Goal: Information Seeking & Learning: Get advice/opinions

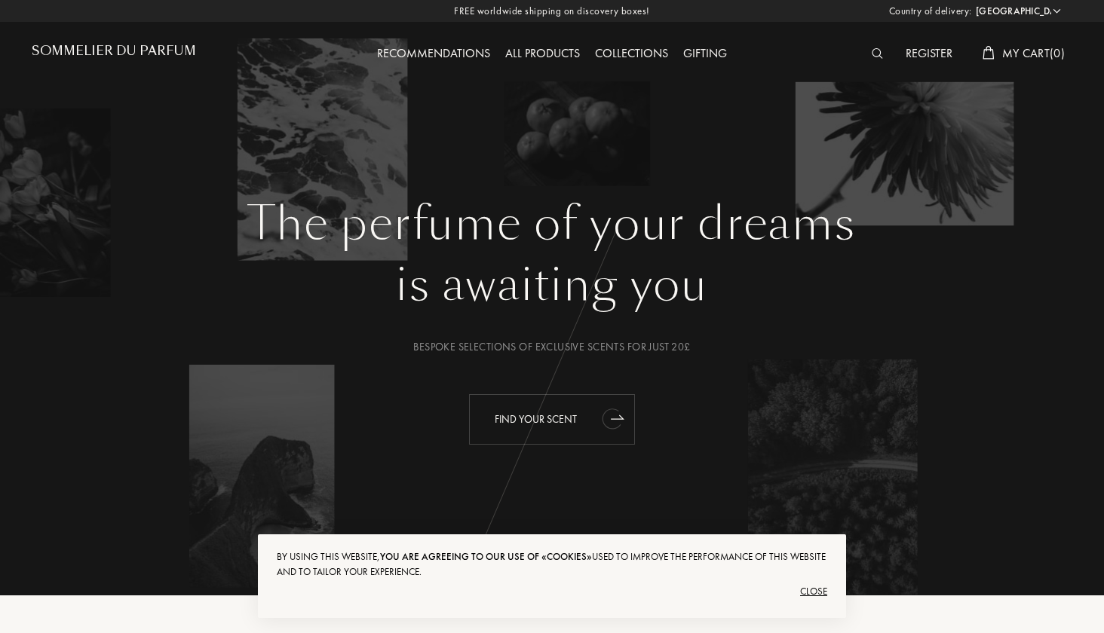
click at [564, 435] on div "Find your scent" at bounding box center [552, 419] width 166 height 51
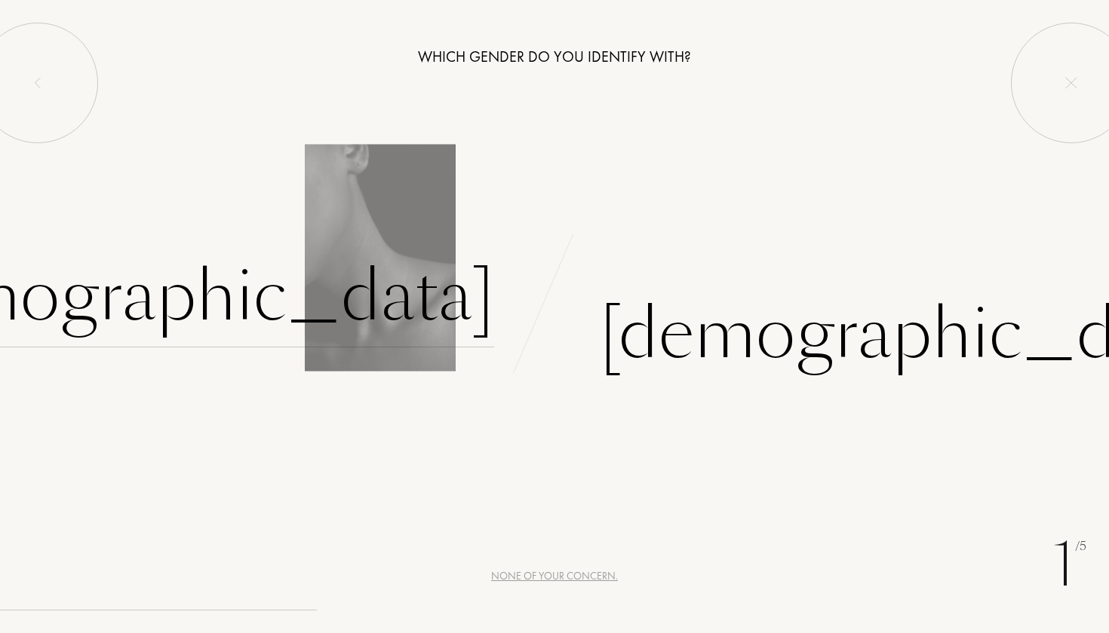
click at [389, 316] on div "Female" at bounding box center [179, 297] width 630 height 102
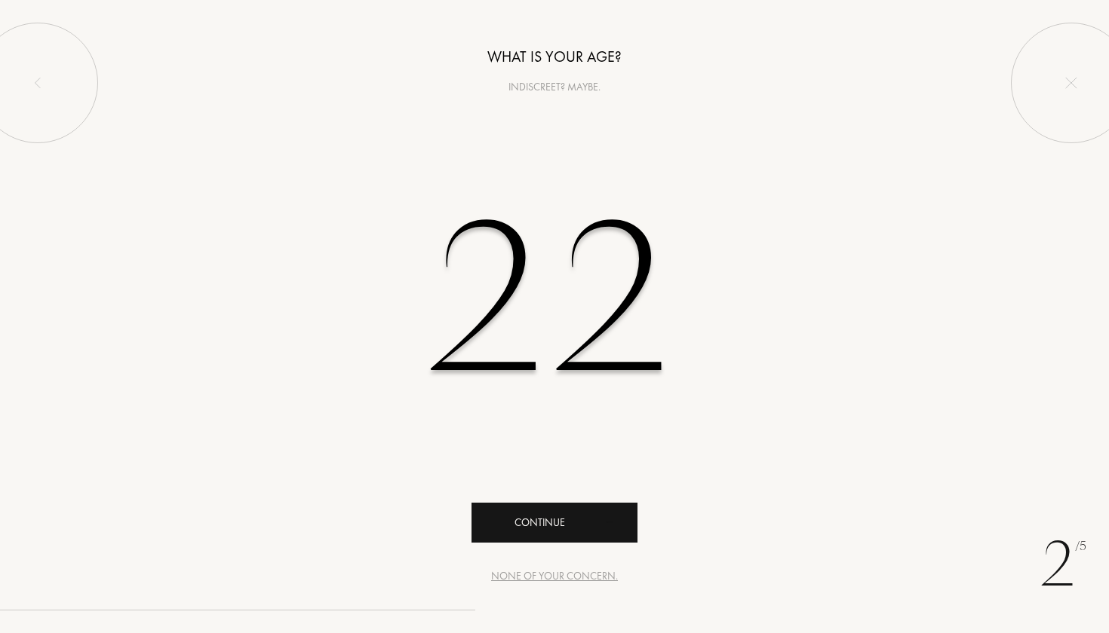
type input "22"
click at [528, 532] on div "Continue" at bounding box center [554, 523] width 166 height 40
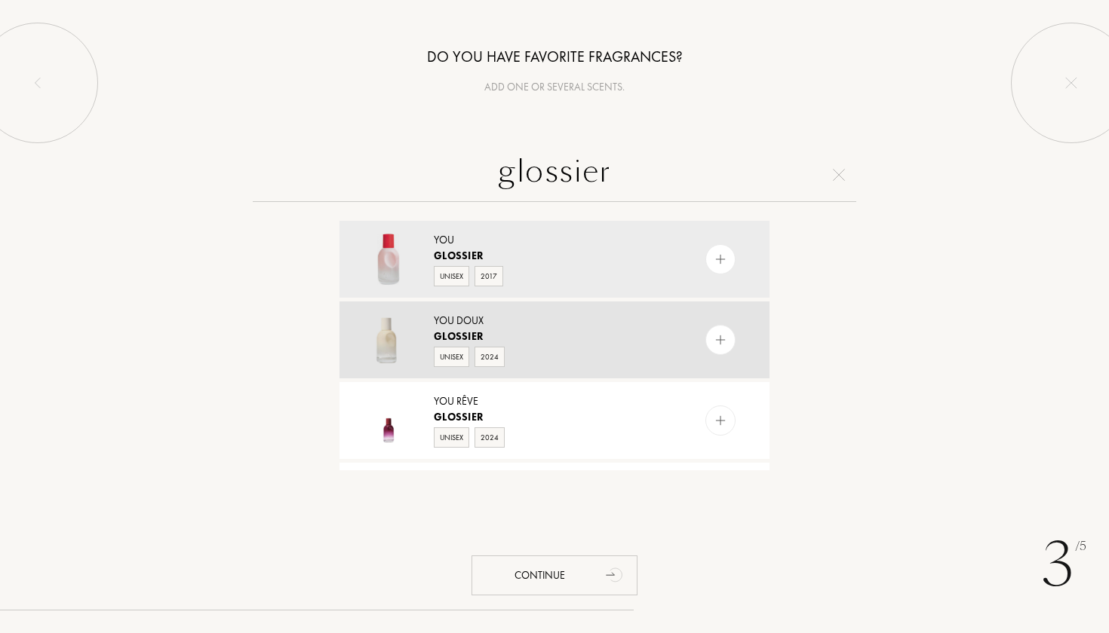
type input "glossier"
click at [723, 338] on img at bounding box center [720, 340] width 14 height 14
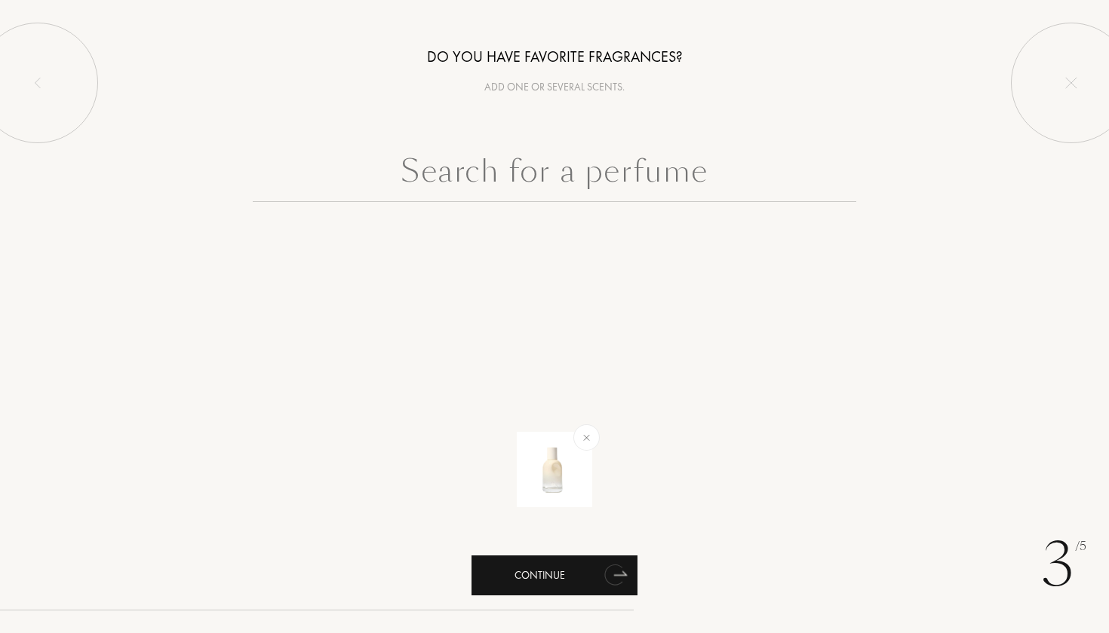
click at [579, 571] on div "Continue" at bounding box center [554, 576] width 166 height 40
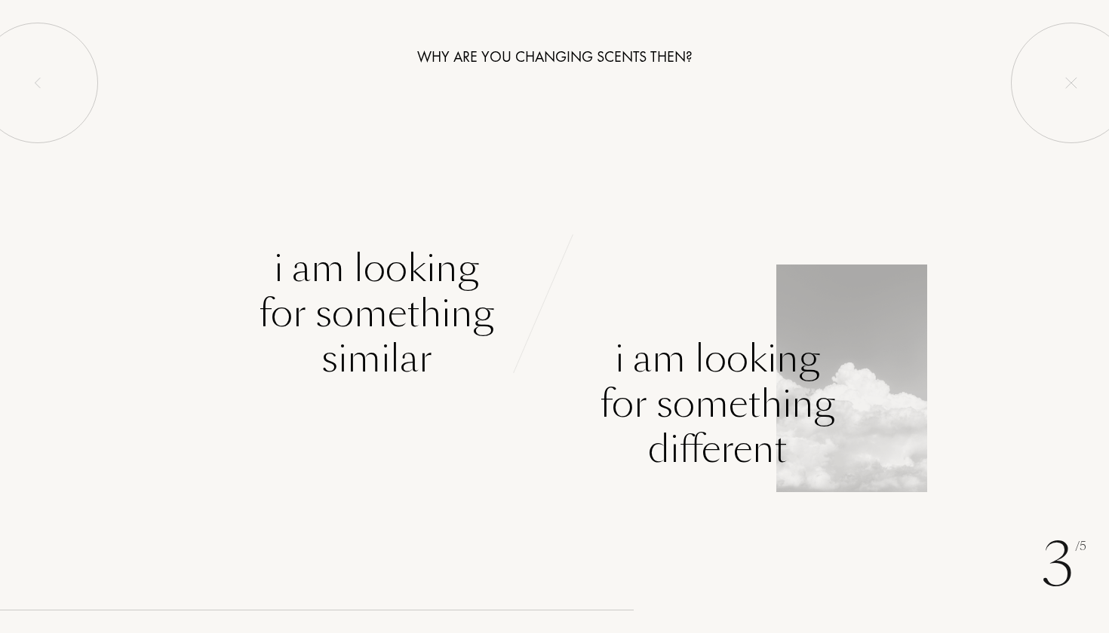
click at [664, 401] on div "I am looking for something different" at bounding box center [717, 404] width 235 height 136
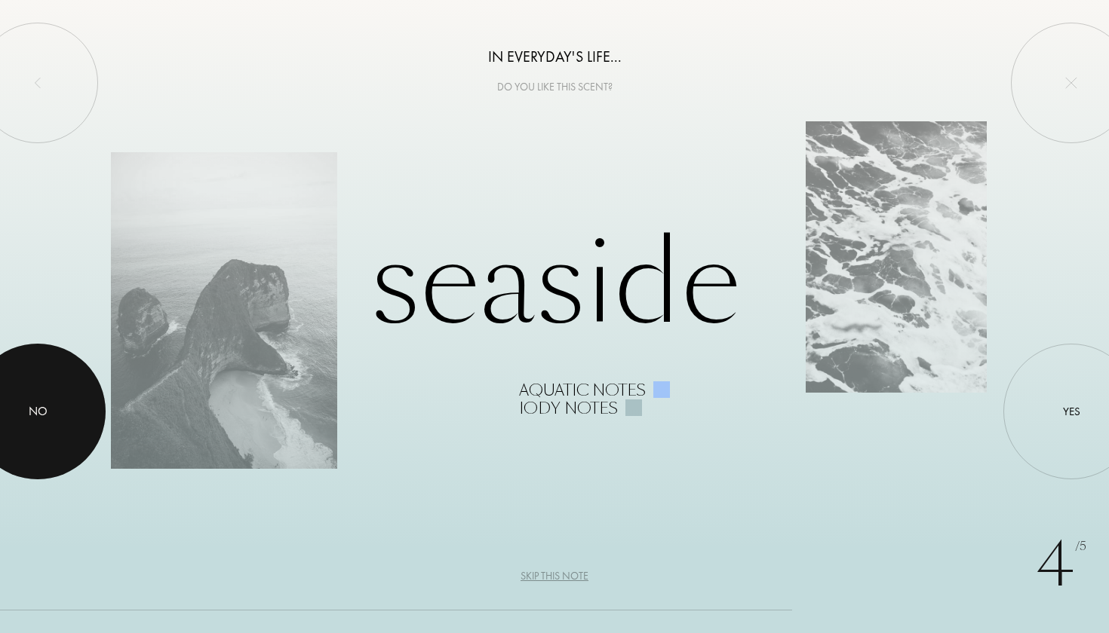
click at [73, 414] on div at bounding box center [38, 412] width 136 height 136
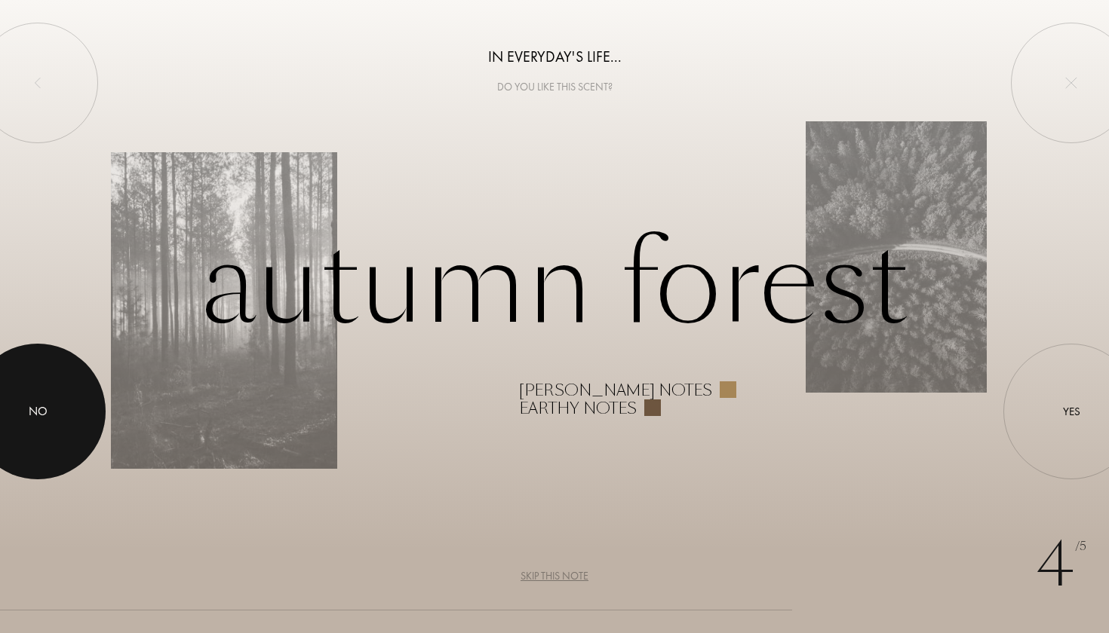
click at [31, 388] on div at bounding box center [38, 412] width 136 height 136
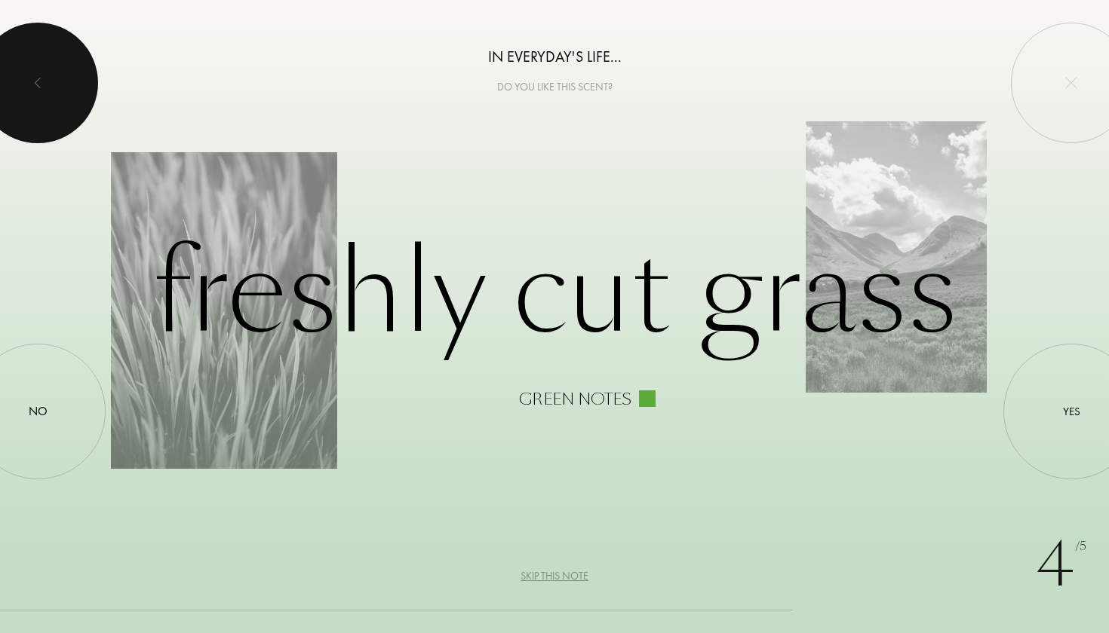
click at [27, 124] on div at bounding box center [37, 83] width 121 height 121
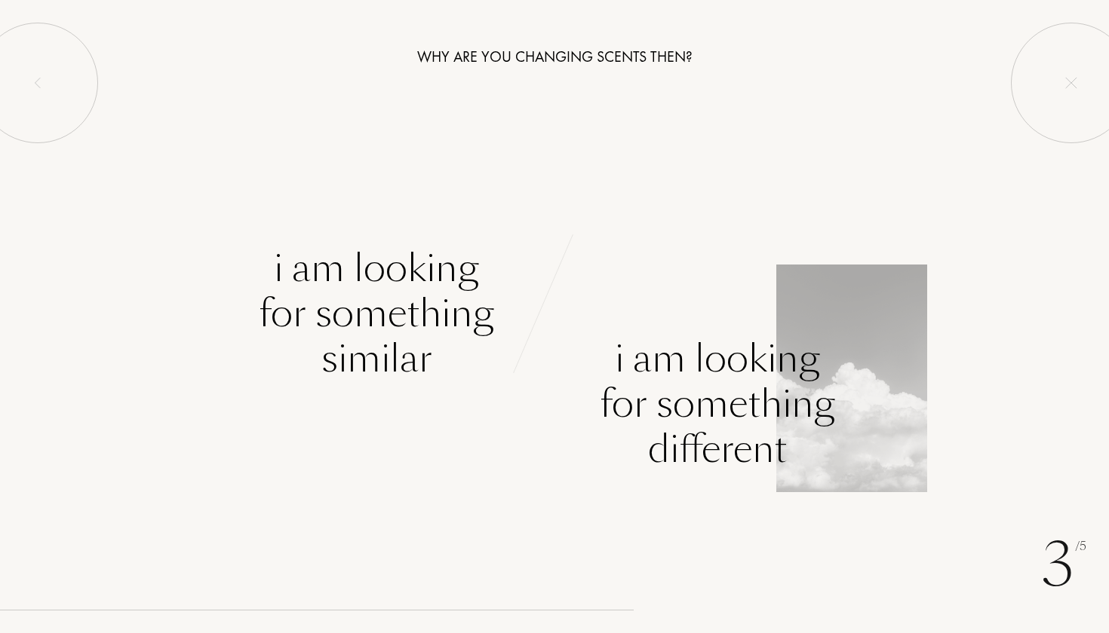
click at [668, 393] on div "I am looking for something different" at bounding box center [717, 404] width 235 height 136
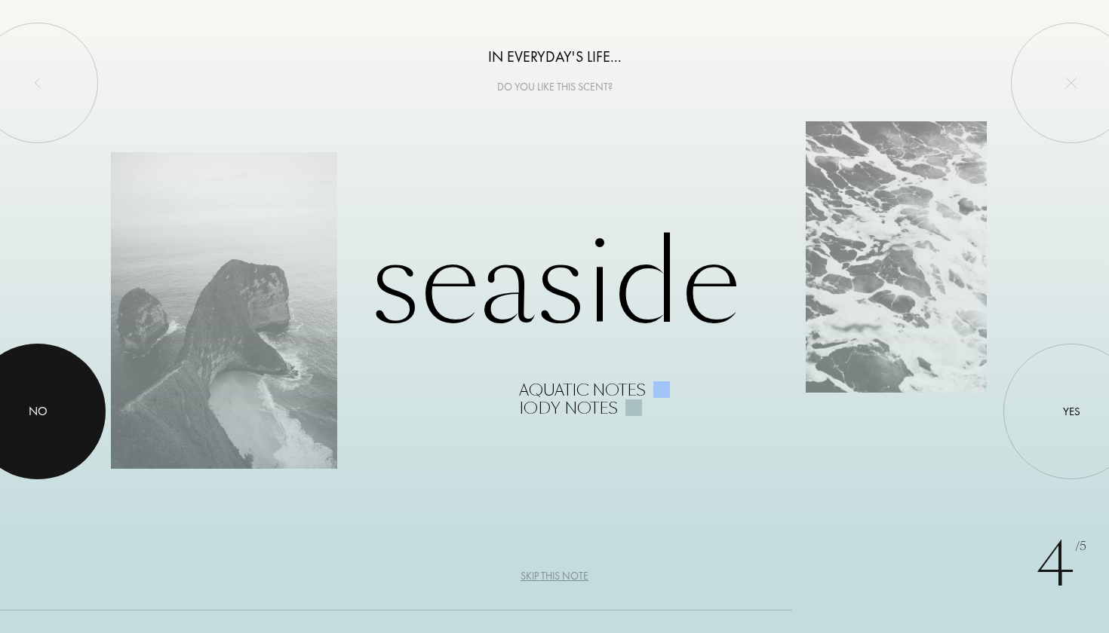
click at [63, 398] on div at bounding box center [38, 412] width 136 height 136
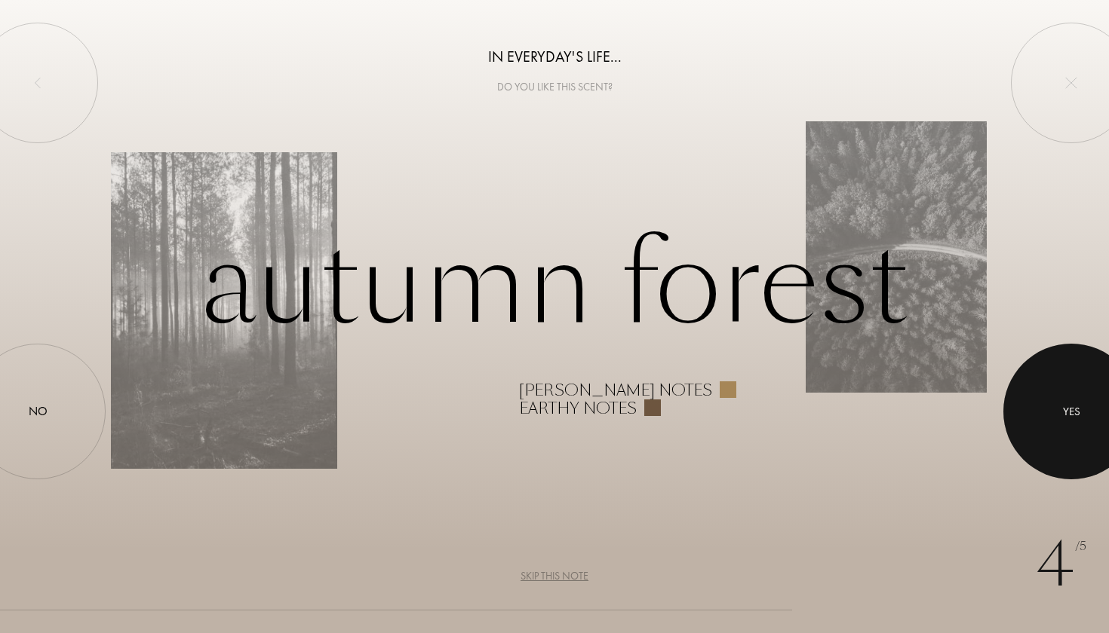
click at [1043, 431] on div at bounding box center [1071, 412] width 136 height 136
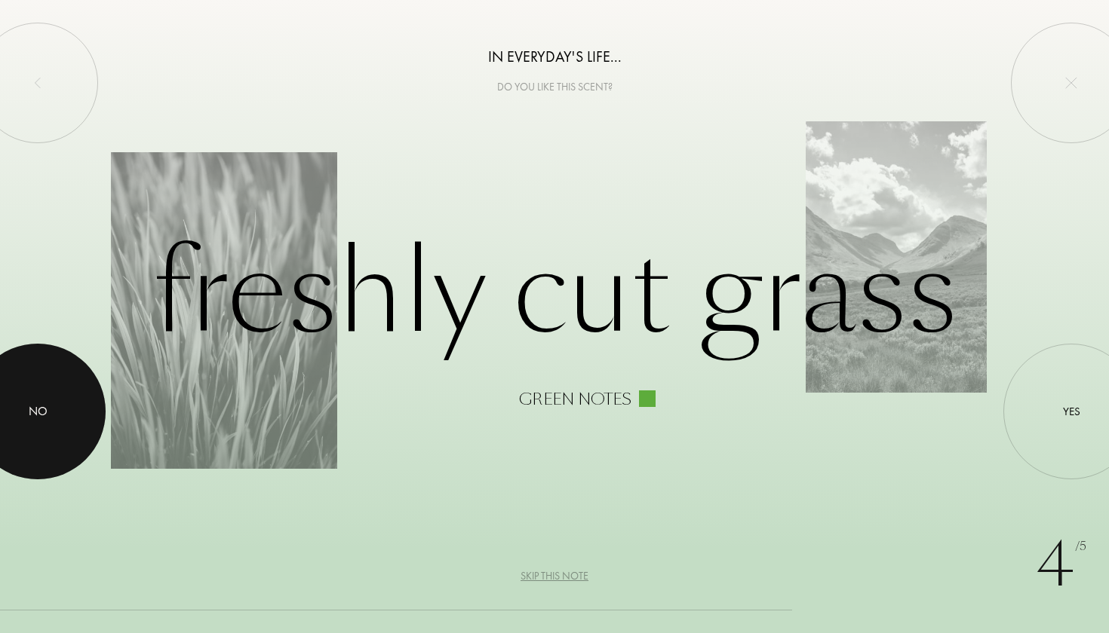
click at [60, 417] on div at bounding box center [38, 412] width 136 height 136
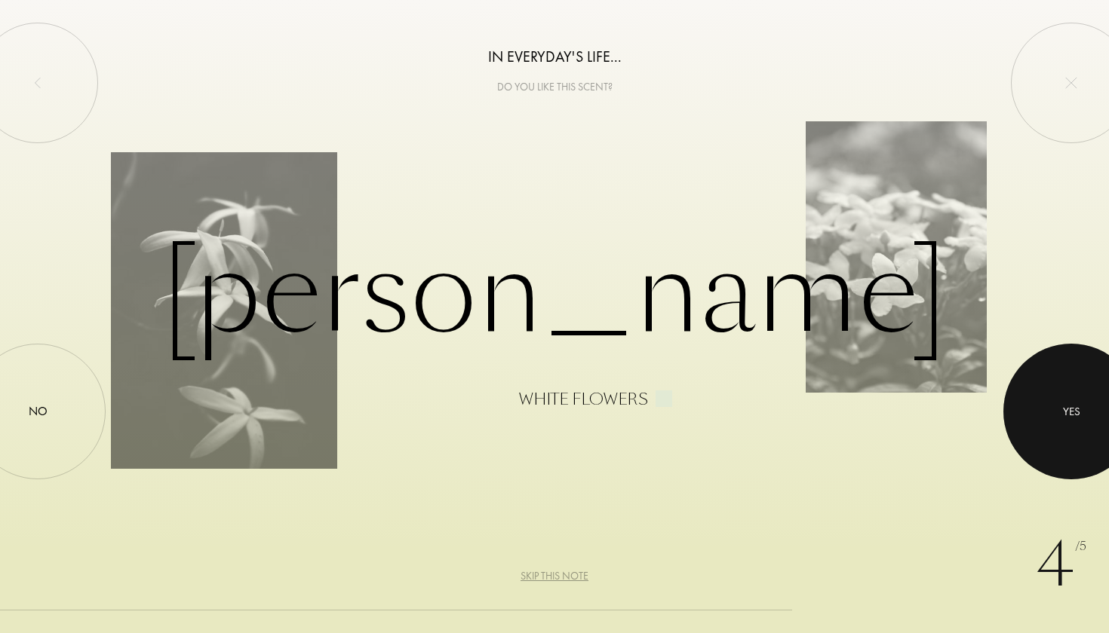
click at [1052, 419] on div at bounding box center [1071, 412] width 136 height 136
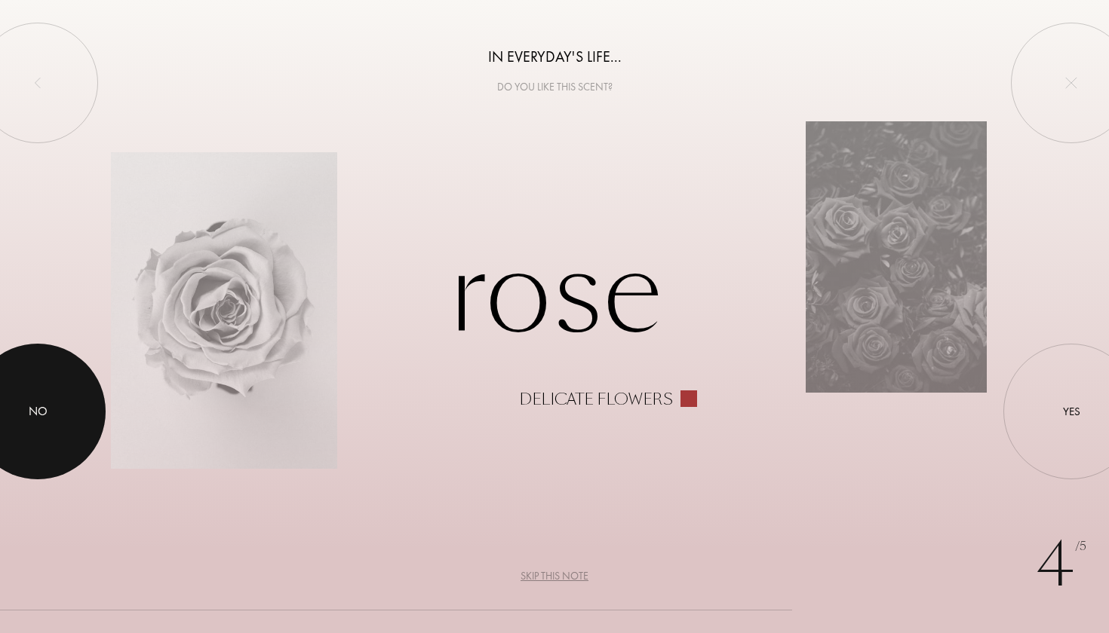
click at [68, 420] on div at bounding box center [38, 412] width 136 height 136
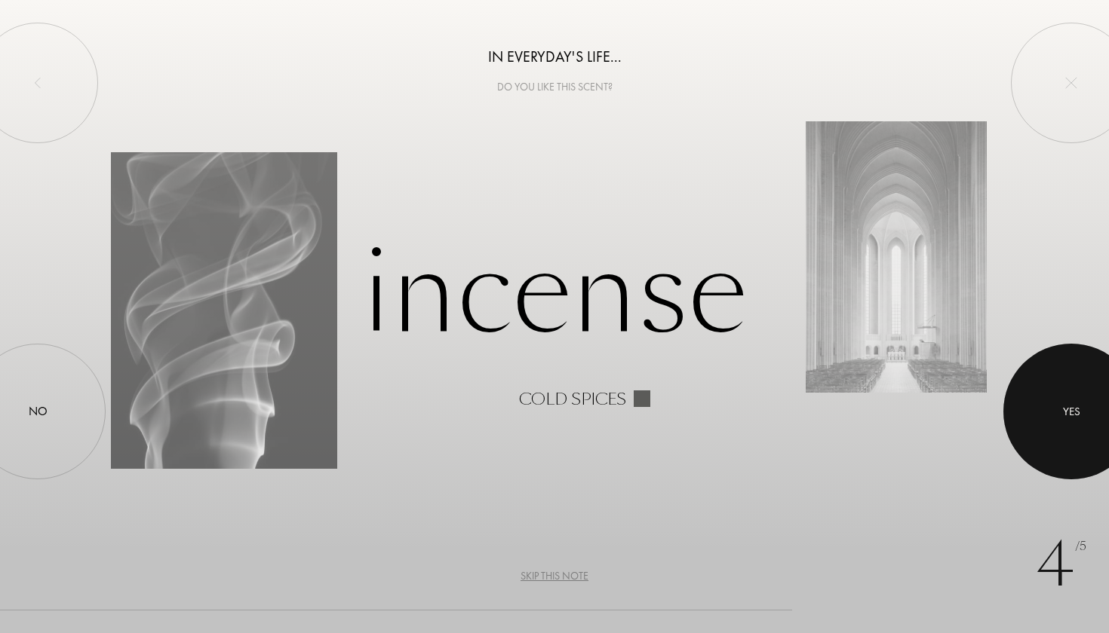
click at [1057, 397] on div at bounding box center [1071, 412] width 136 height 136
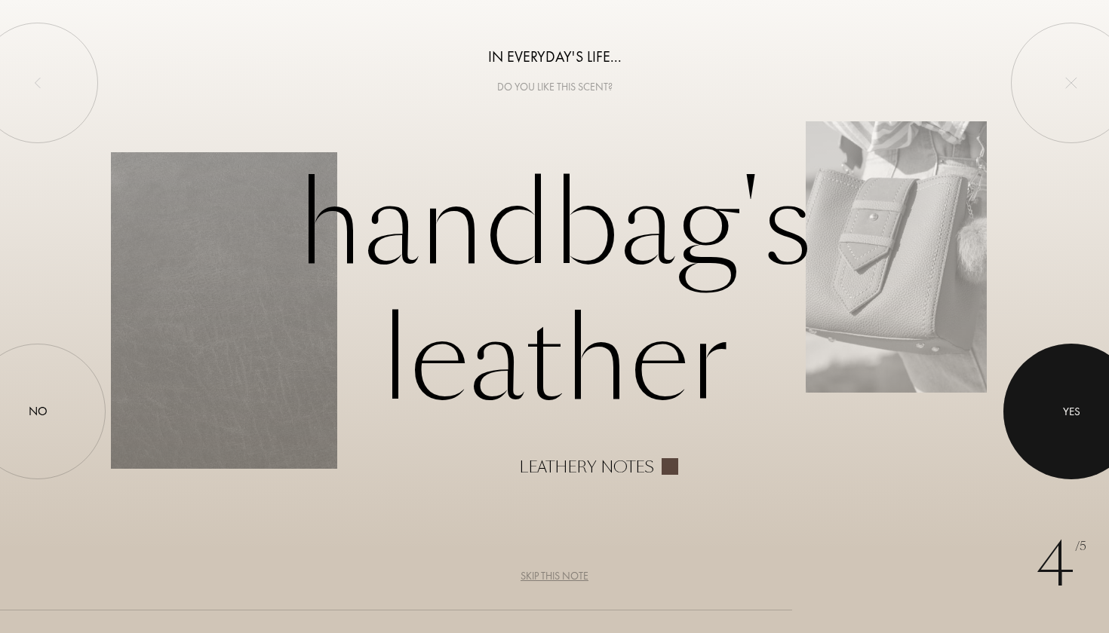
click at [1041, 406] on div at bounding box center [1071, 412] width 136 height 136
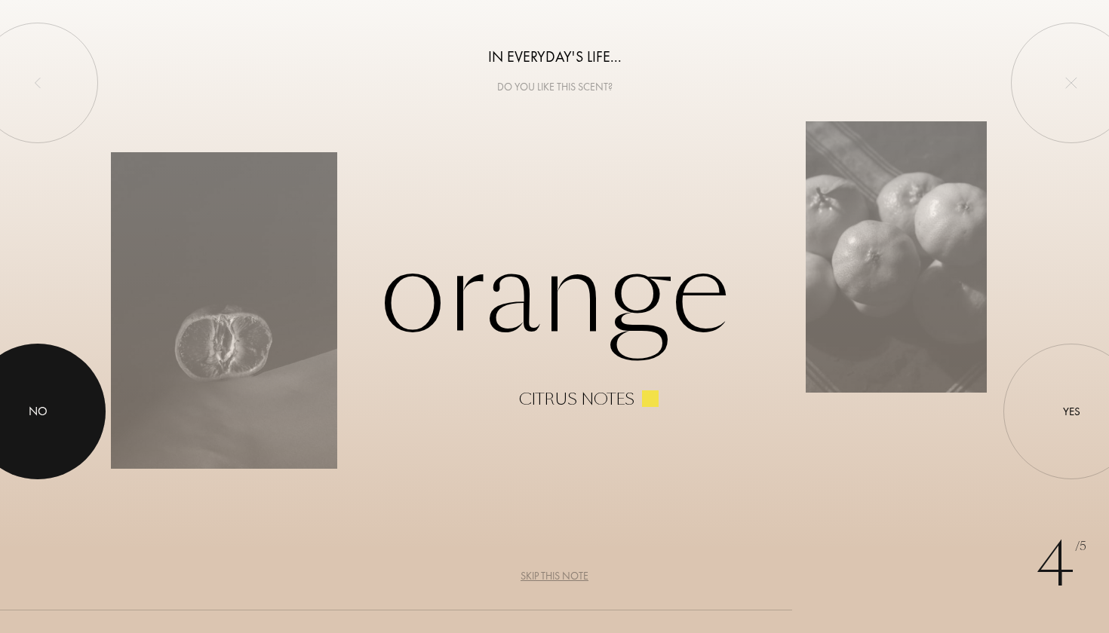
click at [72, 428] on div at bounding box center [38, 412] width 136 height 136
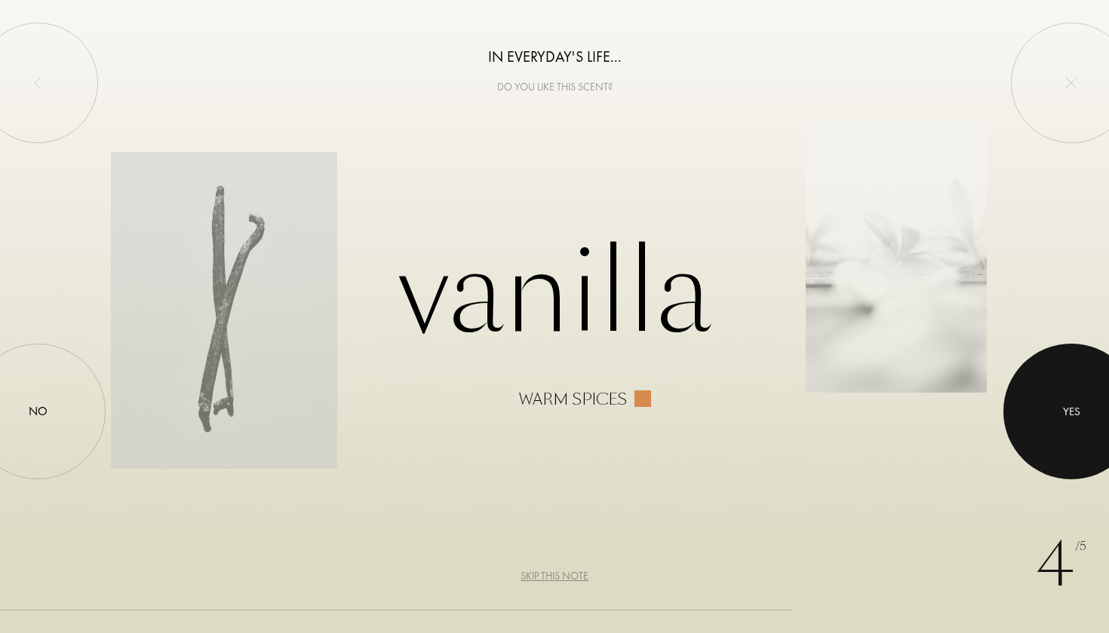
click at [1062, 423] on div at bounding box center [1071, 412] width 136 height 136
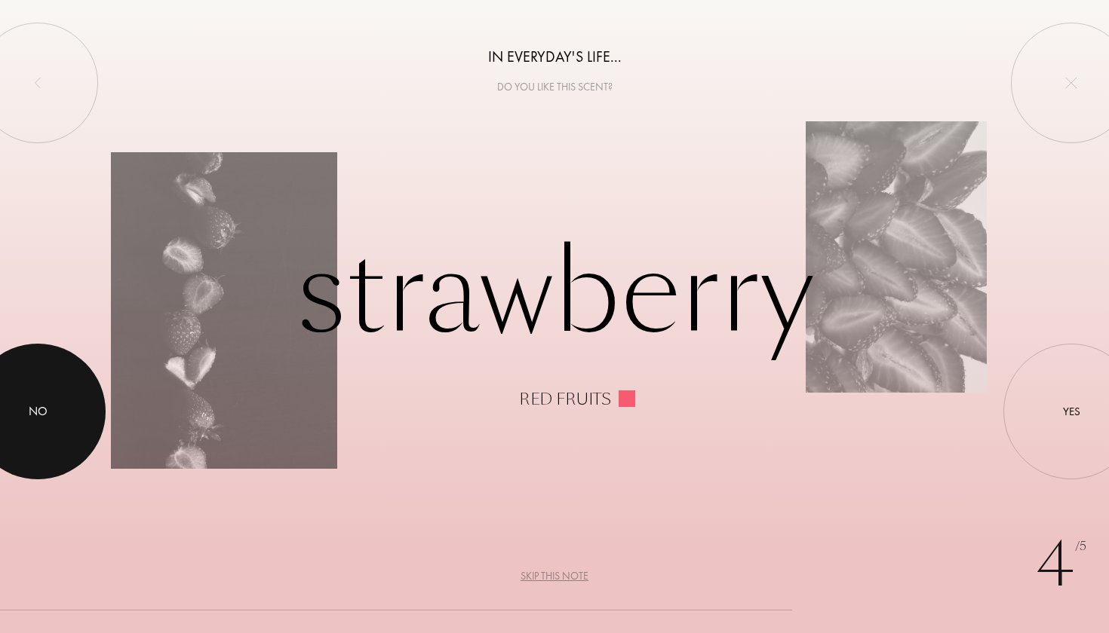
click at [20, 413] on div at bounding box center [38, 412] width 136 height 136
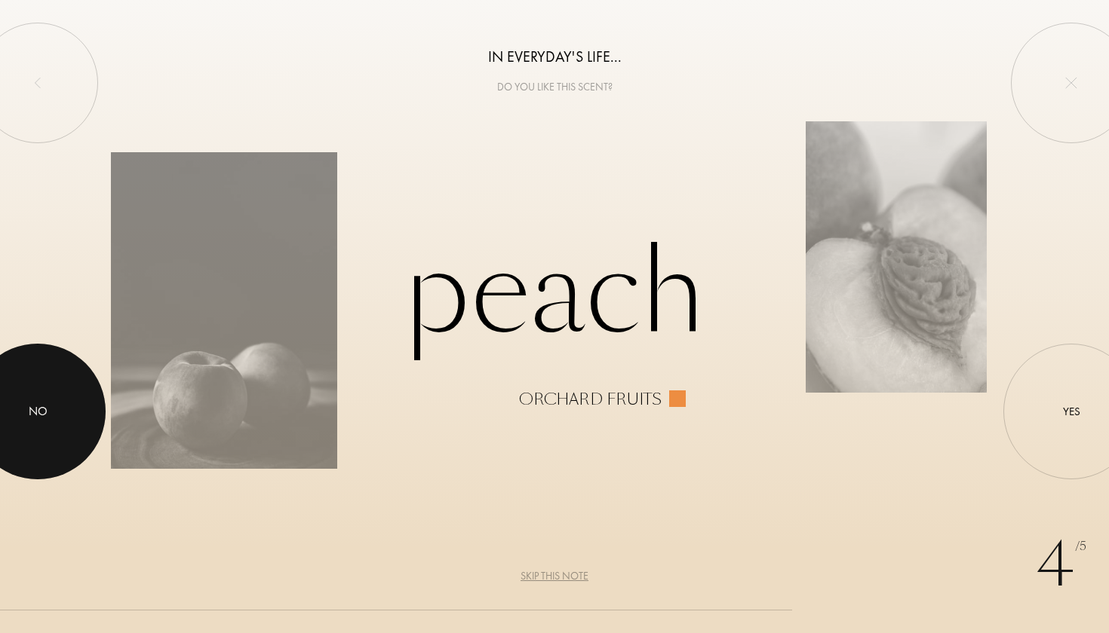
click at [15, 412] on div at bounding box center [38, 412] width 136 height 136
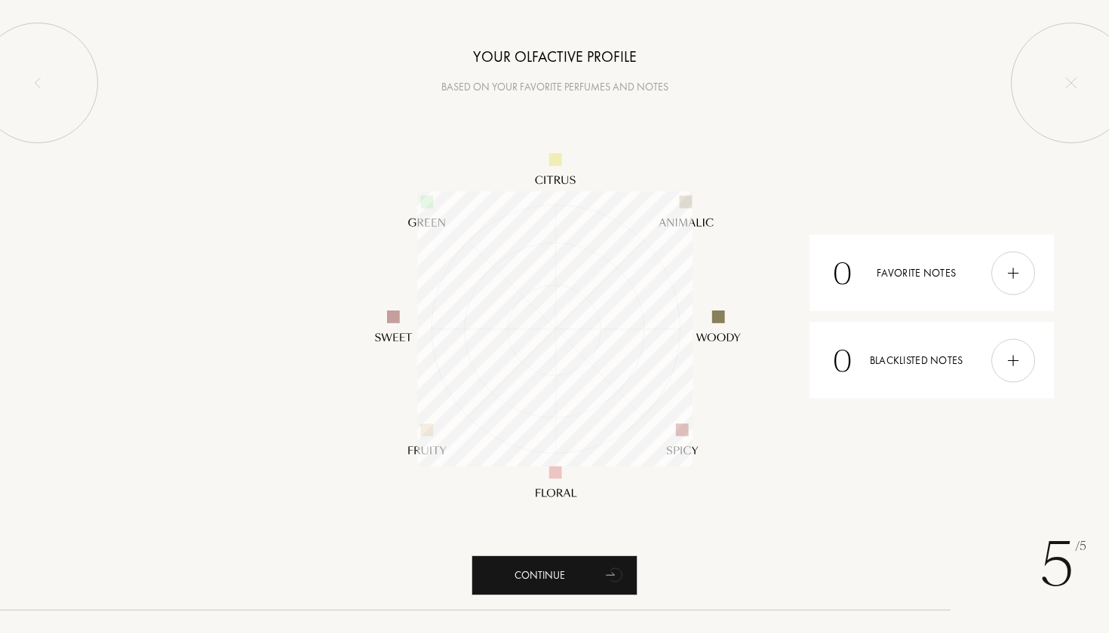
scroll to position [275, 275]
click at [1004, 277] on div at bounding box center [1013, 273] width 44 height 44
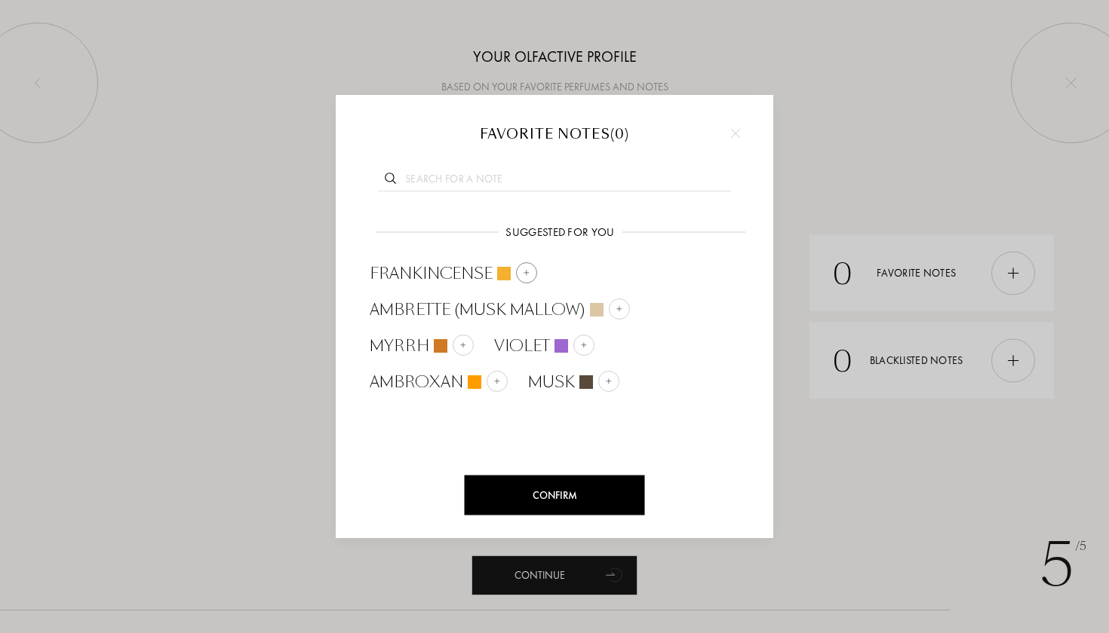
click at [520, 268] on div at bounding box center [526, 272] width 21 height 21
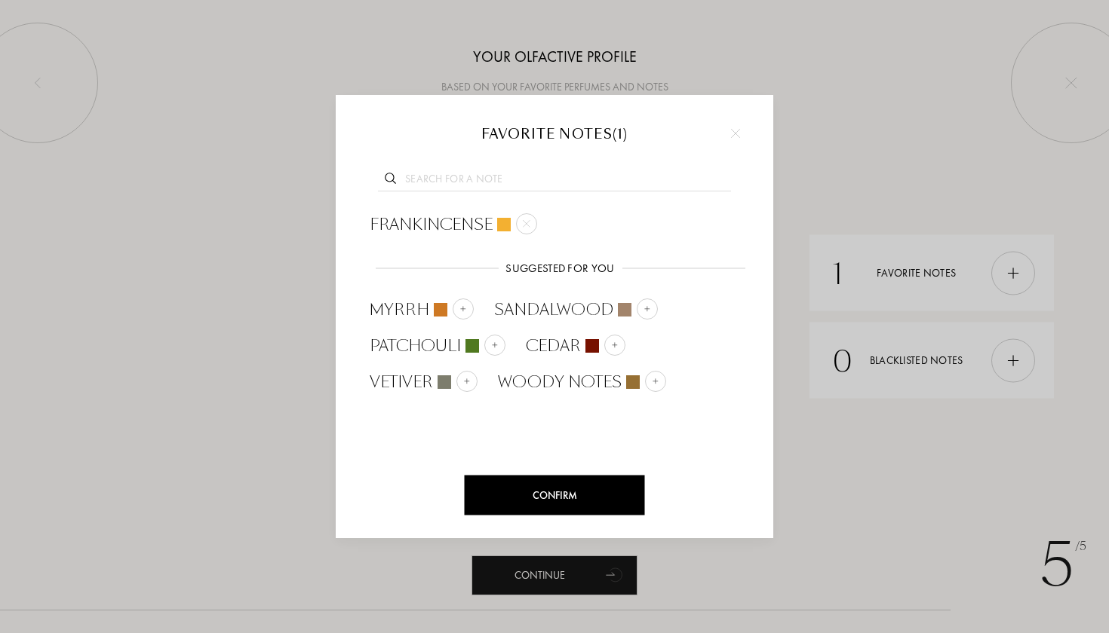
click at [592, 186] on input "text" at bounding box center [554, 181] width 353 height 20
click at [649, 308] on div at bounding box center [646, 309] width 21 height 21
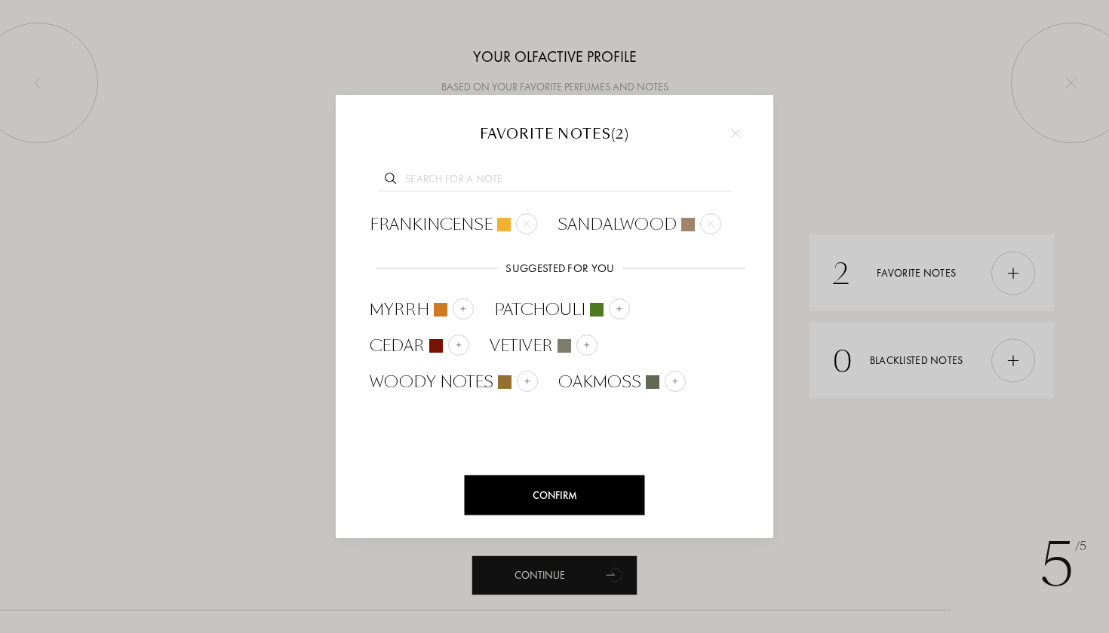
click at [607, 179] on input "text" at bounding box center [554, 181] width 353 height 20
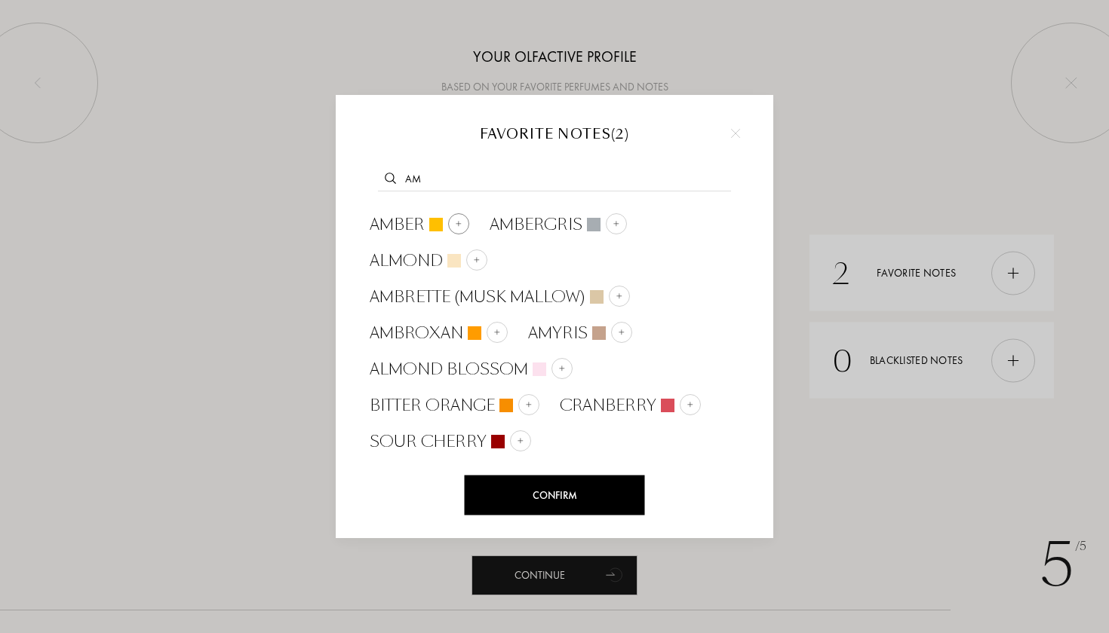
type input "am"
click at [454, 221] on div at bounding box center [458, 223] width 21 height 21
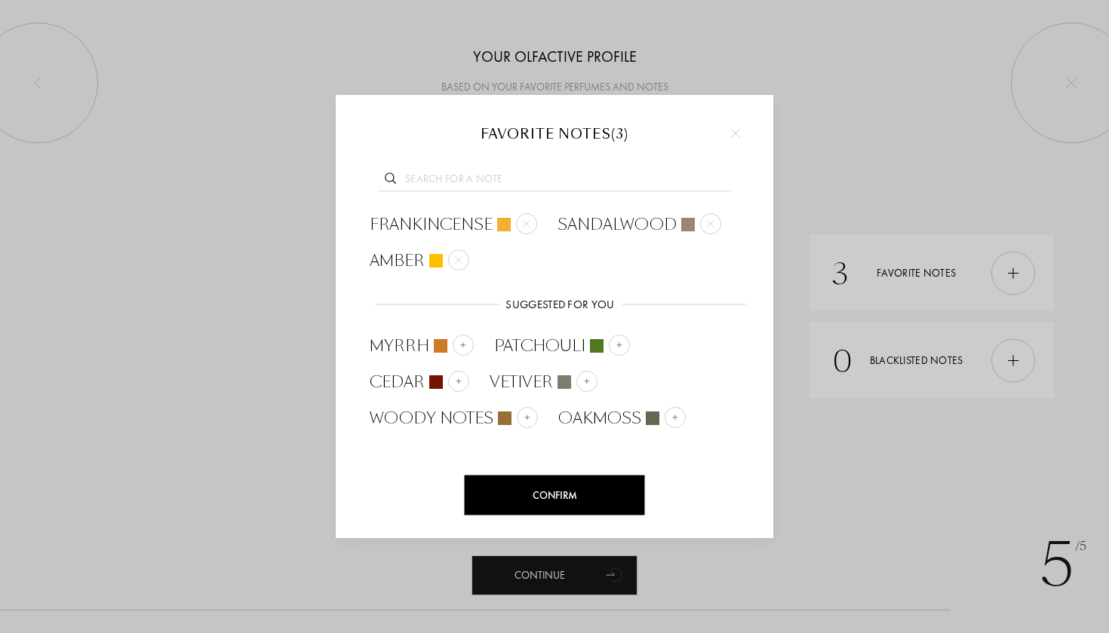
click at [484, 188] on input "text" at bounding box center [554, 181] width 353 height 20
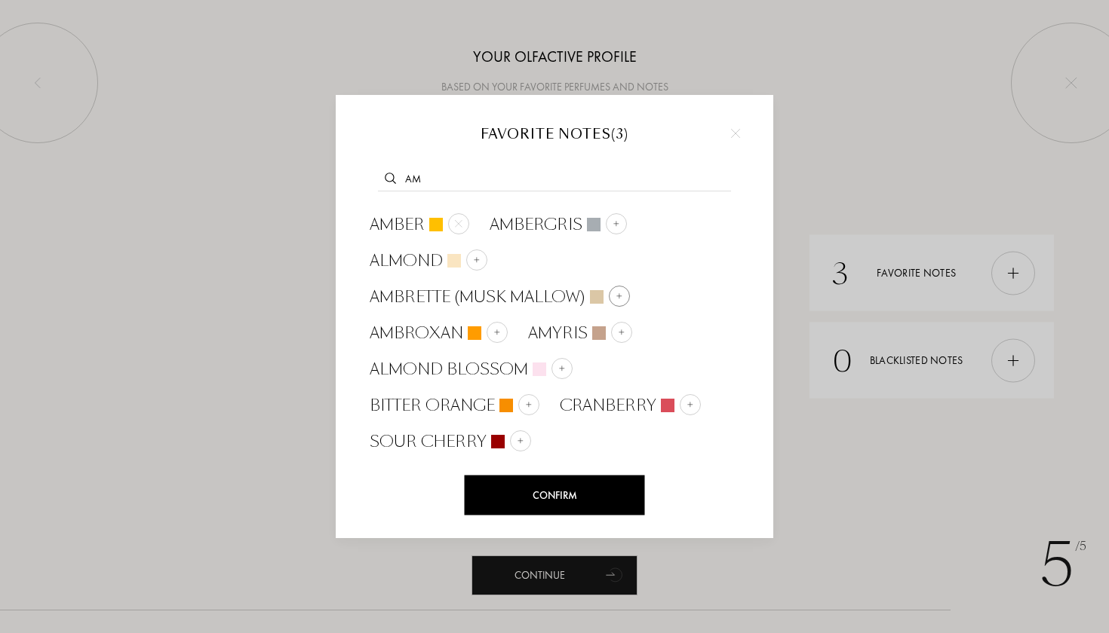
type input "am"
click at [612, 294] on div at bounding box center [619, 296] width 21 height 21
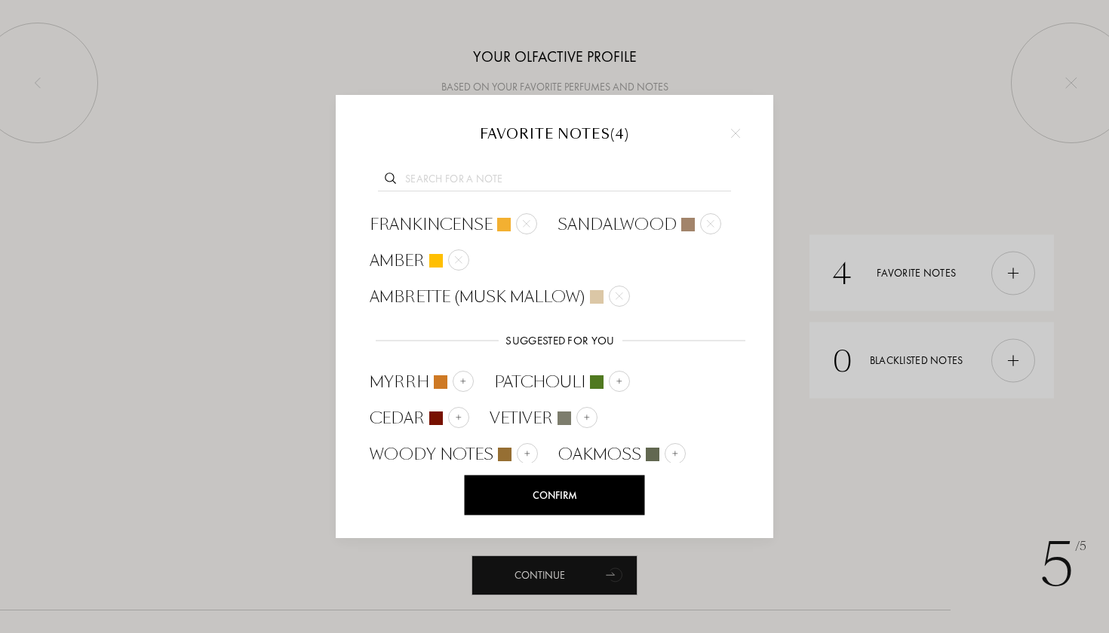
click at [589, 185] on input "text" at bounding box center [554, 181] width 353 height 20
type input "p"
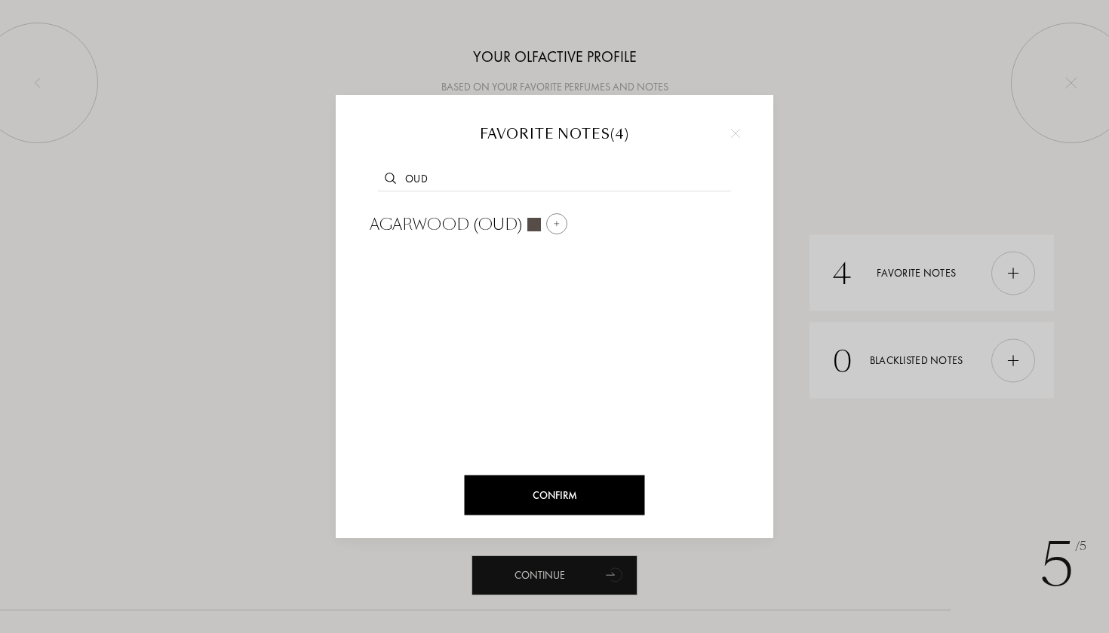
type input "oud"
click at [560, 222] on div at bounding box center [556, 223] width 21 height 21
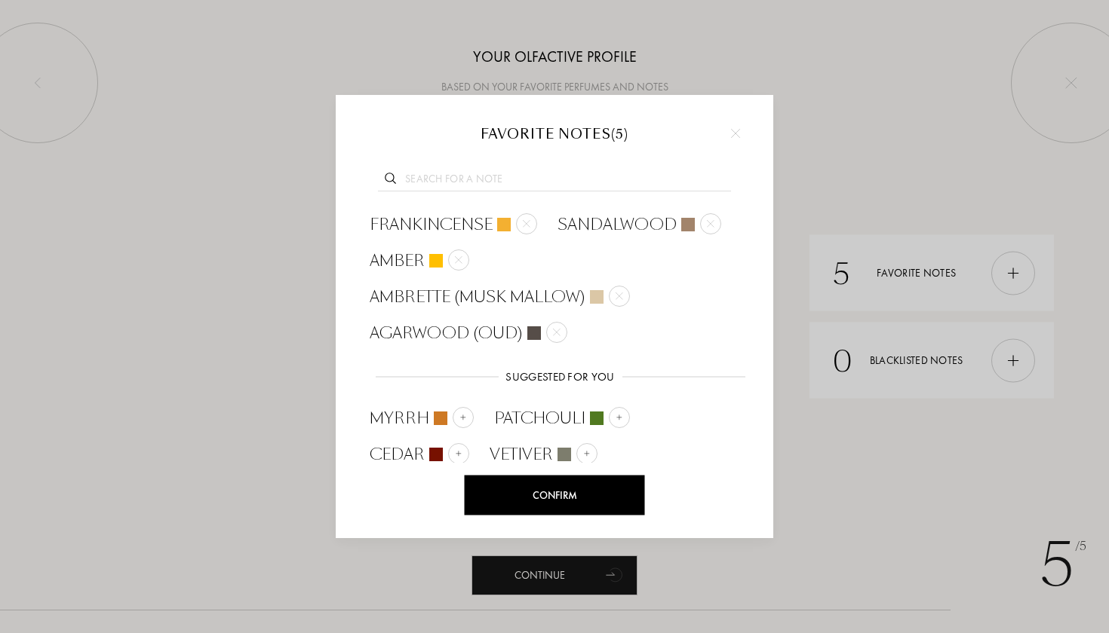
click at [511, 168] on div at bounding box center [554, 178] width 392 height 58
click at [495, 177] on input "text" at bounding box center [554, 181] width 353 height 20
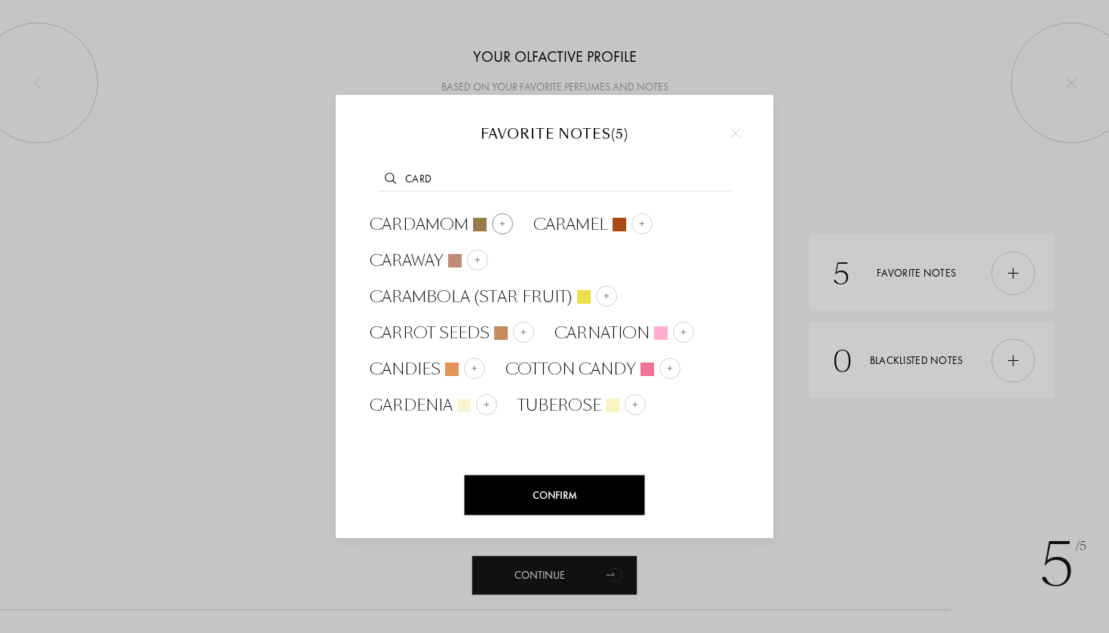
type input "card"
click at [466, 215] on span "Cardamom" at bounding box center [419, 224] width 99 height 23
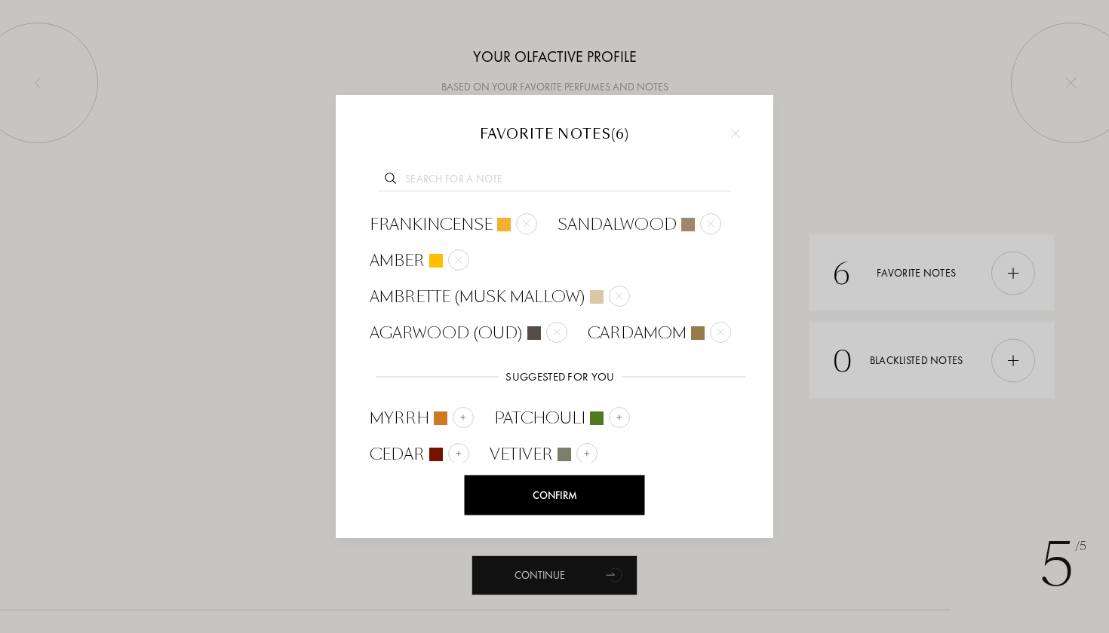
click at [571, 181] on input "text" at bounding box center [554, 181] width 353 height 20
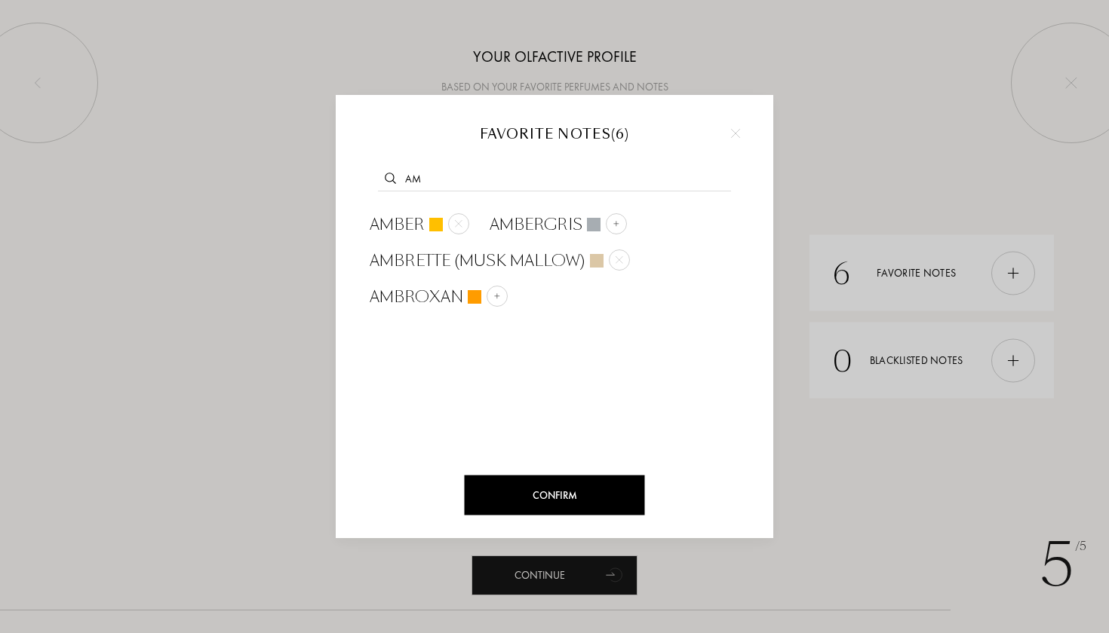
type input "a"
type input "musk"
click at [443, 221] on div at bounding box center [450, 223] width 21 height 21
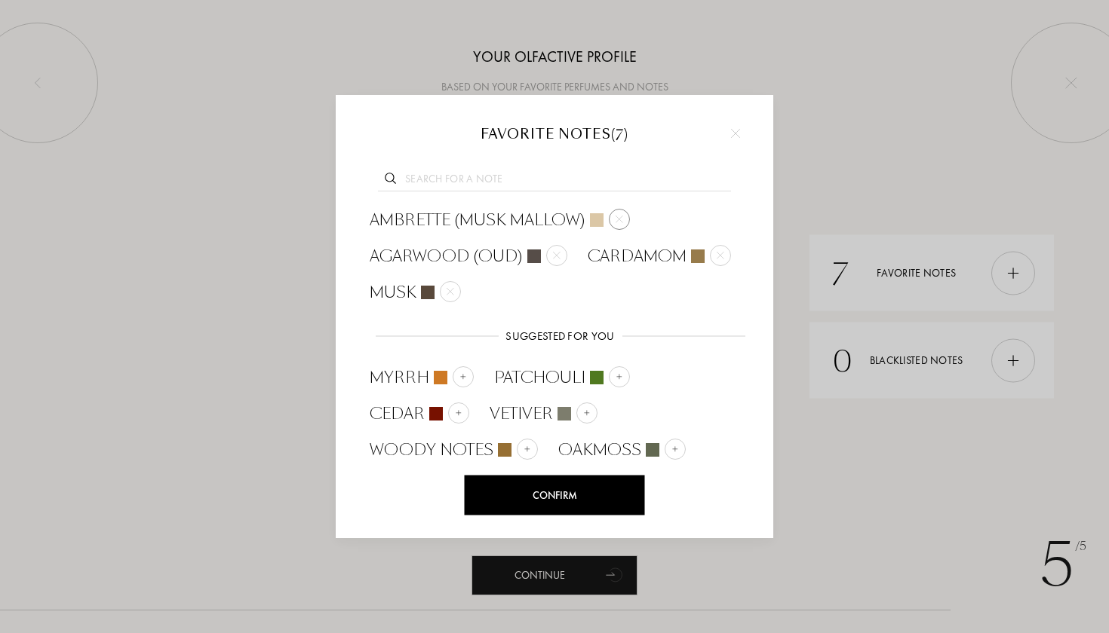
scroll to position [76, 0]
click at [568, 501] on div "Confirm" at bounding box center [555, 496] width 180 height 40
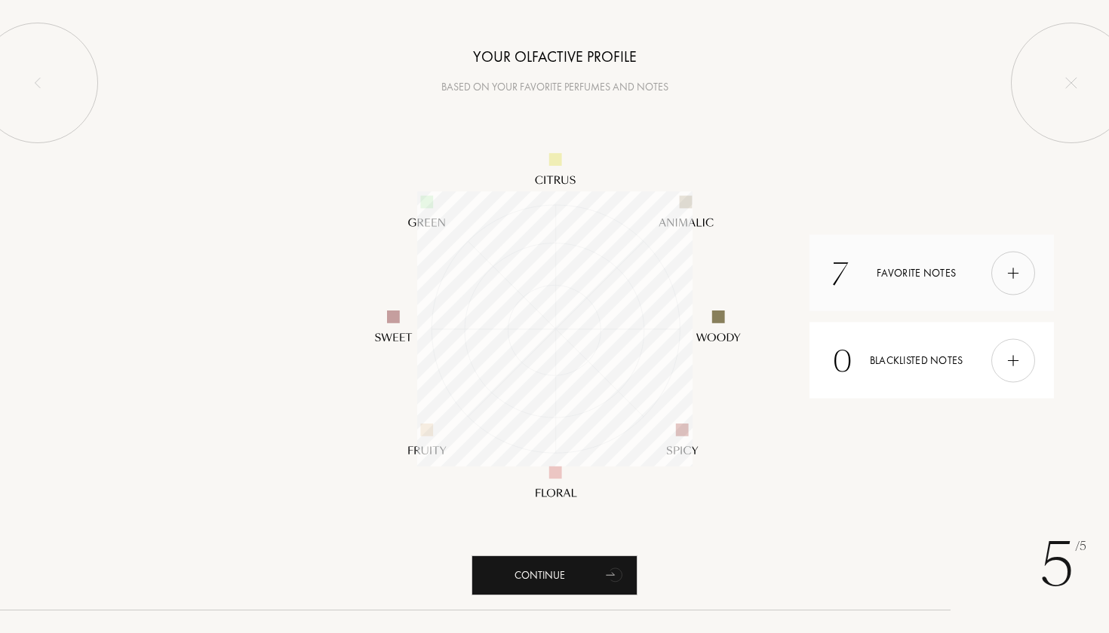
click at [1008, 271] on img at bounding box center [1013, 273] width 17 height 17
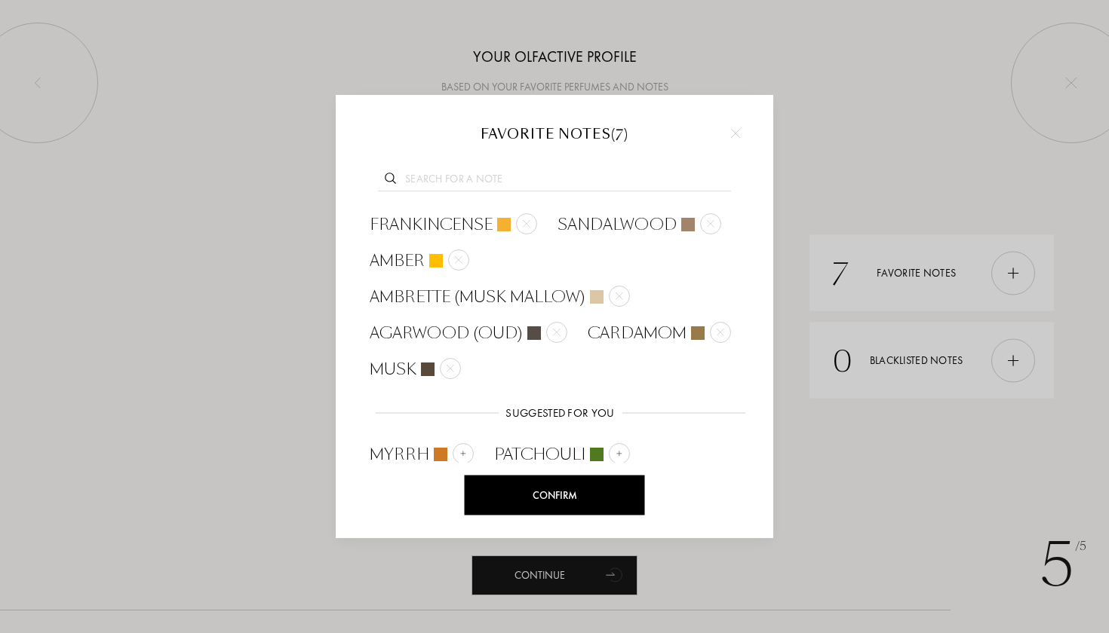
scroll to position [0, 0]
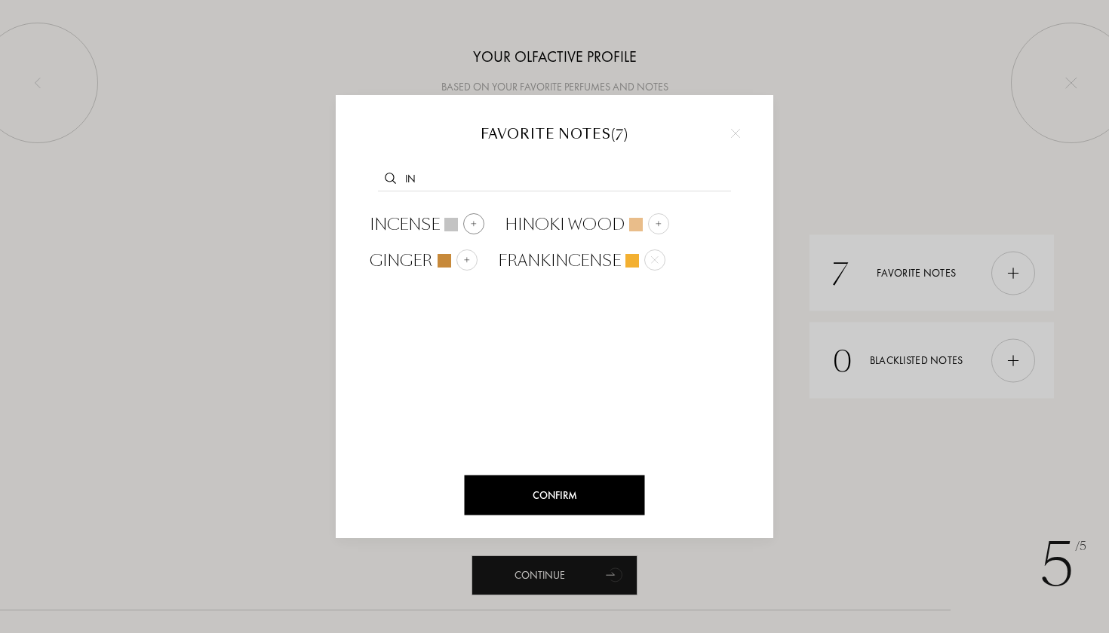
type input "in"
click at [459, 222] on div "Incense" at bounding box center [427, 224] width 115 height 23
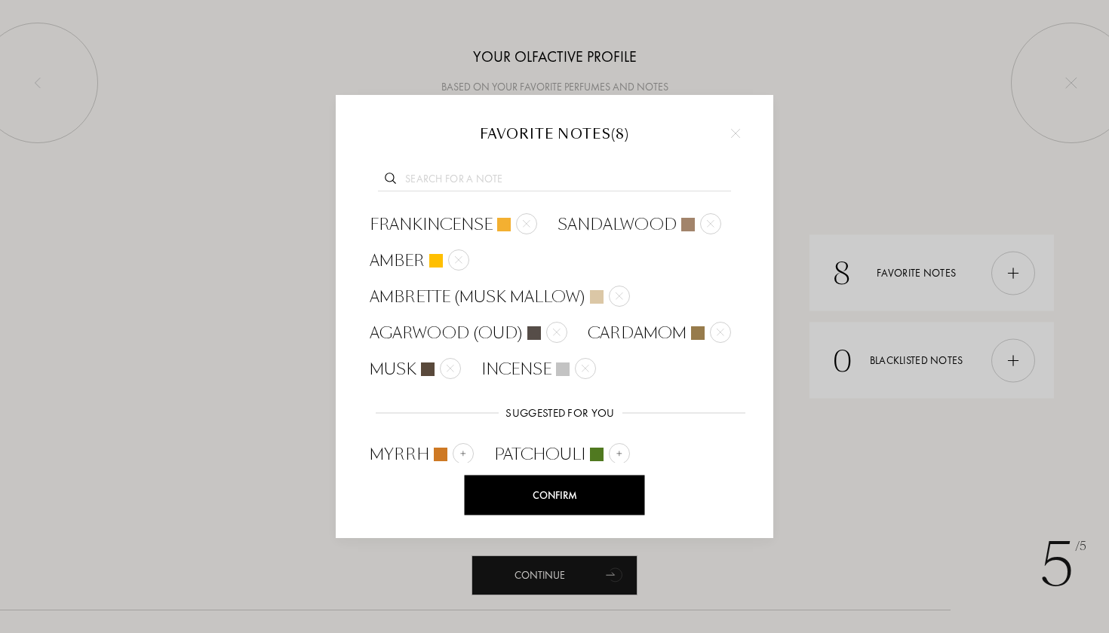
click at [567, 181] on input "text" at bounding box center [554, 181] width 353 height 20
click at [587, 494] on div "Confirm" at bounding box center [555, 496] width 180 height 40
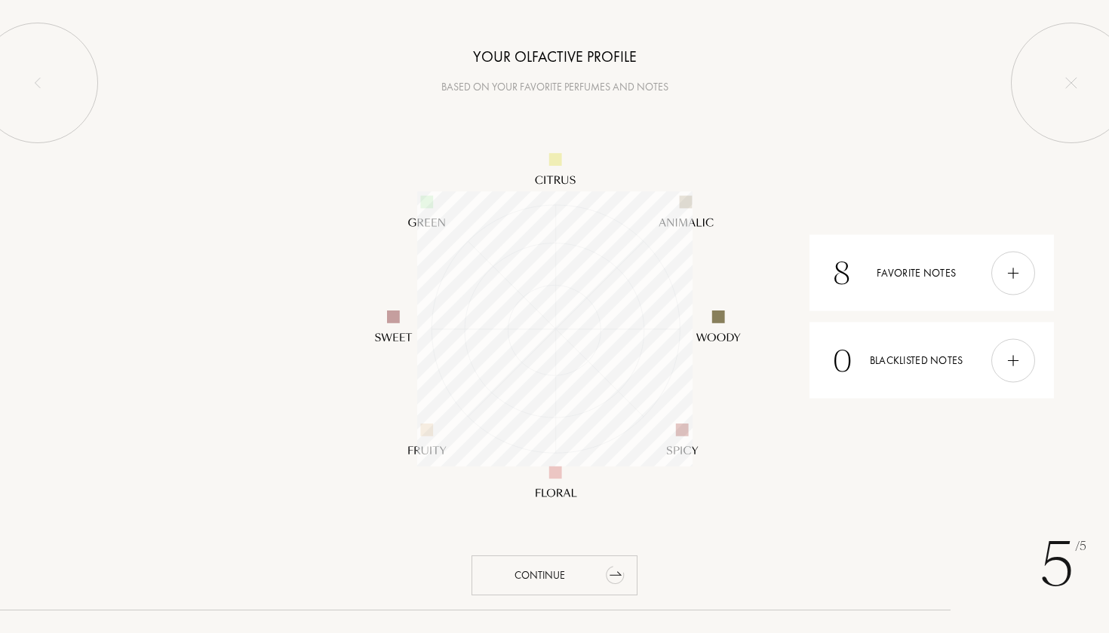
click at [566, 578] on div "Continue" at bounding box center [554, 576] width 166 height 40
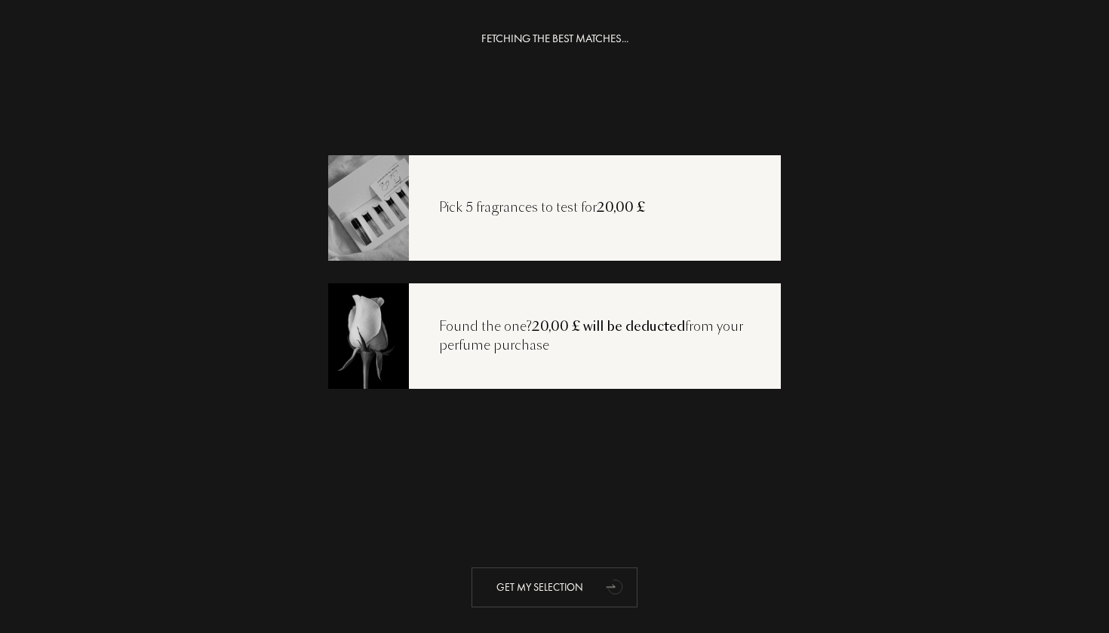
click at [573, 594] on div "Get my selection" at bounding box center [554, 588] width 166 height 40
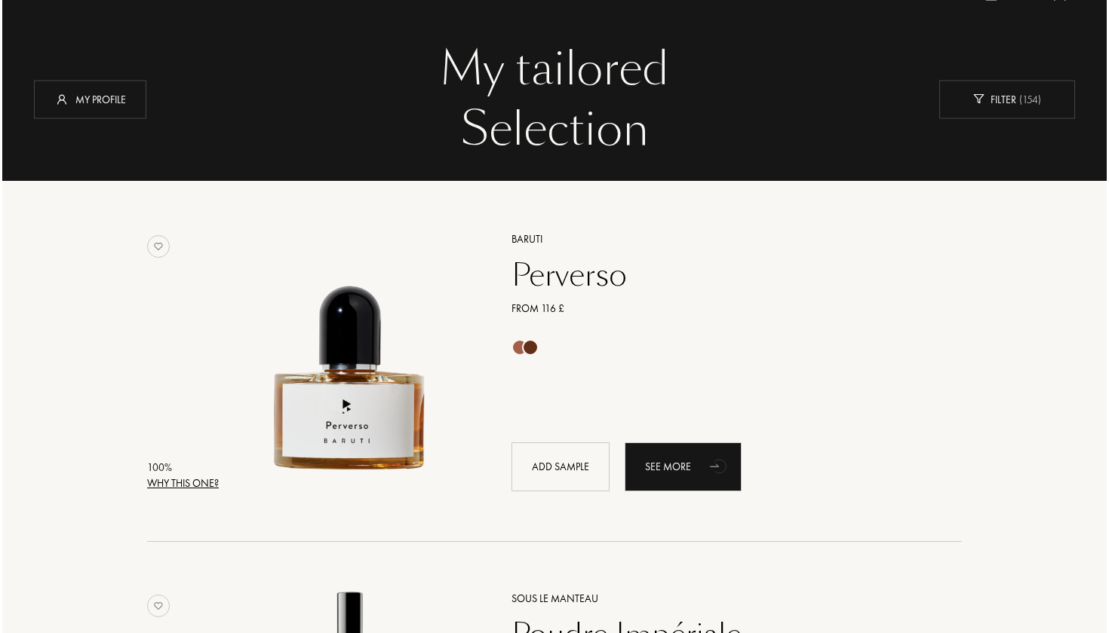
scroll to position [63, 0]
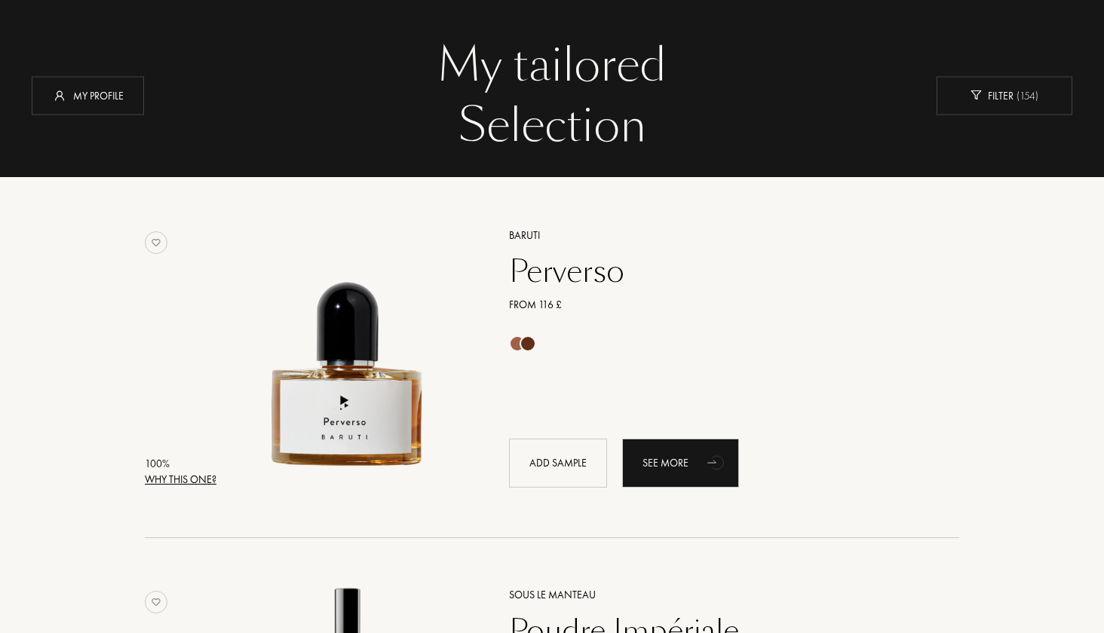
click at [191, 478] on div "Why this one?" at bounding box center [181, 480] width 72 height 16
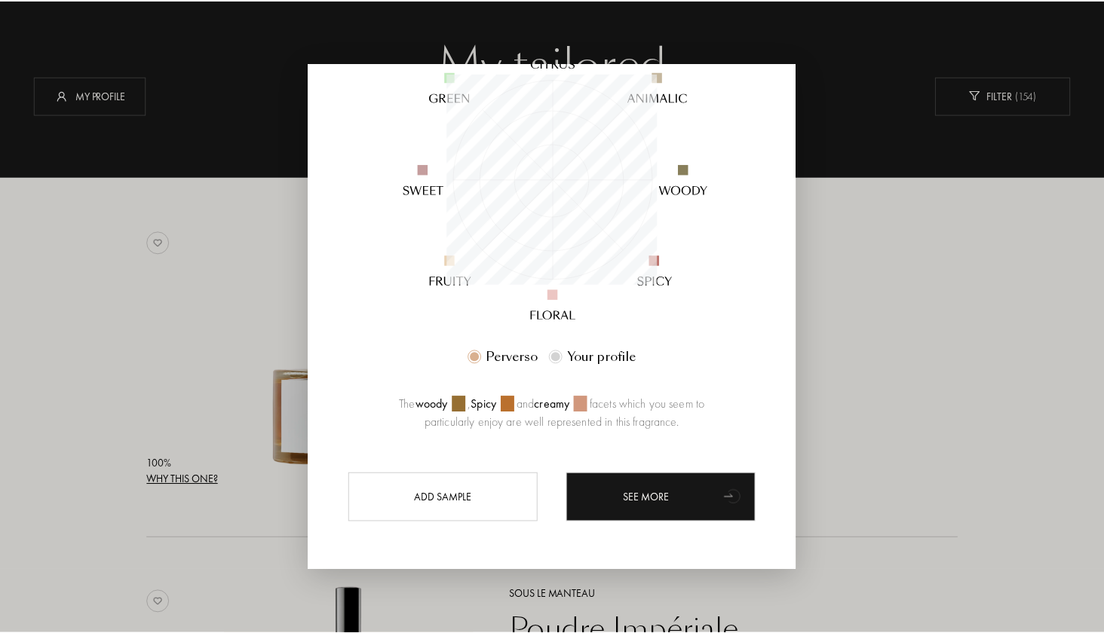
scroll to position [203, 0]
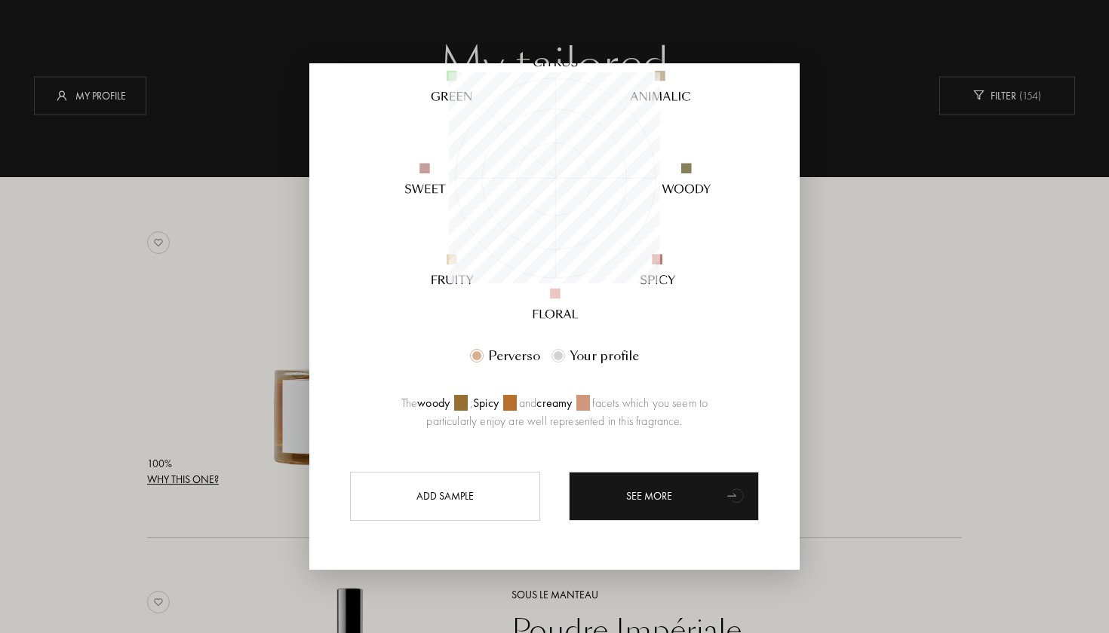
click at [880, 387] on div at bounding box center [554, 316] width 1109 height 633
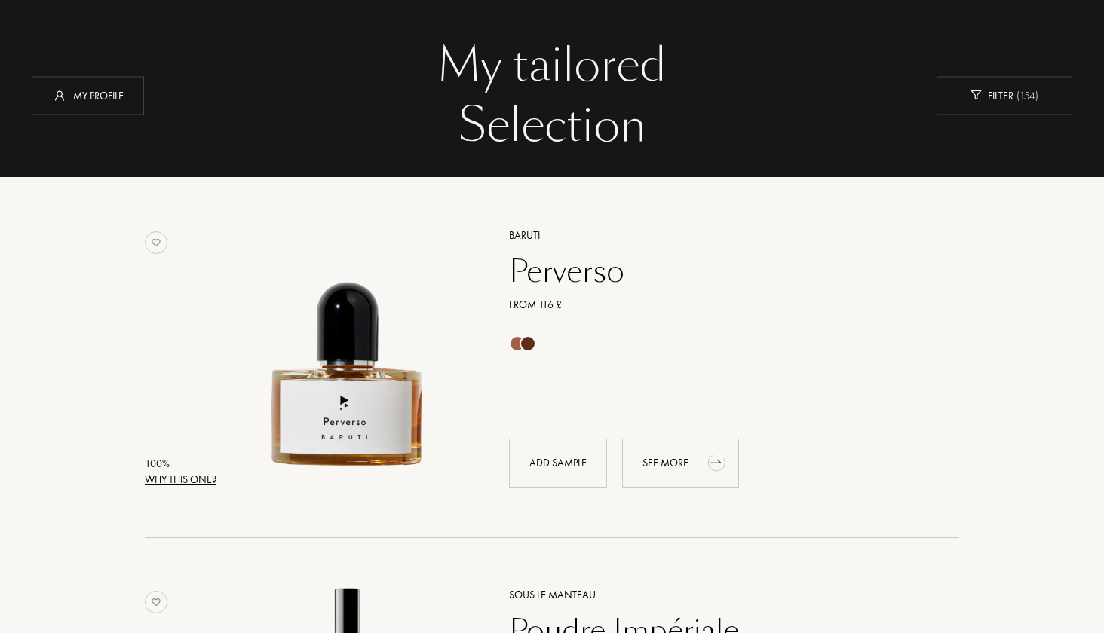
click at [654, 457] on div "See more" at bounding box center [680, 463] width 117 height 49
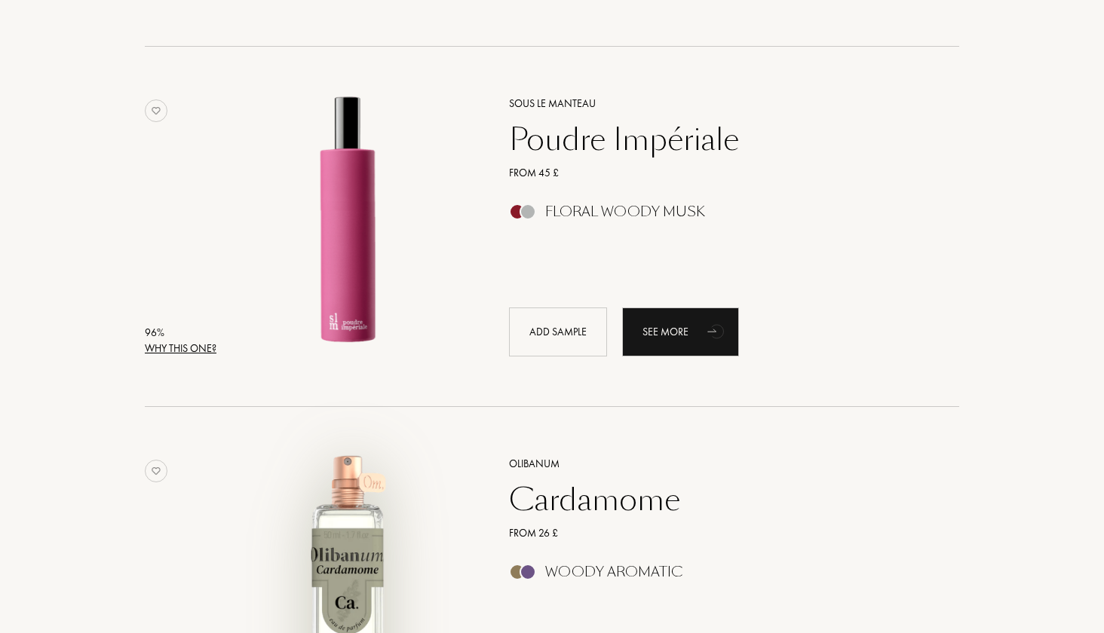
scroll to position [553, 0]
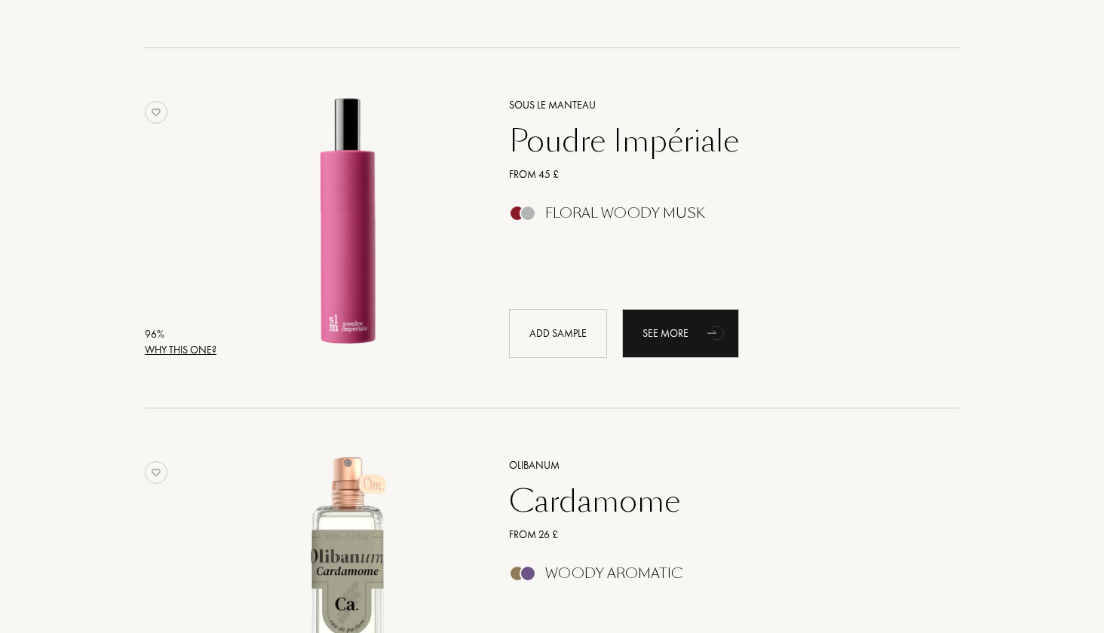
click at [591, 143] on div "Poudre Impériale" at bounding box center [718, 141] width 440 height 36
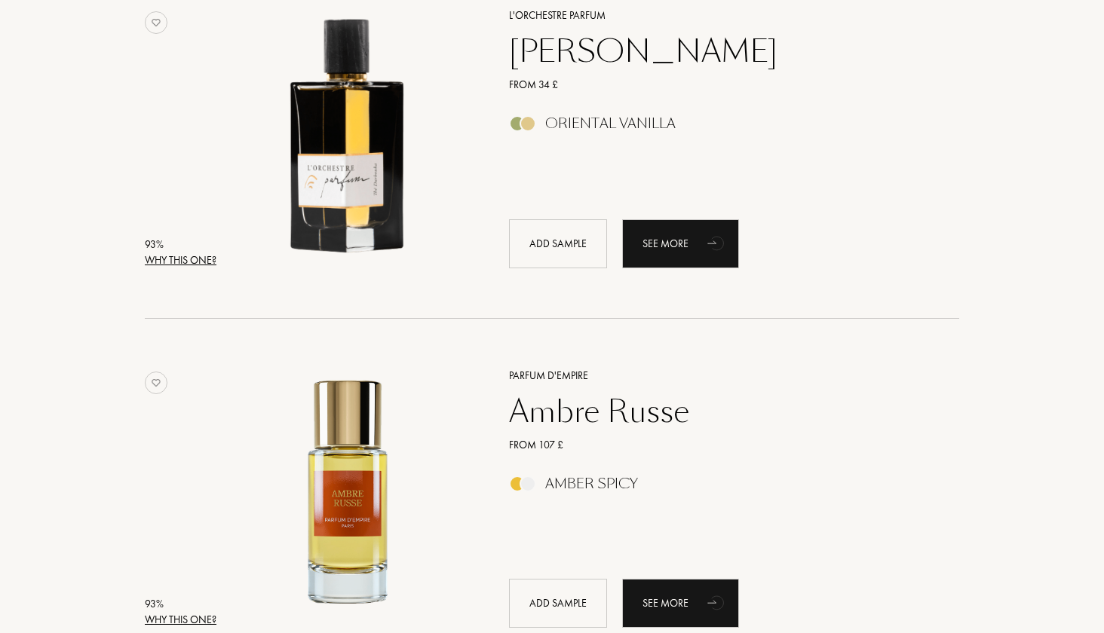
scroll to position [1362, 0]
click at [523, 48] on div "Thé Darbouka" at bounding box center [718, 52] width 440 height 36
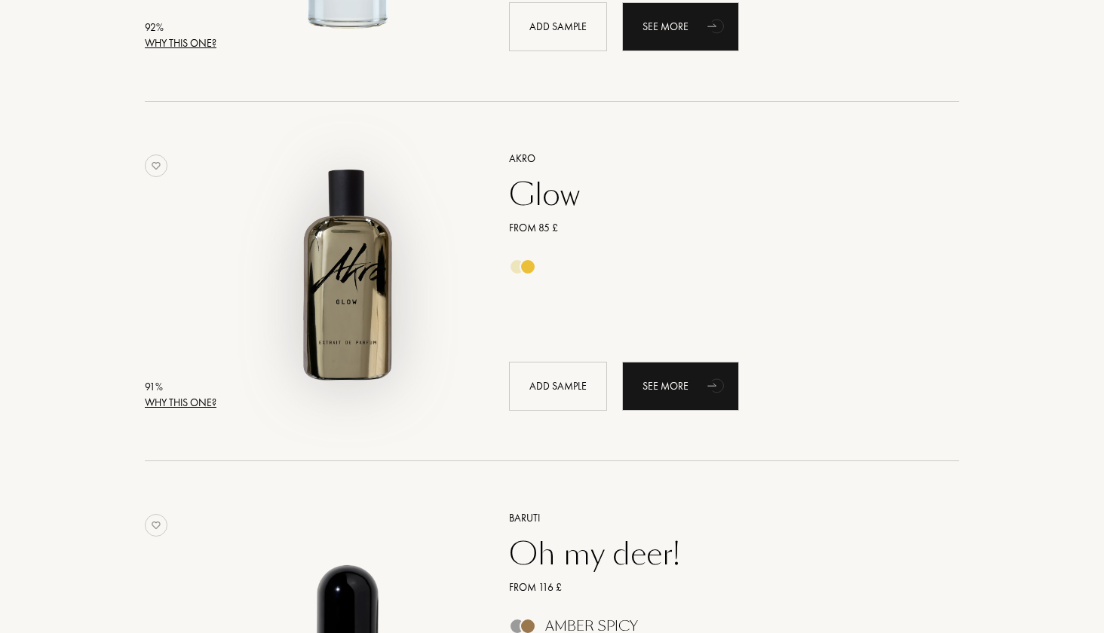
scroll to position [3092, 0]
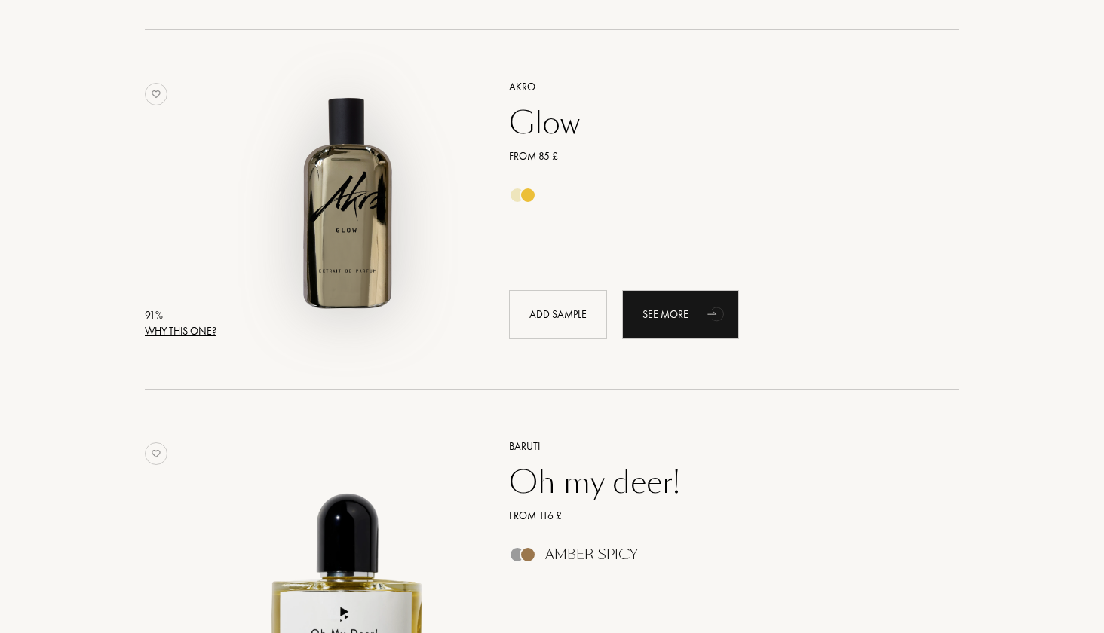
click at [327, 216] on img at bounding box center [347, 202] width 251 height 251
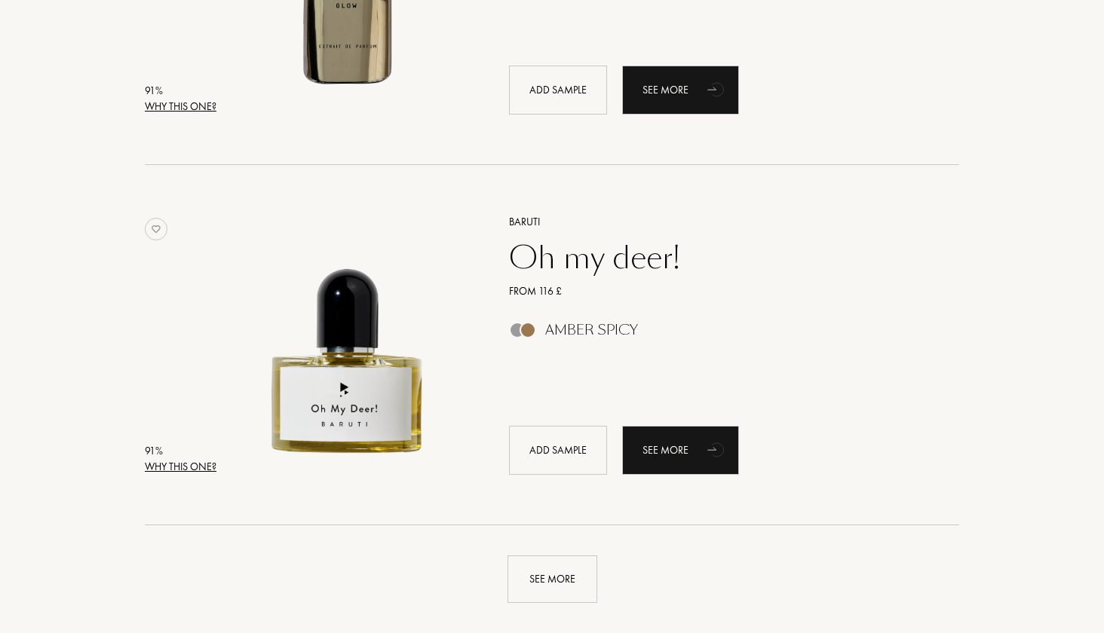
scroll to position [3357, 0]
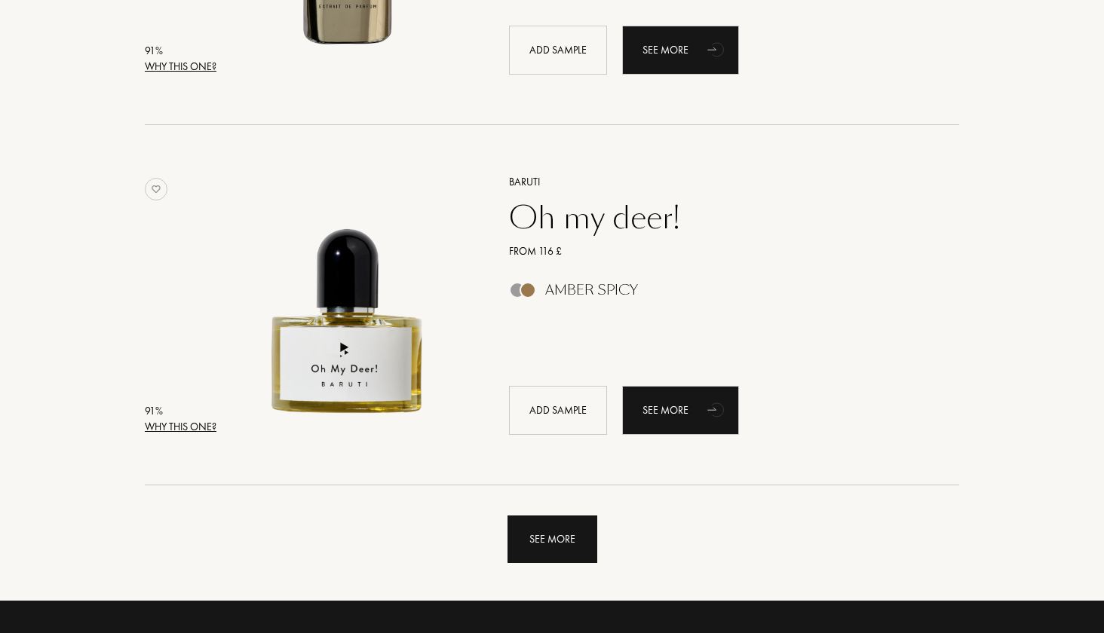
click at [560, 547] on div "See more" at bounding box center [553, 540] width 90 height 48
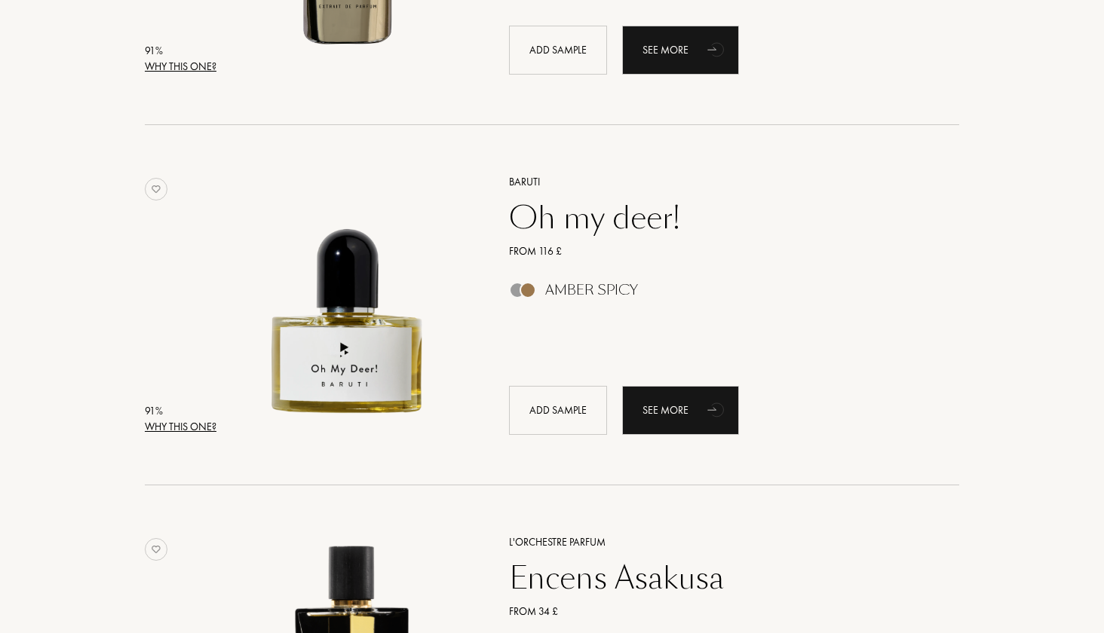
click at [563, 231] on div "Oh my deer!" at bounding box center [718, 218] width 440 height 36
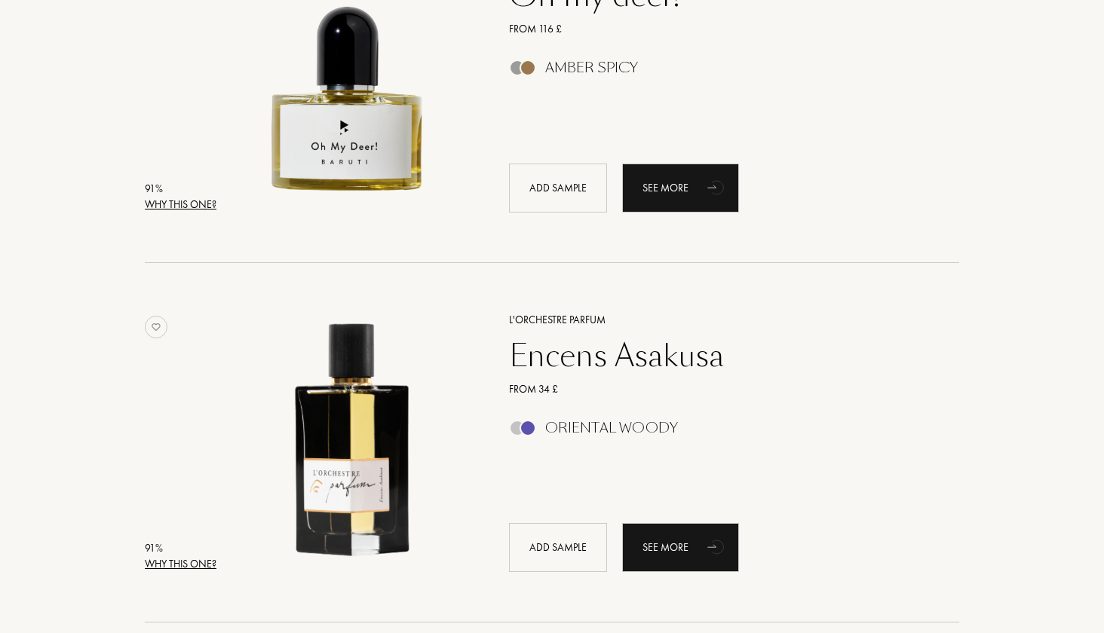
scroll to position [3607, 0]
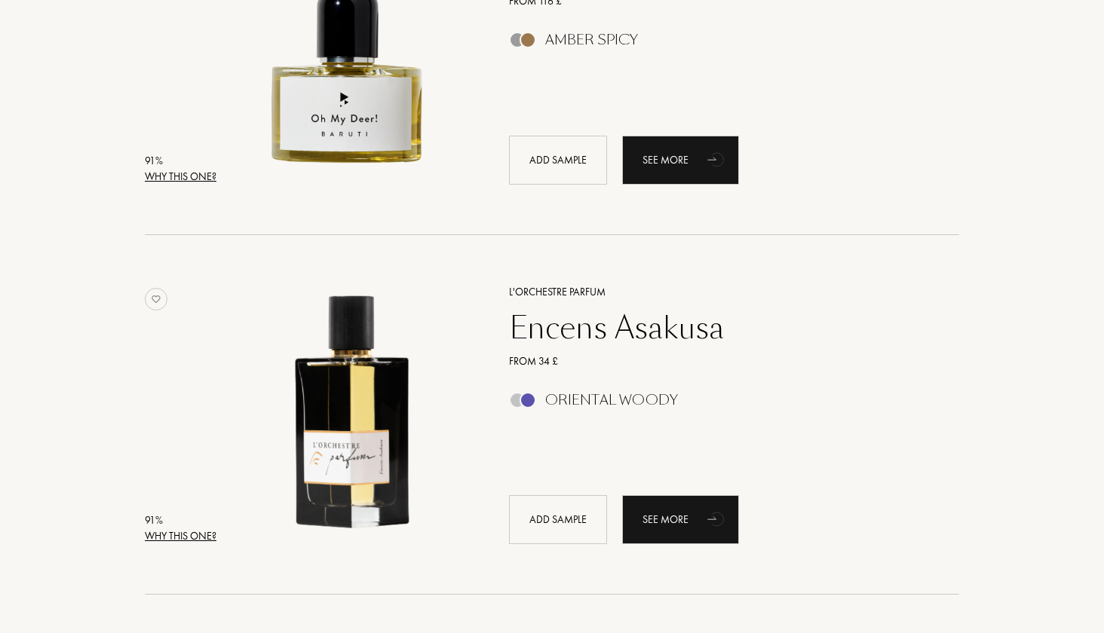
click at [557, 328] on div "Encens Asakusa" at bounding box center [718, 328] width 440 height 36
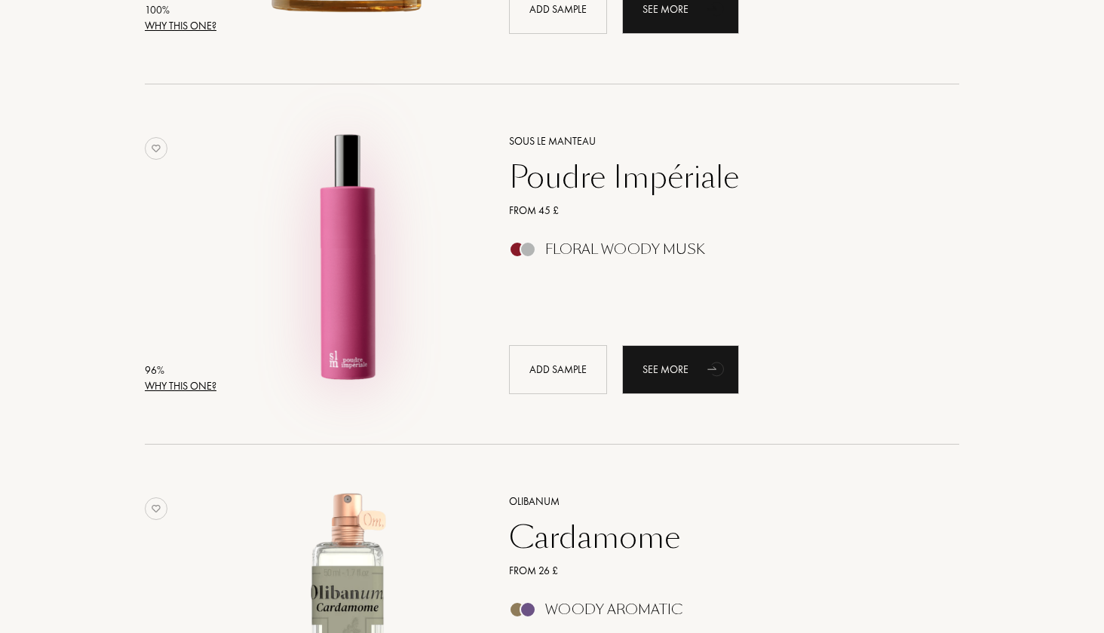
scroll to position [989, 0]
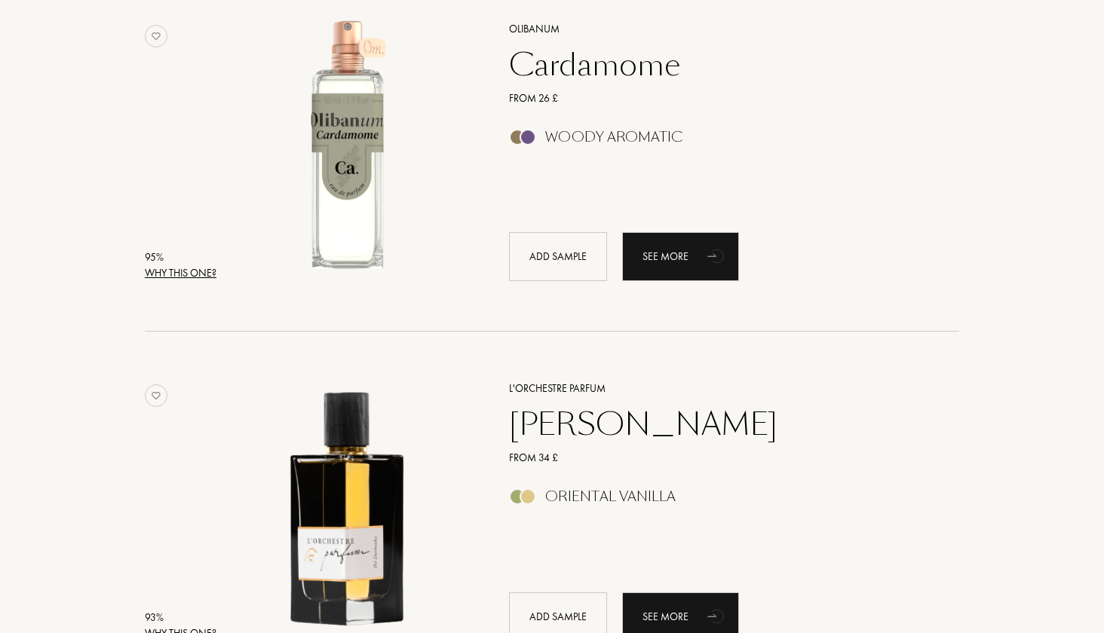
click at [536, 72] on div "Cardamome" at bounding box center [718, 65] width 440 height 36
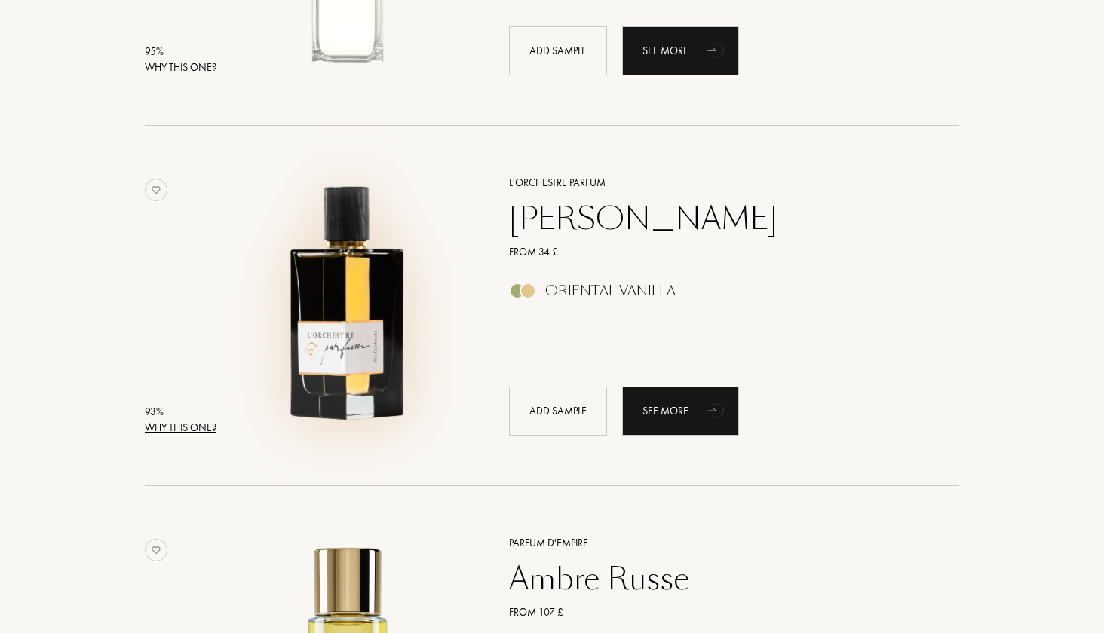
scroll to position [1196, 0]
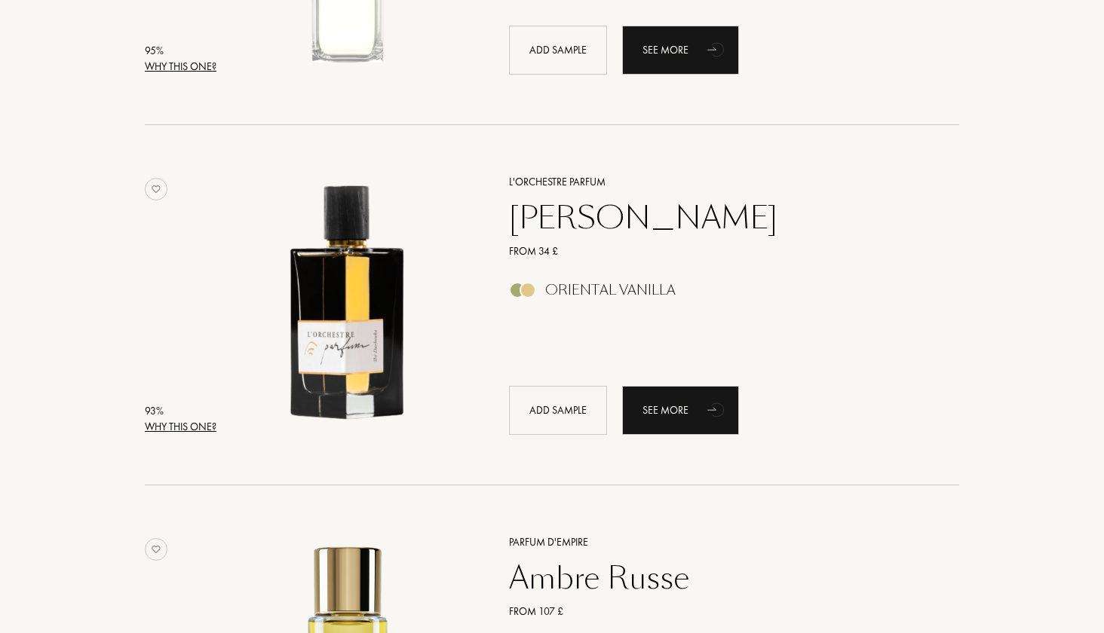
click at [575, 221] on div "[PERSON_NAME]" at bounding box center [718, 218] width 440 height 36
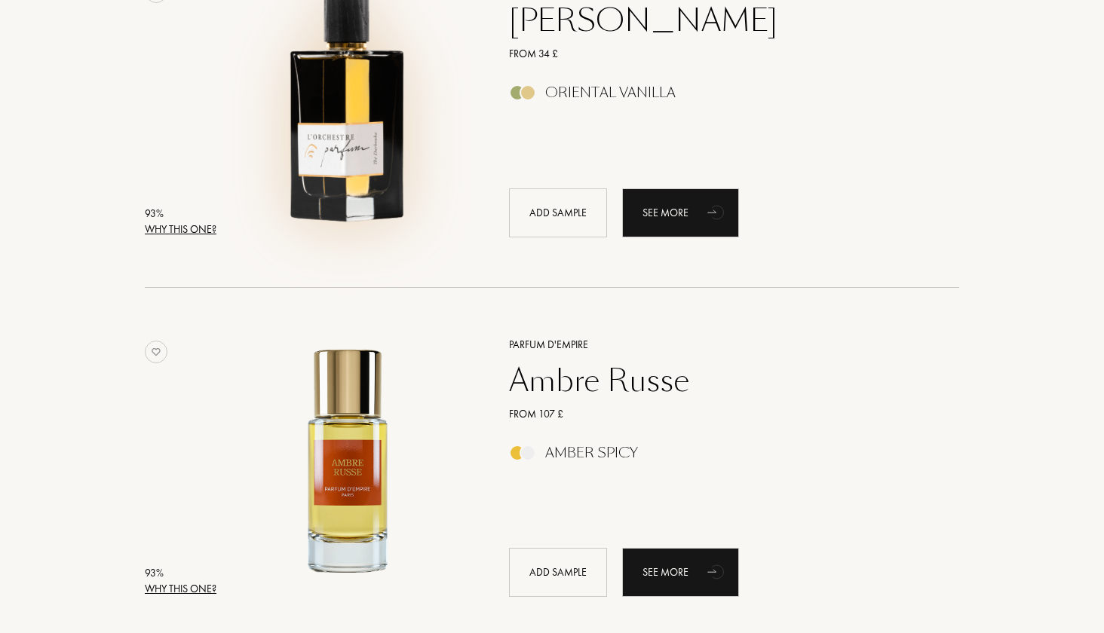
scroll to position [1426, 0]
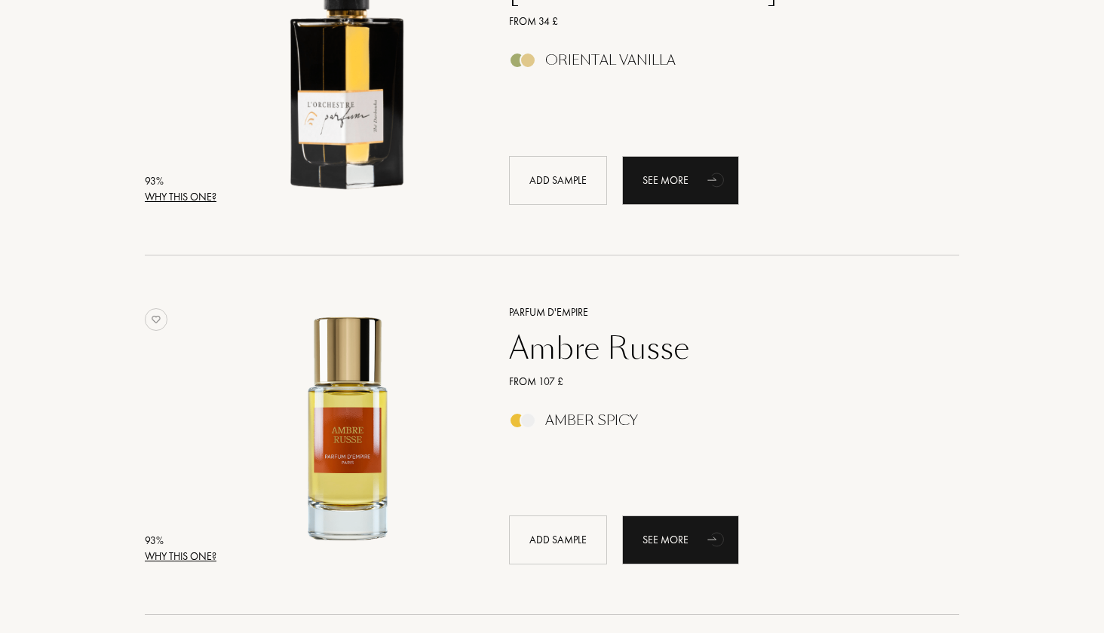
click at [594, 347] on div "Ambre Russe" at bounding box center [718, 348] width 440 height 36
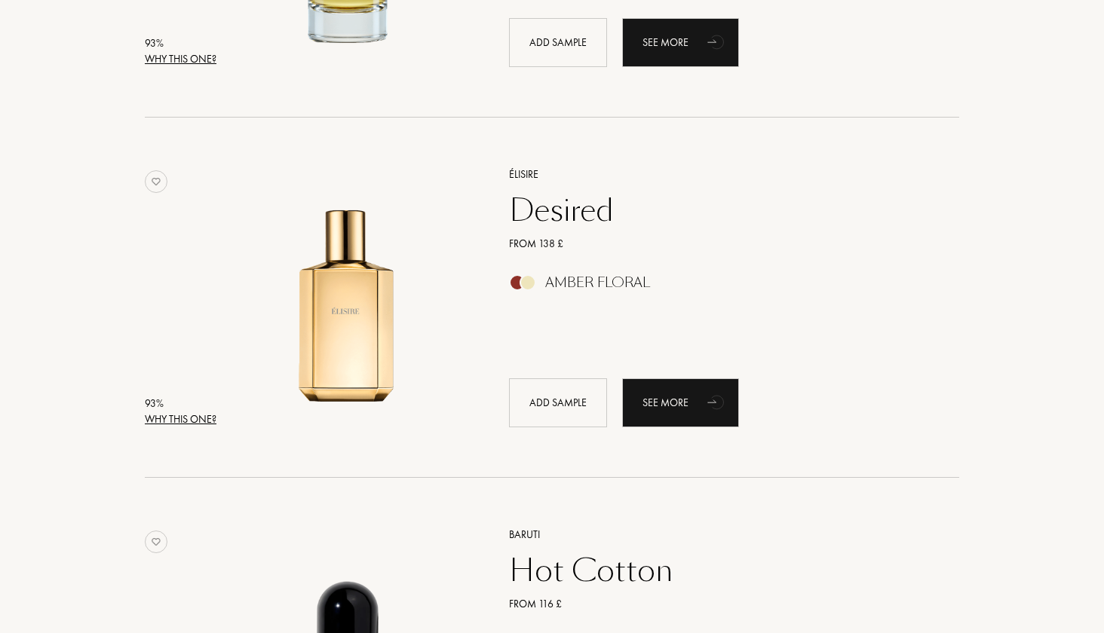
scroll to position [1925, 0]
click at [560, 211] on div "Desired" at bounding box center [718, 210] width 440 height 36
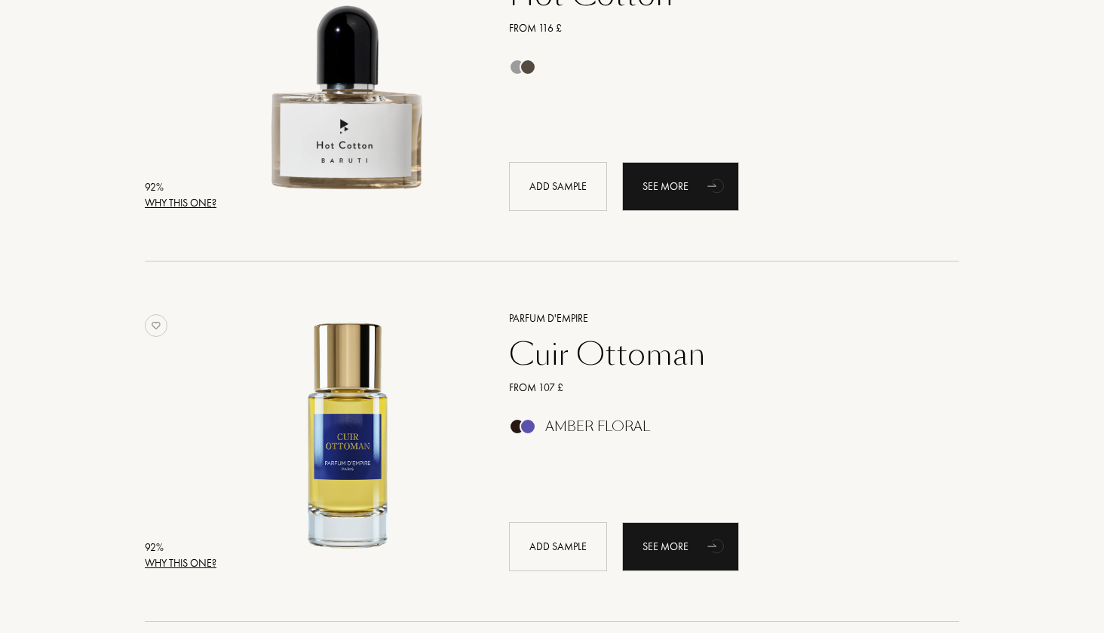
scroll to position [2501, 0]
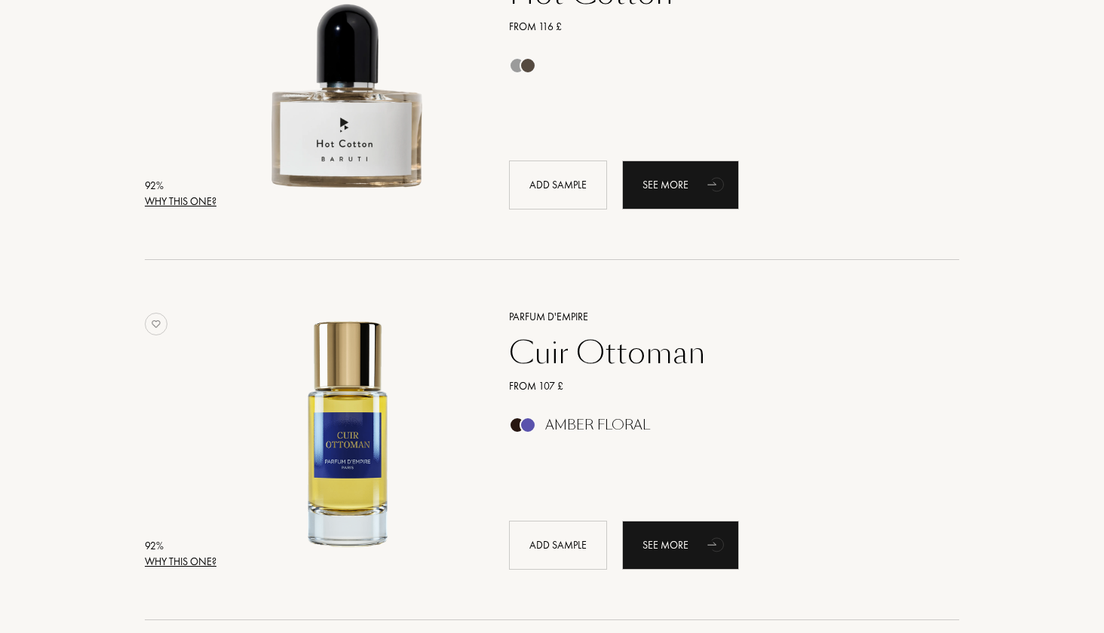
click at [584, 343] on div "Cuir Ottoman" at bounding box center [718, 353] width 440 height 36
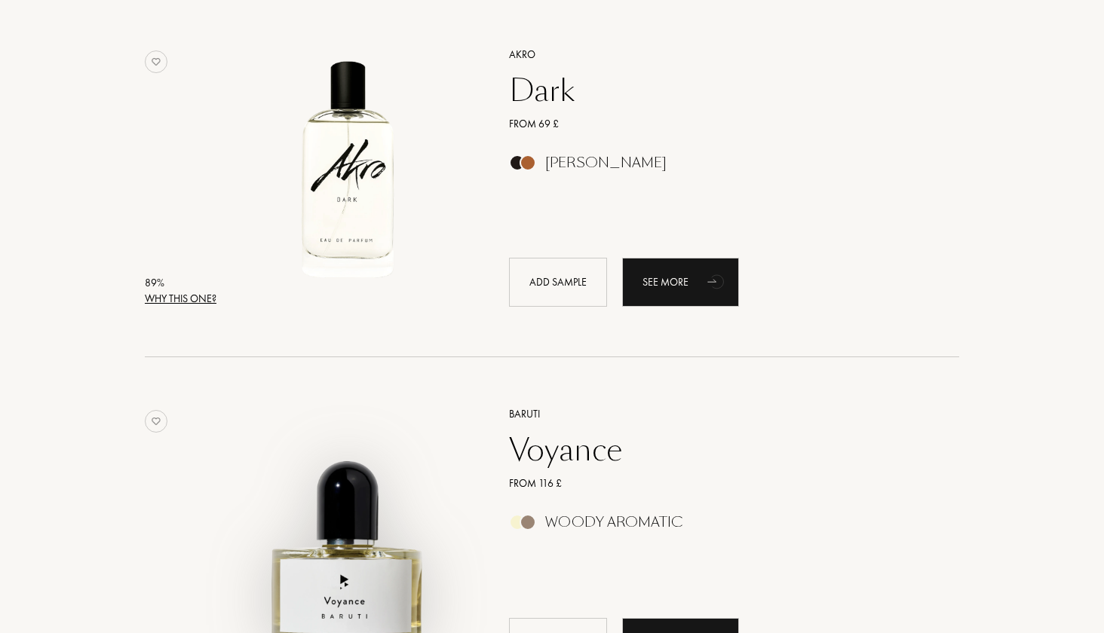
scroll to position [3979, 0]
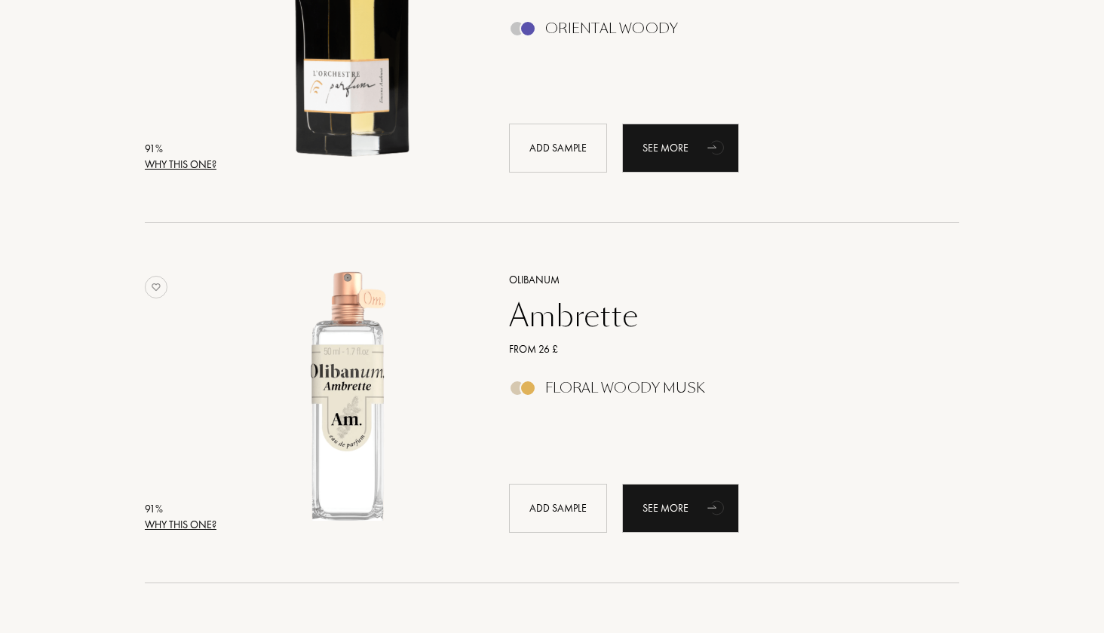
click at [560, 309] on div "Ambrette" at bounding box center [718, 316] width 440 height 36
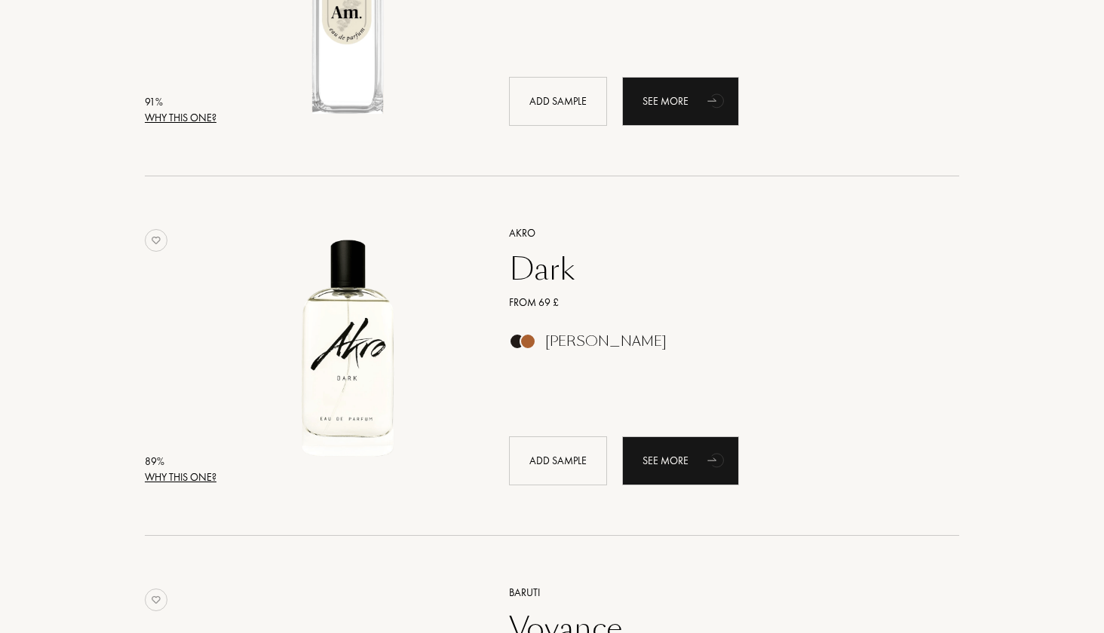
scroll to position [4387, 0]
click at [544, 258] on div "Dark" at bounding box center [718, 268] width 440 height 36
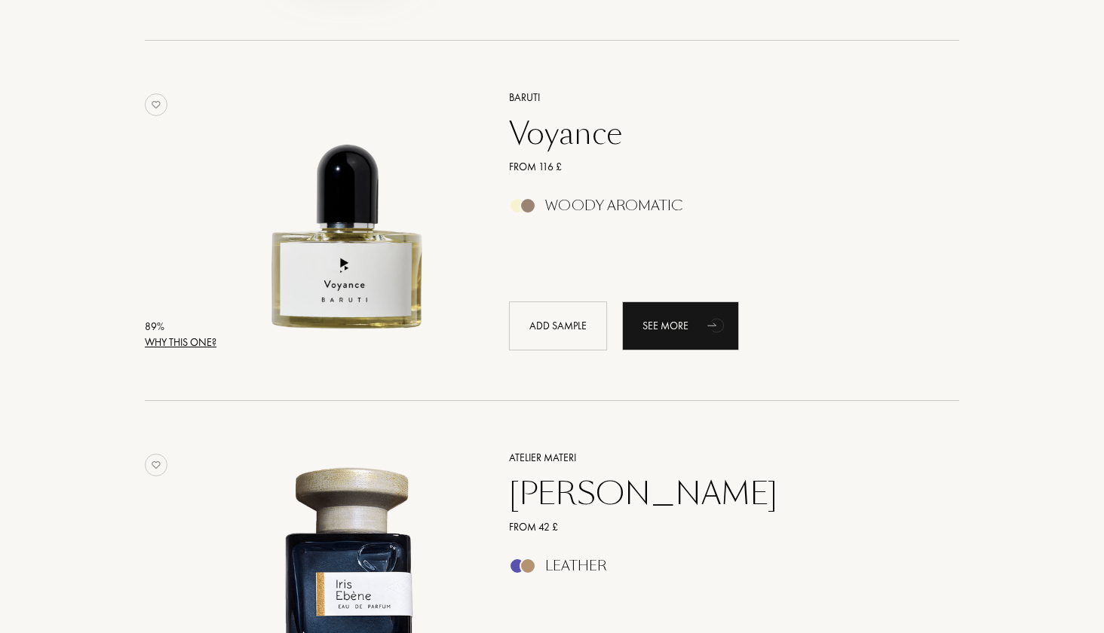
scroll to position [4882, 0]
click at [599, 137] on div "Voyance" at bounding box center [718, 133] width 440 height 36
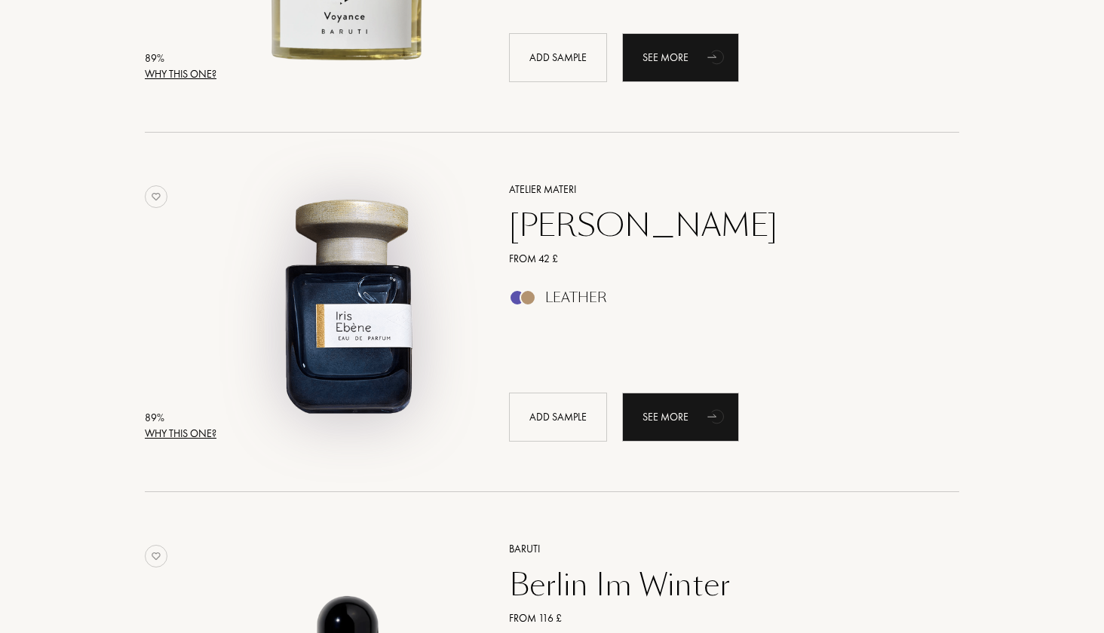
scroll to position [5234, 0]
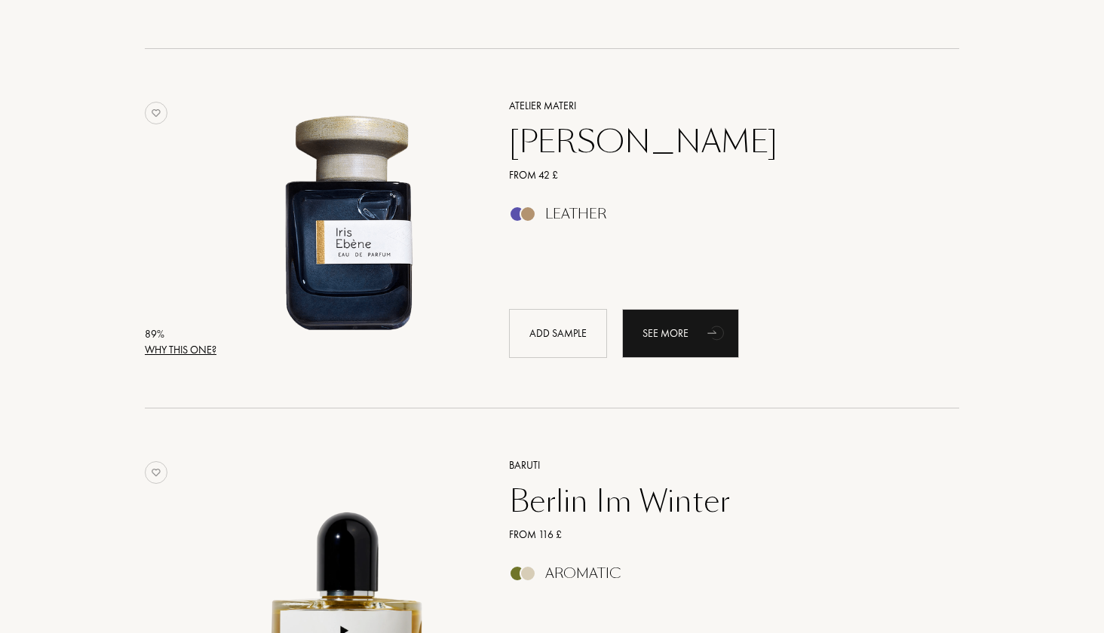
click at [594, 148] on div "Iris Ebène" at bounding box center [718, 142] width 440 height 36
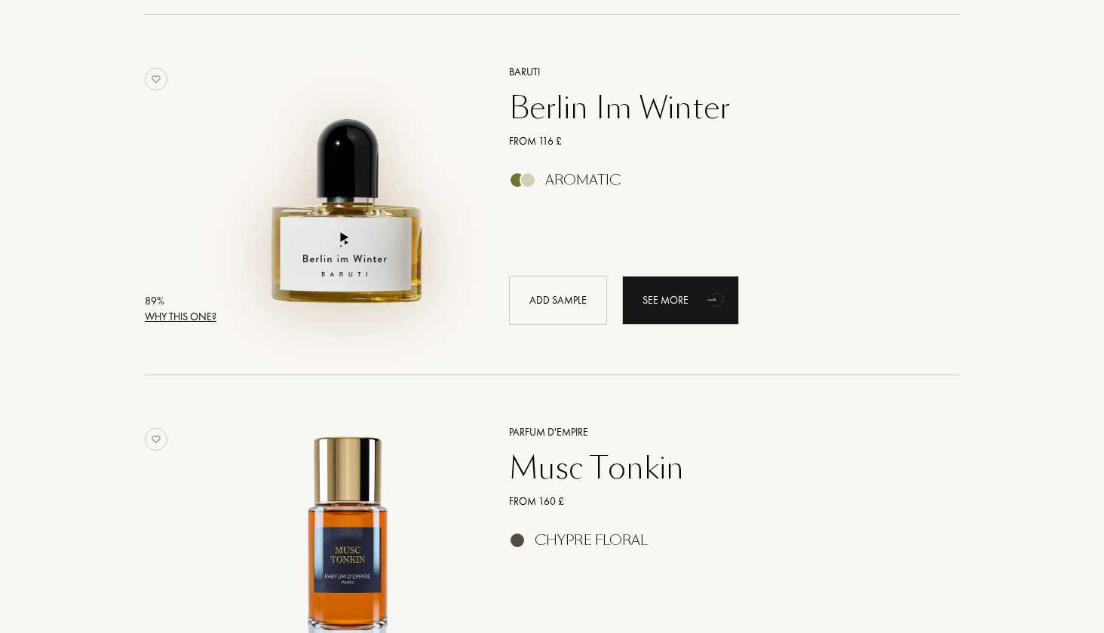
scroll to position [5675, 0]
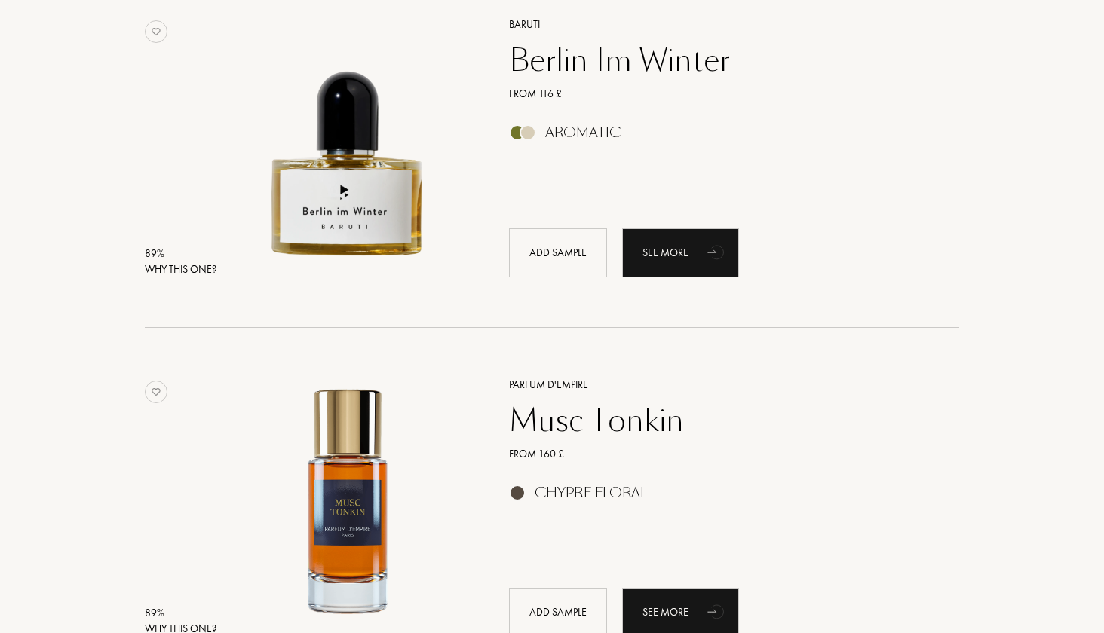
click at [557, 66] on div "Berlin Im Winter" at bounding box center [718, 60] width 440 height 36
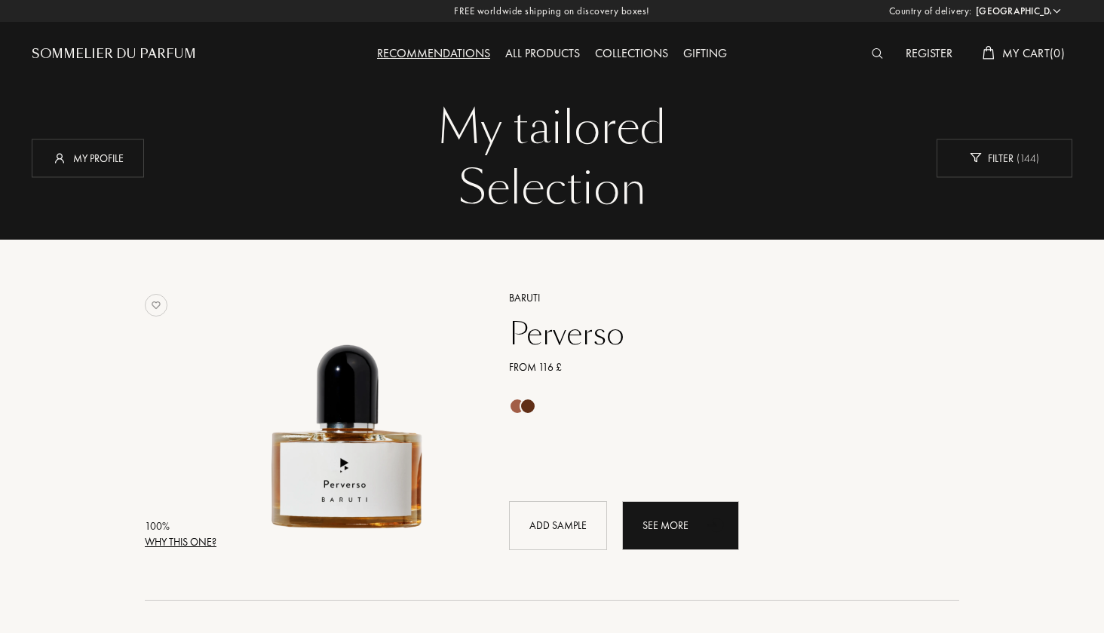
scroll to position [0, 0]
click at [75, 173] on div "My profile" at bounding box center [88, 158] width 112 height 38
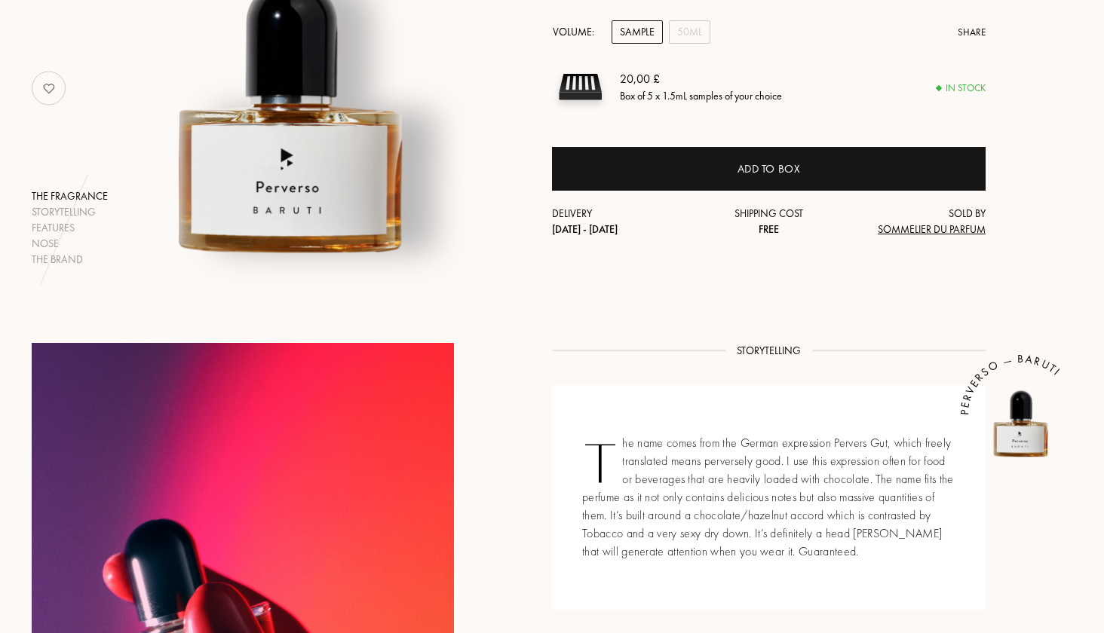
scroll to position [296, 0]
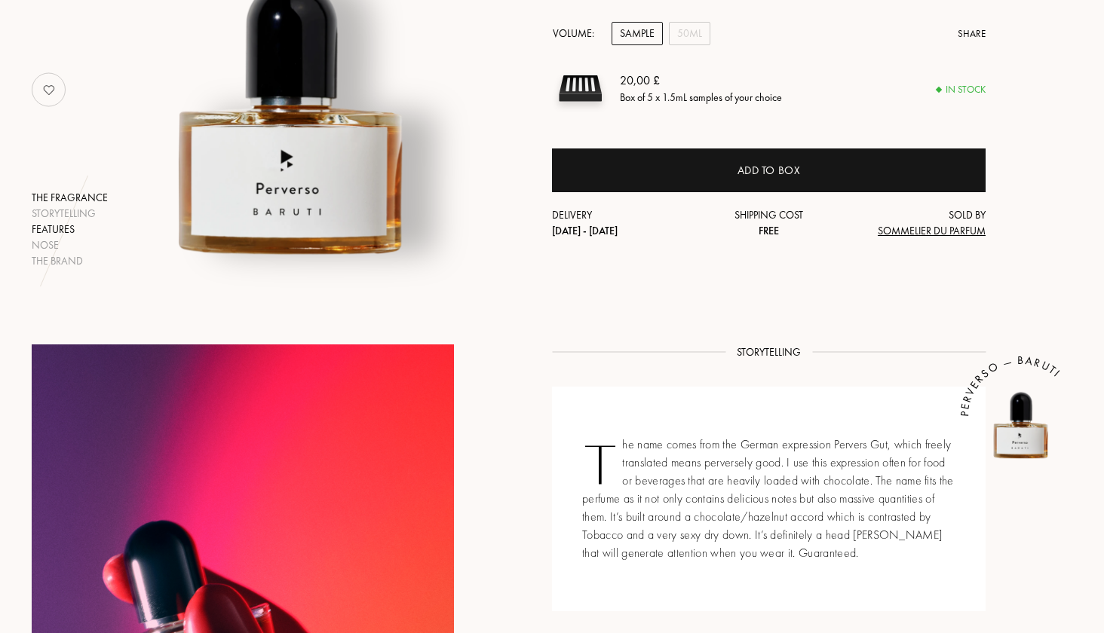
click at [59, 229] on div "Features" at bounding box center [70, 230] width 76 height 16
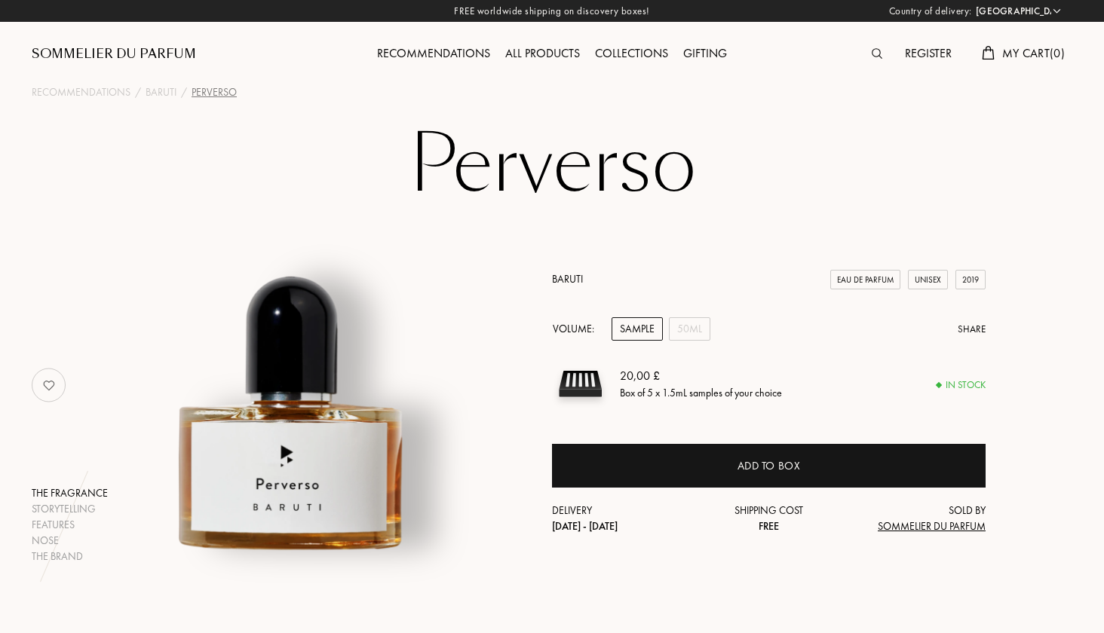
scroll to position [0, 0]
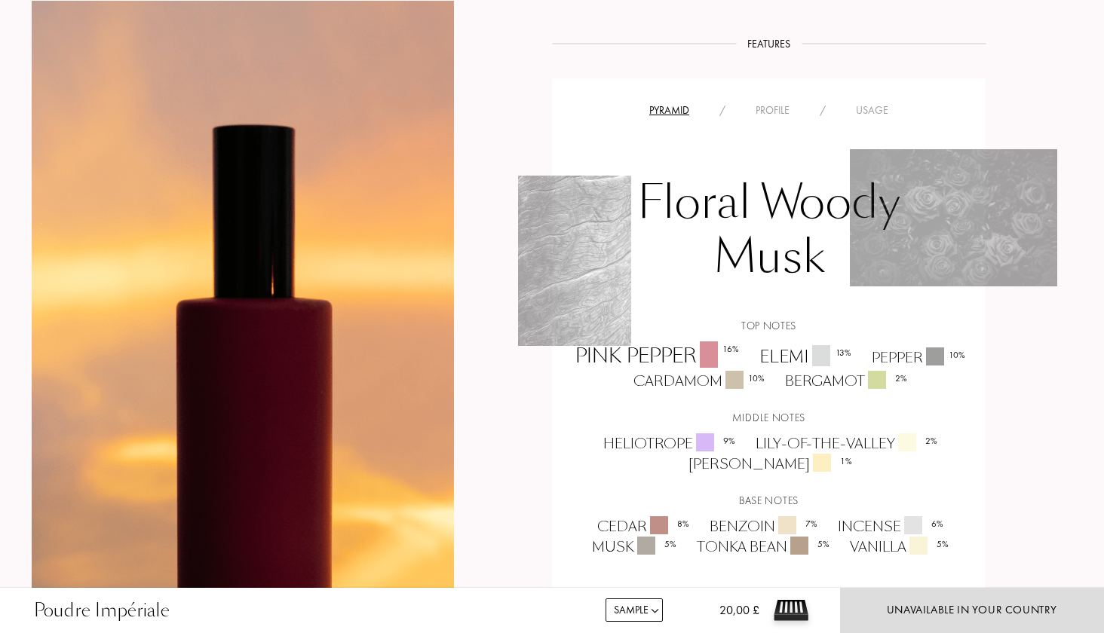
scroll to position [940, 0]
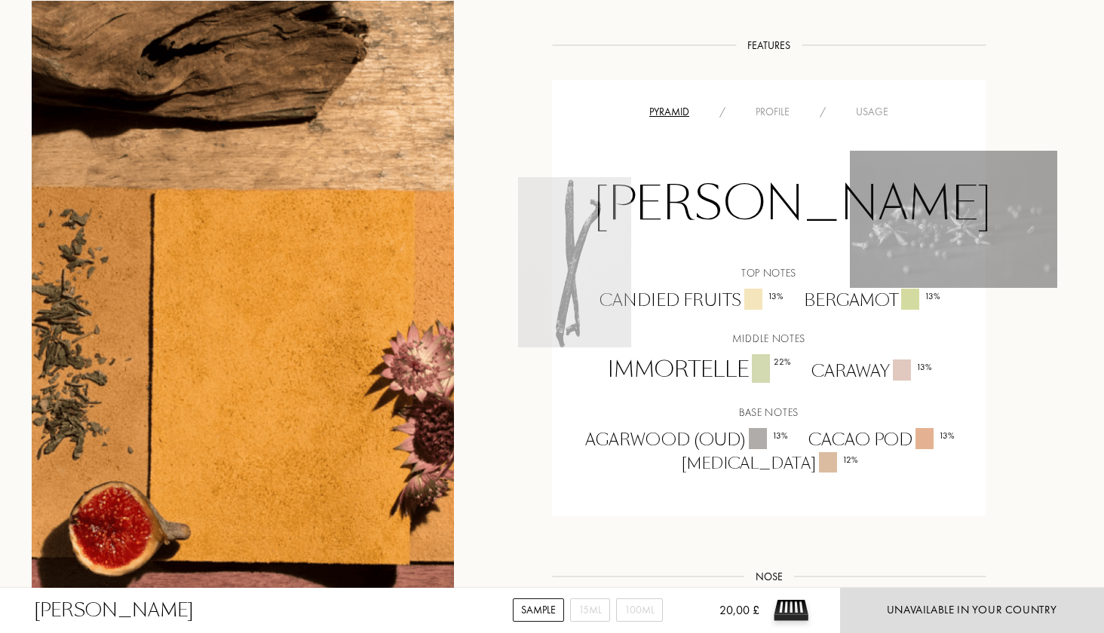
scroll to position [1053, 0]
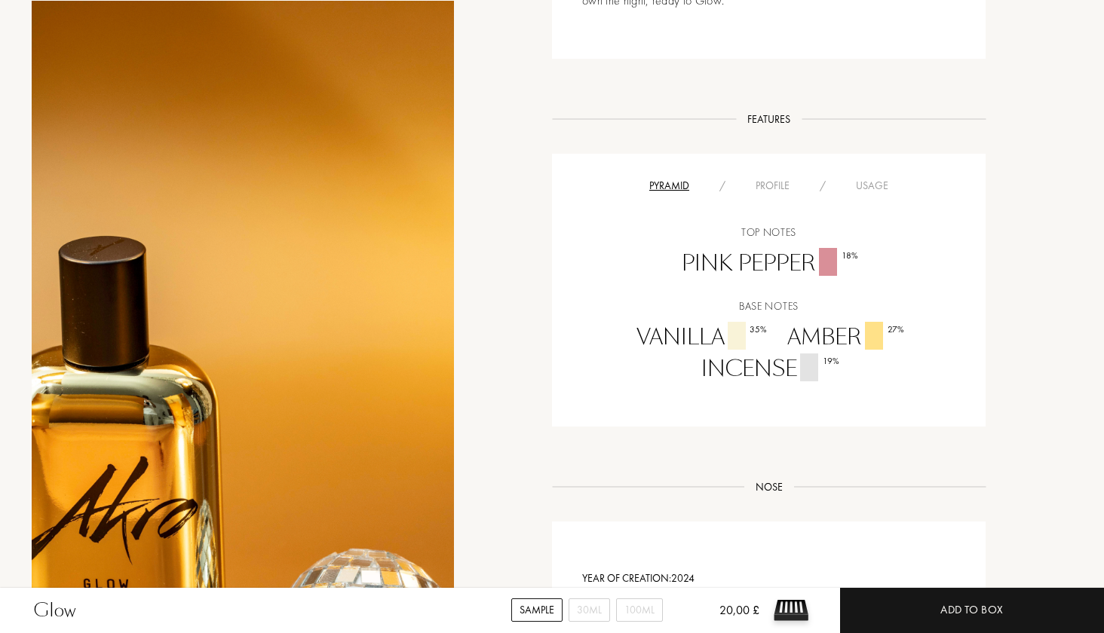
scroll to position [1158, 0]
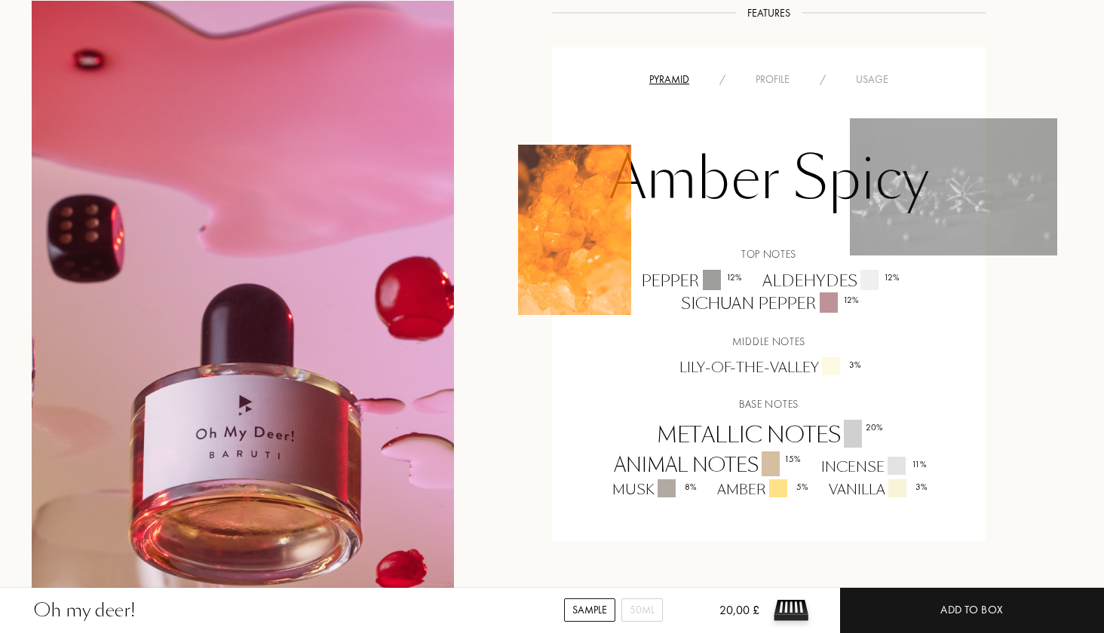
scroll to position [974, 0]
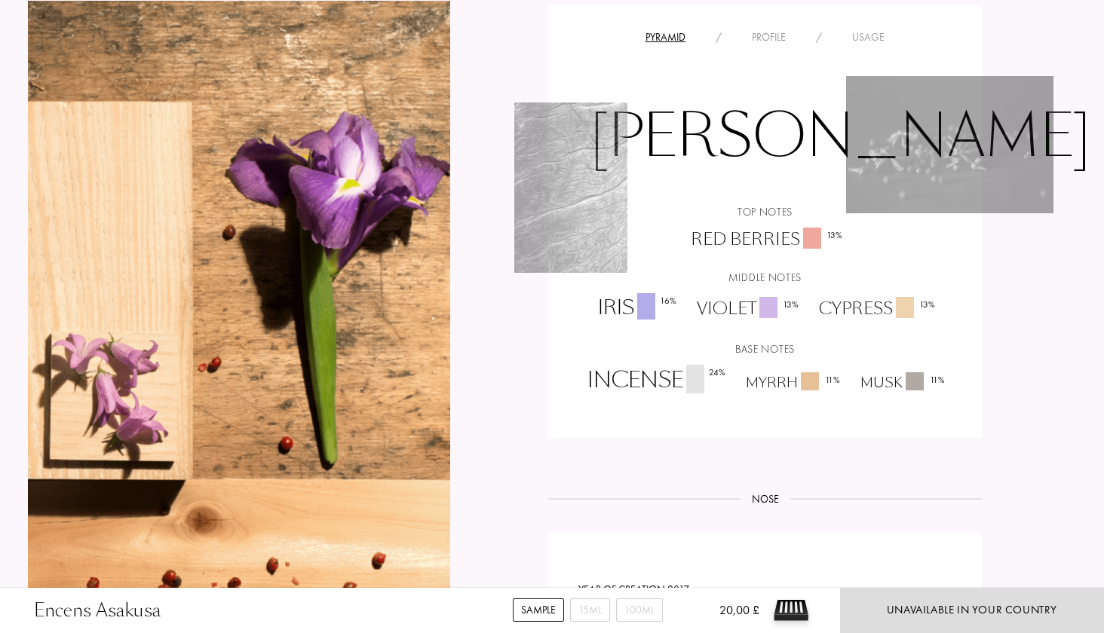
scroll to position [1127, 4]
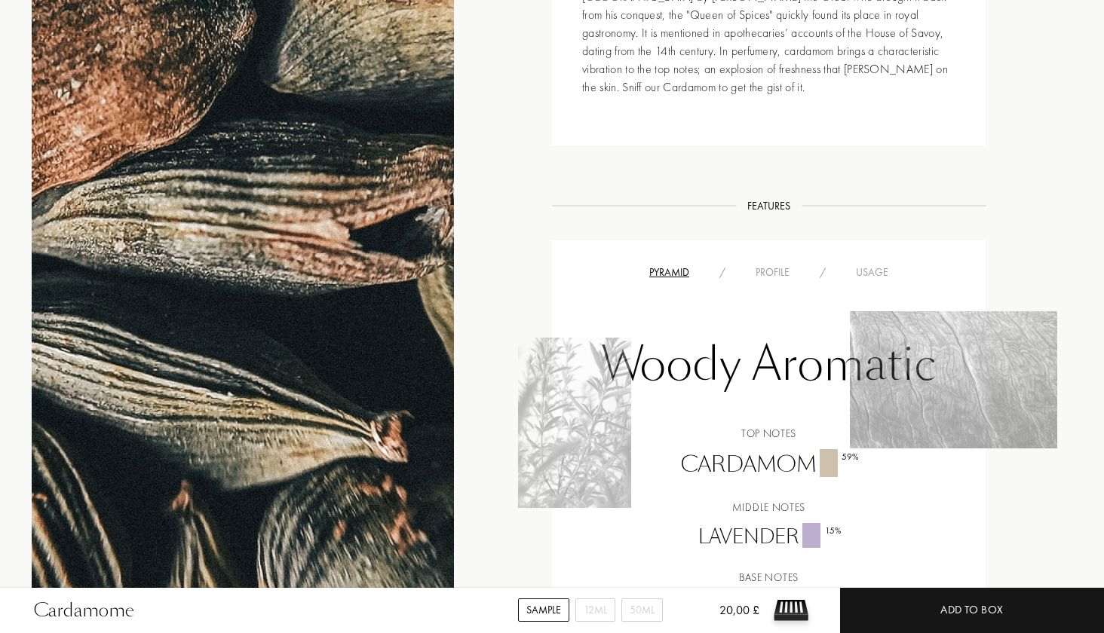
scroll to position [454, 0]
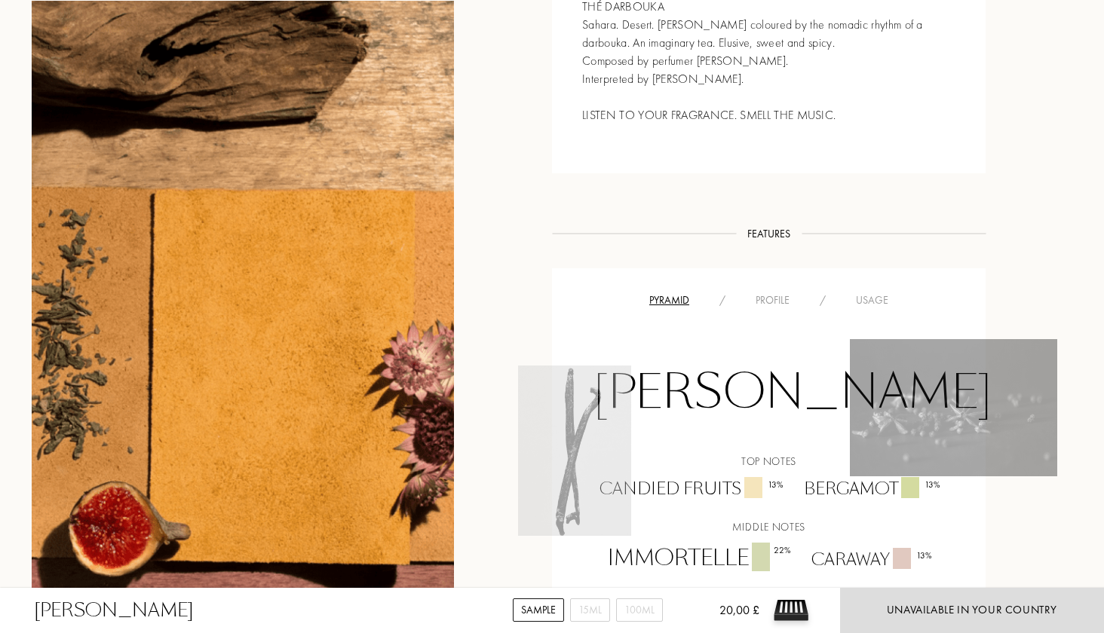
scroll to position [999, 0]
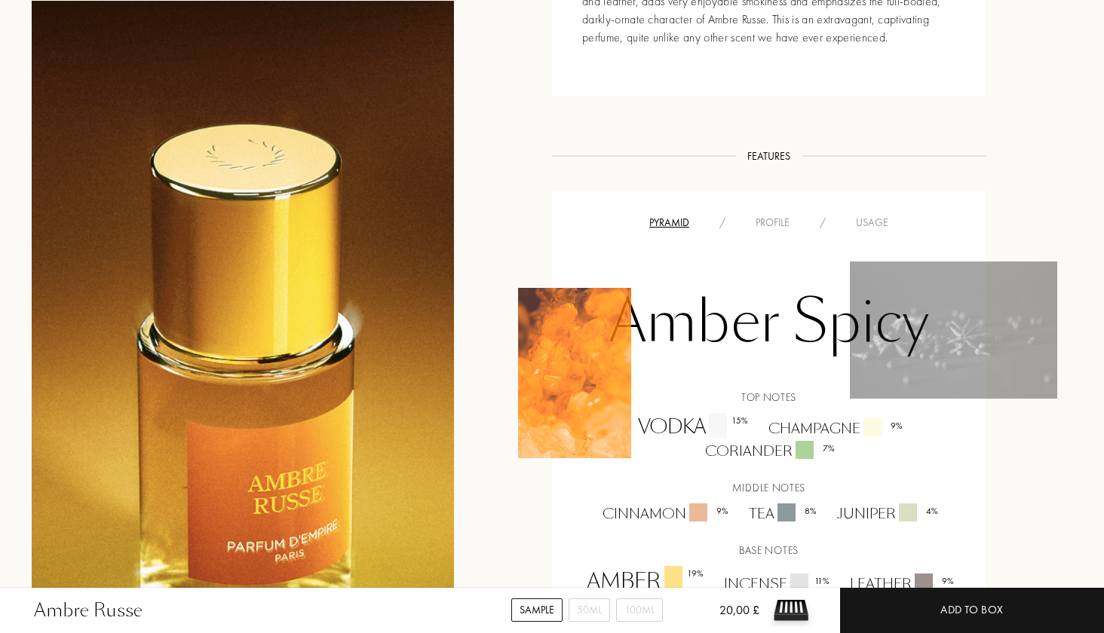
scroll to position [1104, 0]
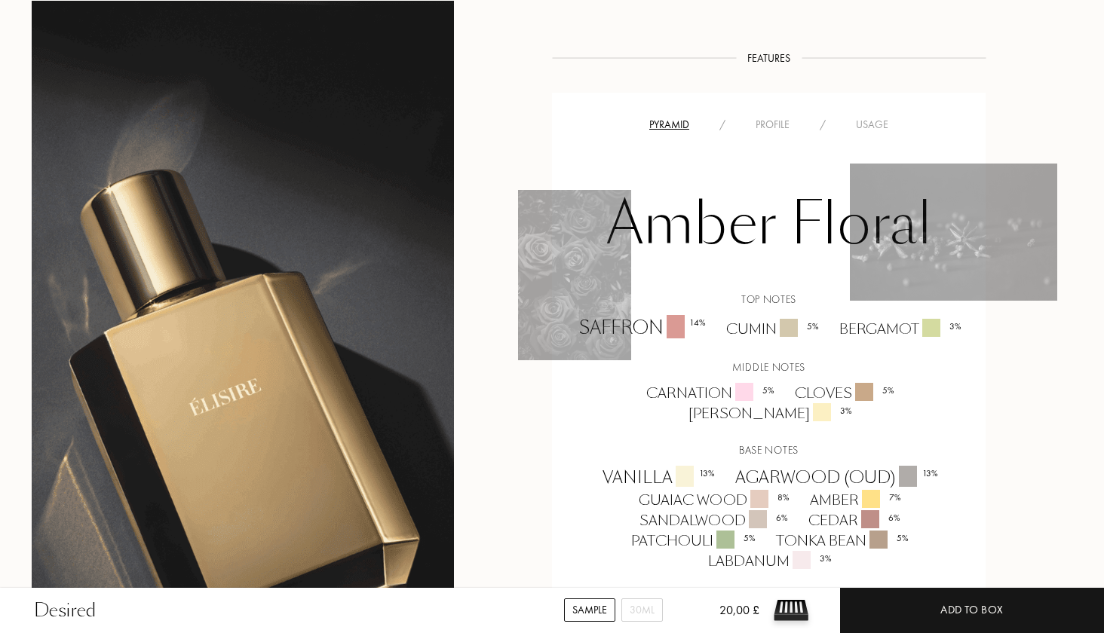
scroll to position [933, 0]
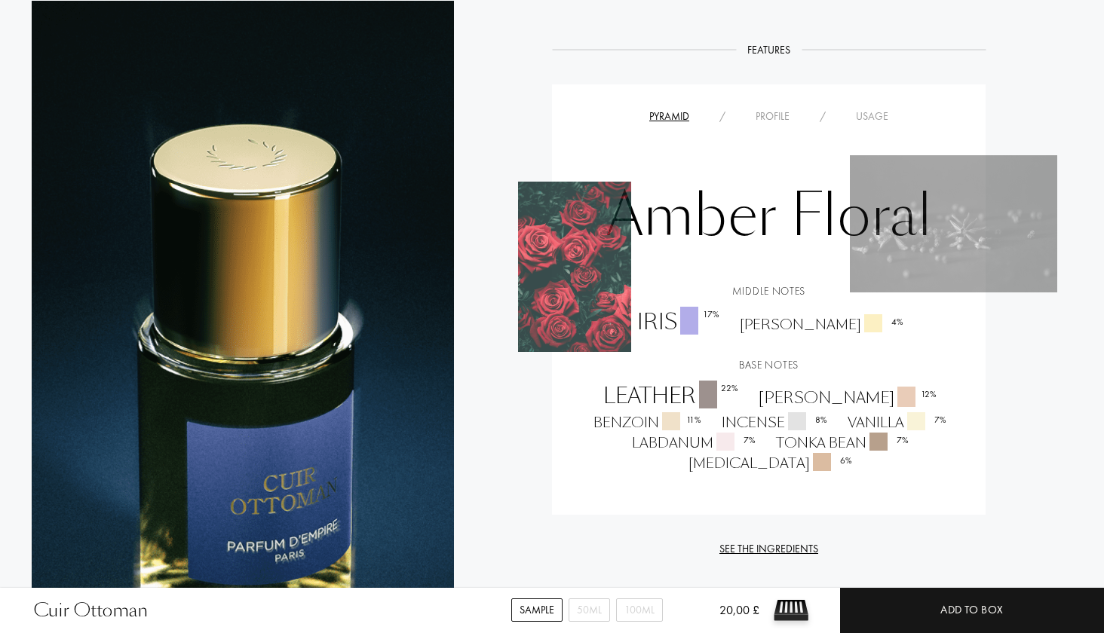
scroll to position [955, 0]
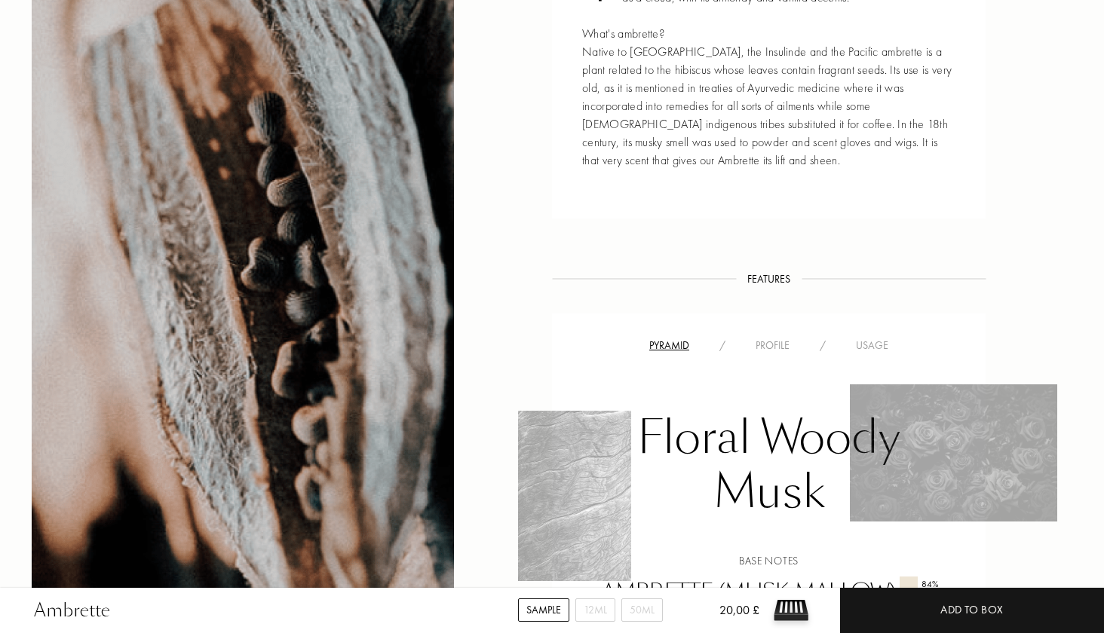
scroll to position [968, 0]
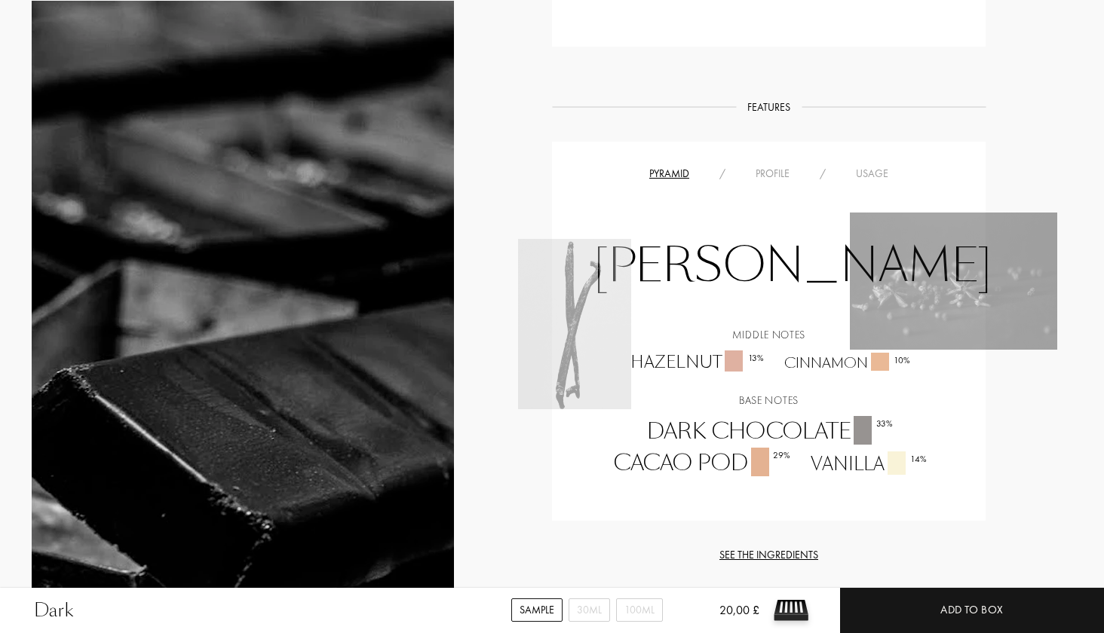
scroll to position [903, 0]
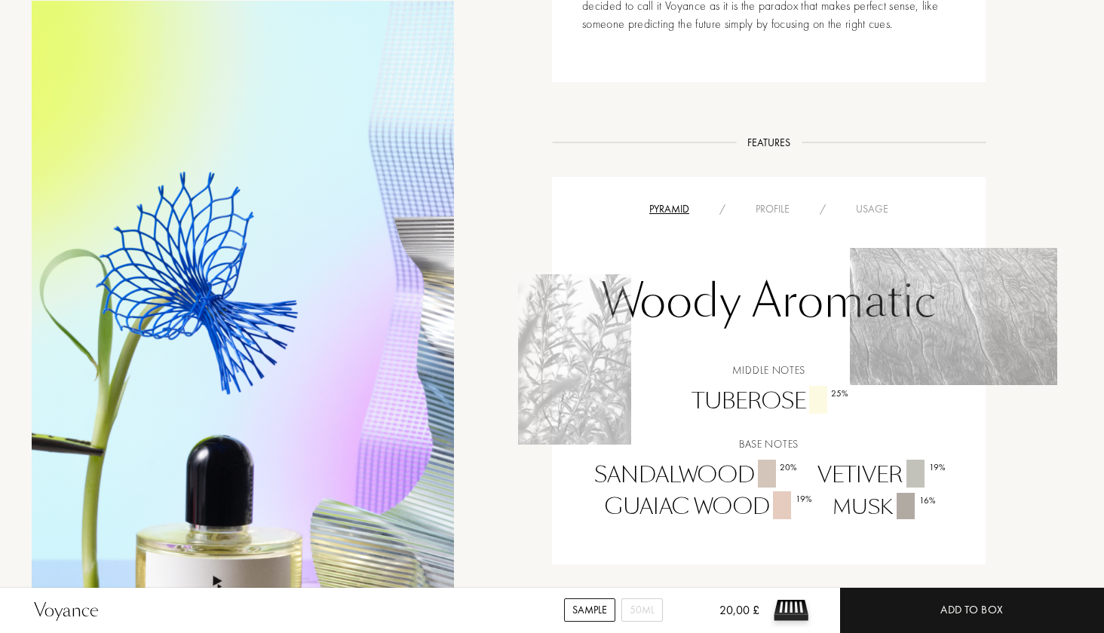
scroll to position [885, 0]
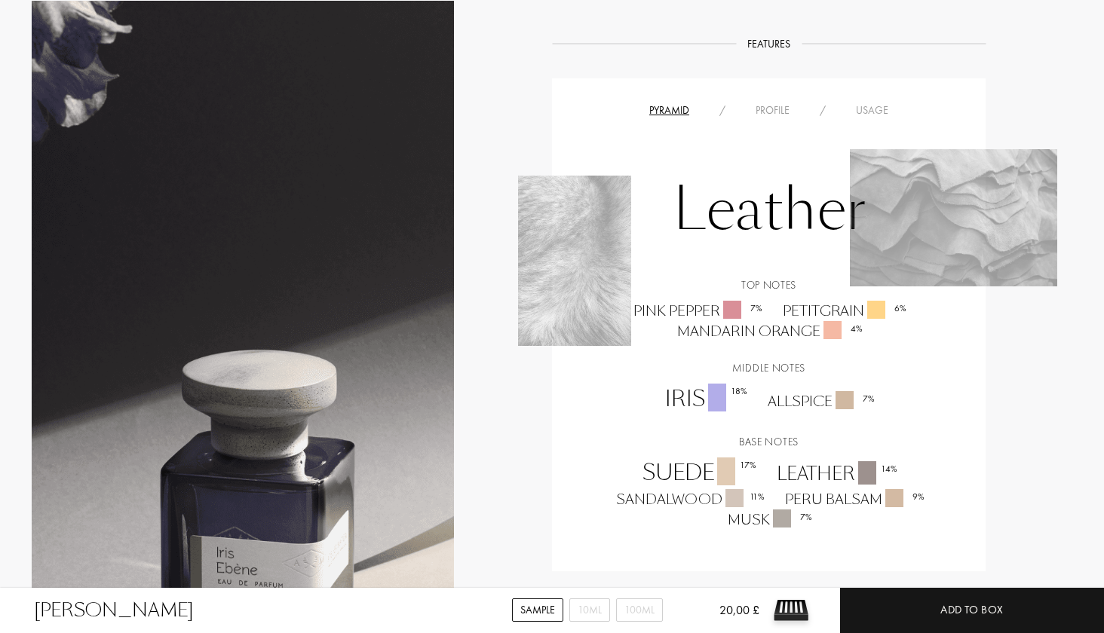
scroll to position [1103, 0]
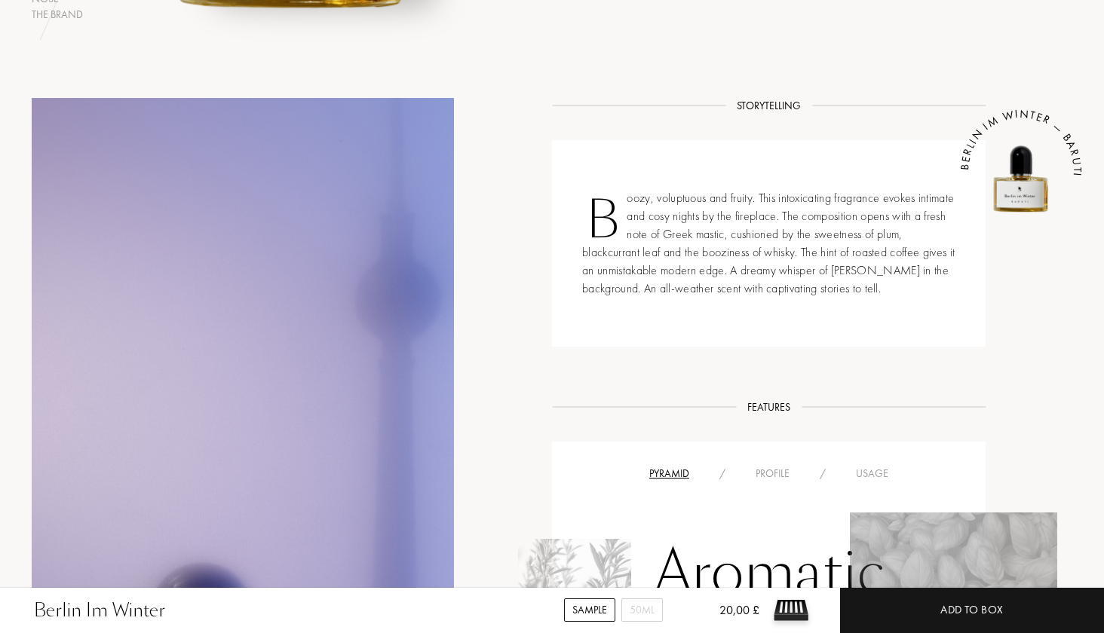
scroll to position [887, 0]
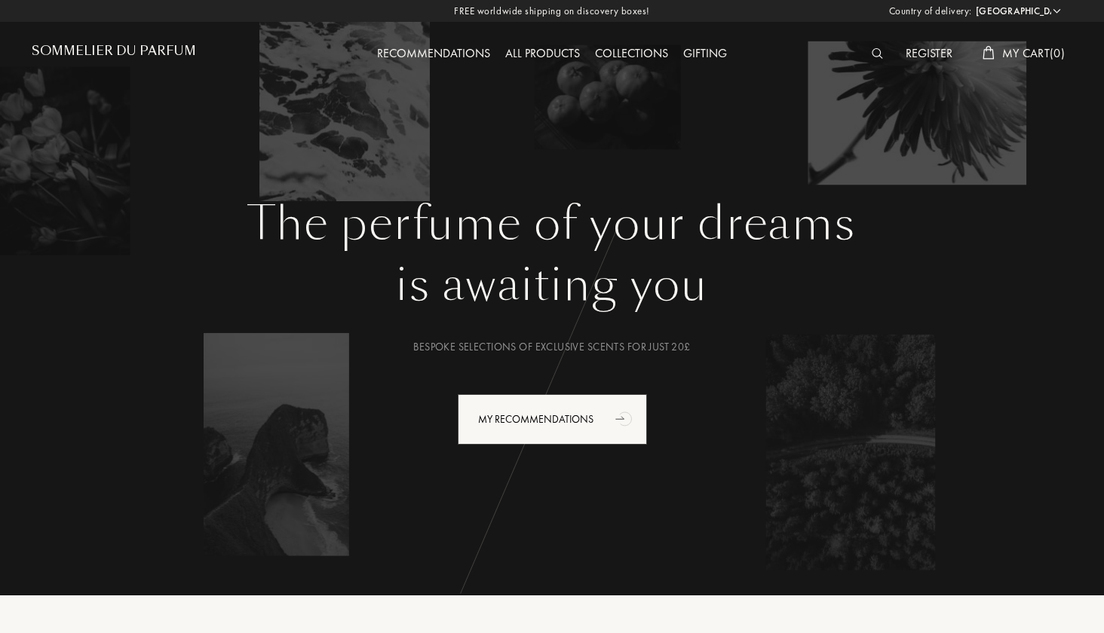
select select "UK"
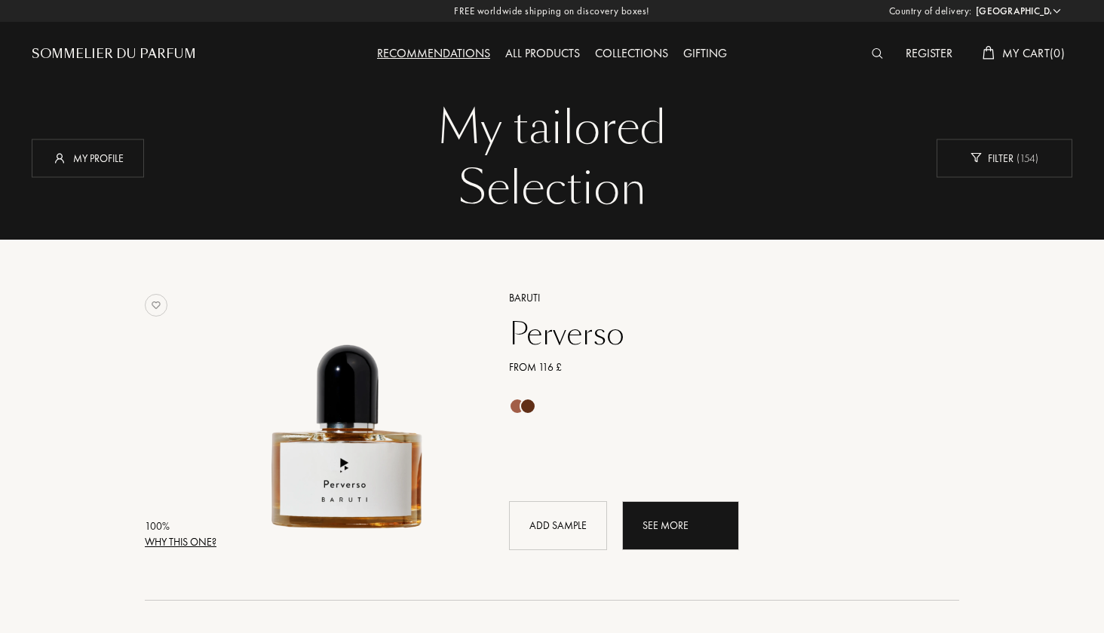
select select "UK"
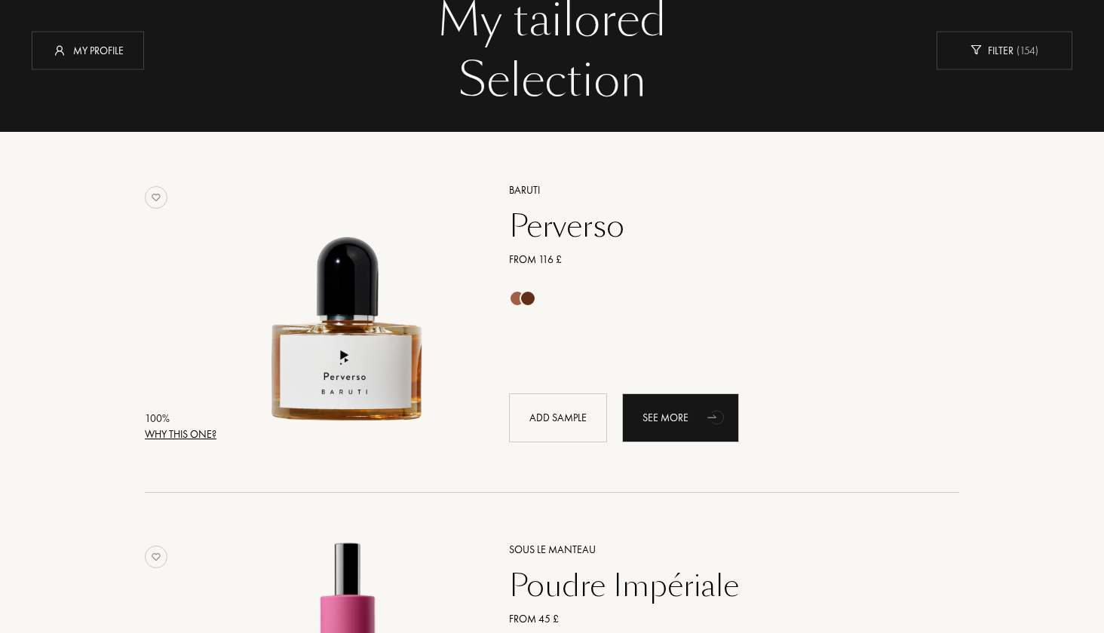
scroll to position [109, 0]
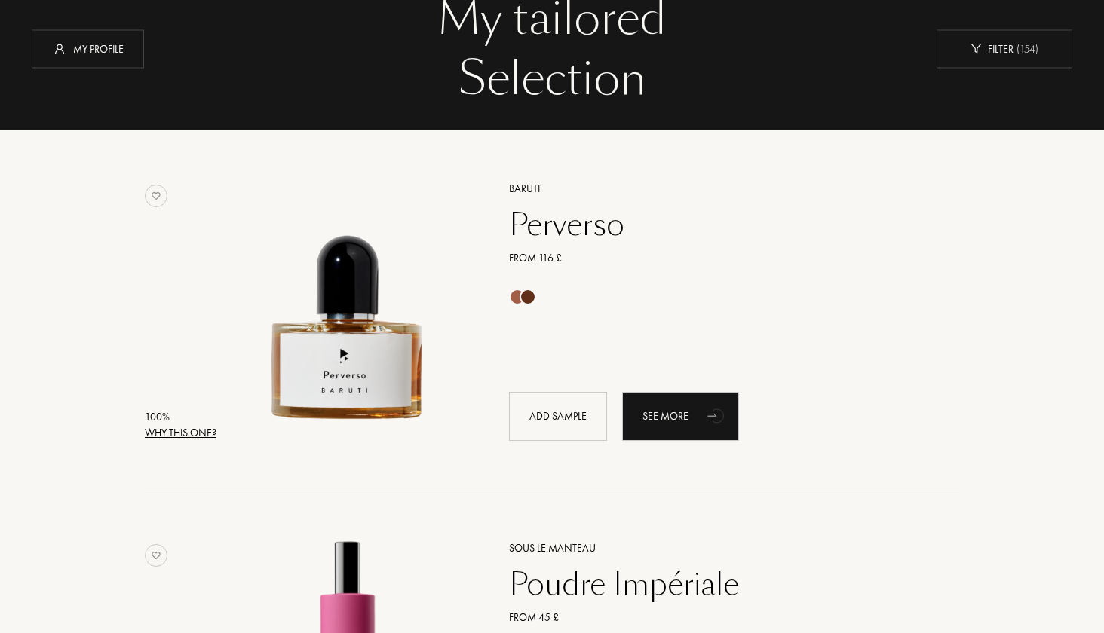
click at [599, 232] on div "Perverso" at bounding box center [718, 225] width 440 height 36
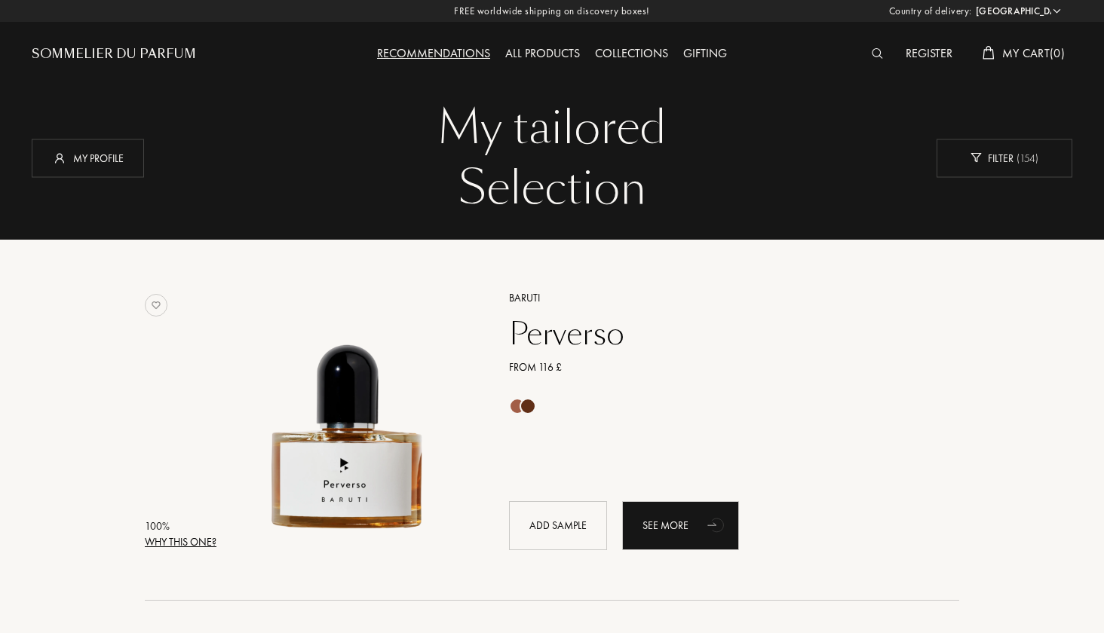
scroll to position [0, 0]
click at [542, 60] on div "All products" at bounding box center [543, 54] width 90 height 20
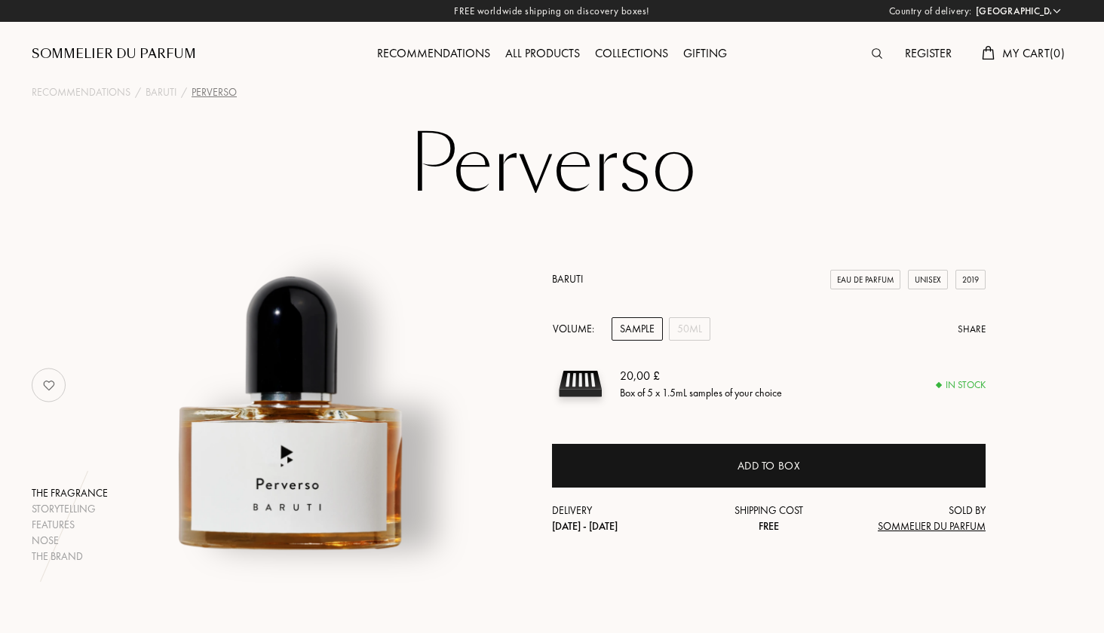
select select "UK"
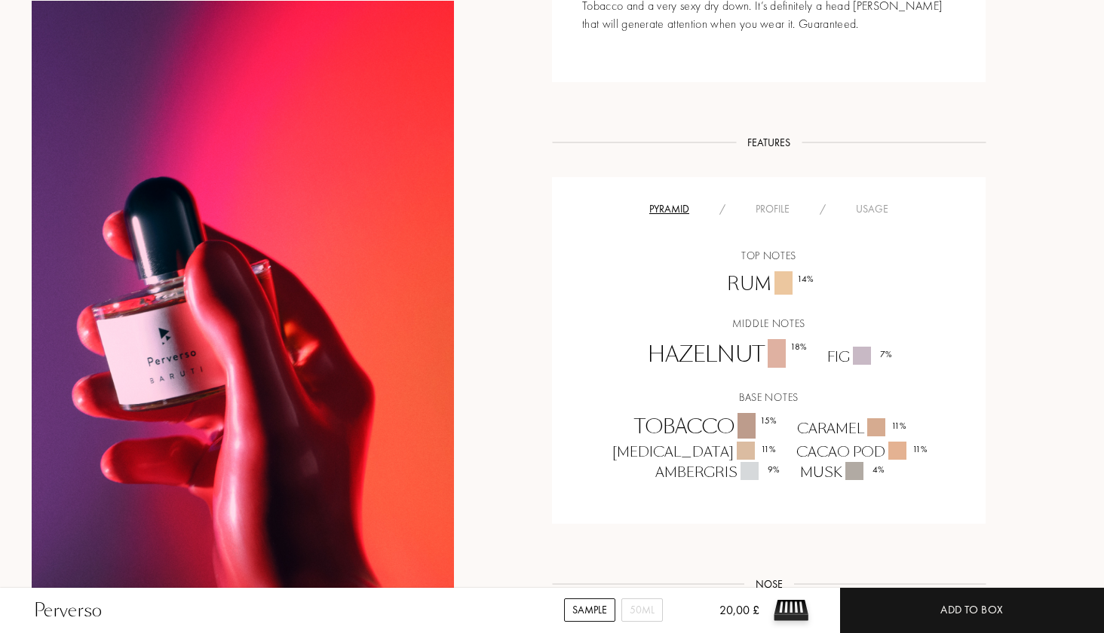
scroll to position [1152, 0]
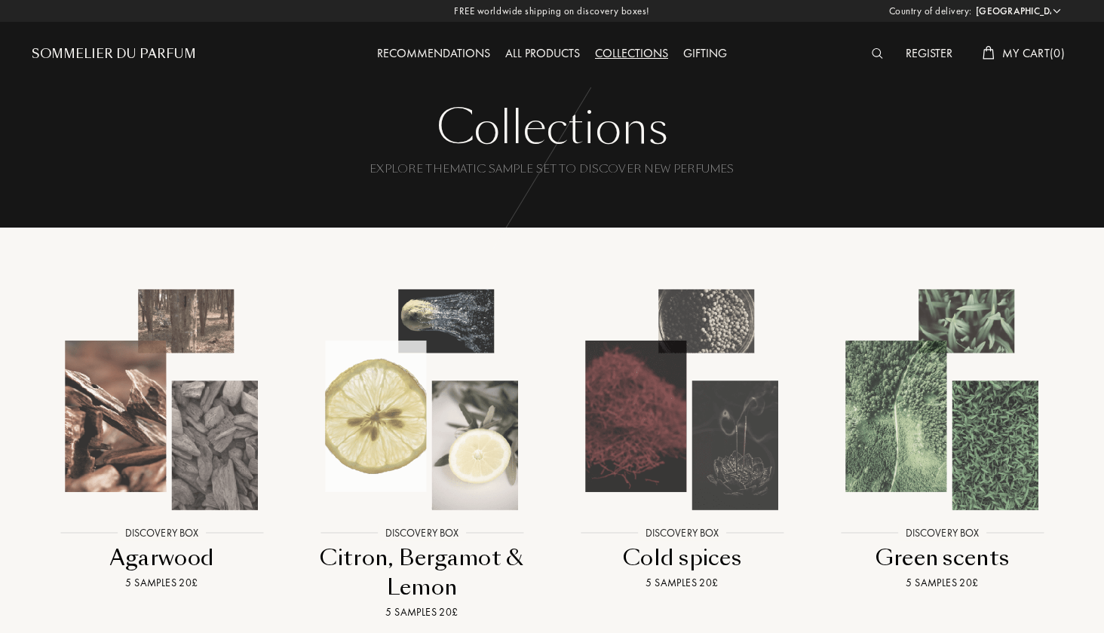
select select "UK"
click at [545, 46] on div "All products" at bounding box center [543, 54] width 90 height 20
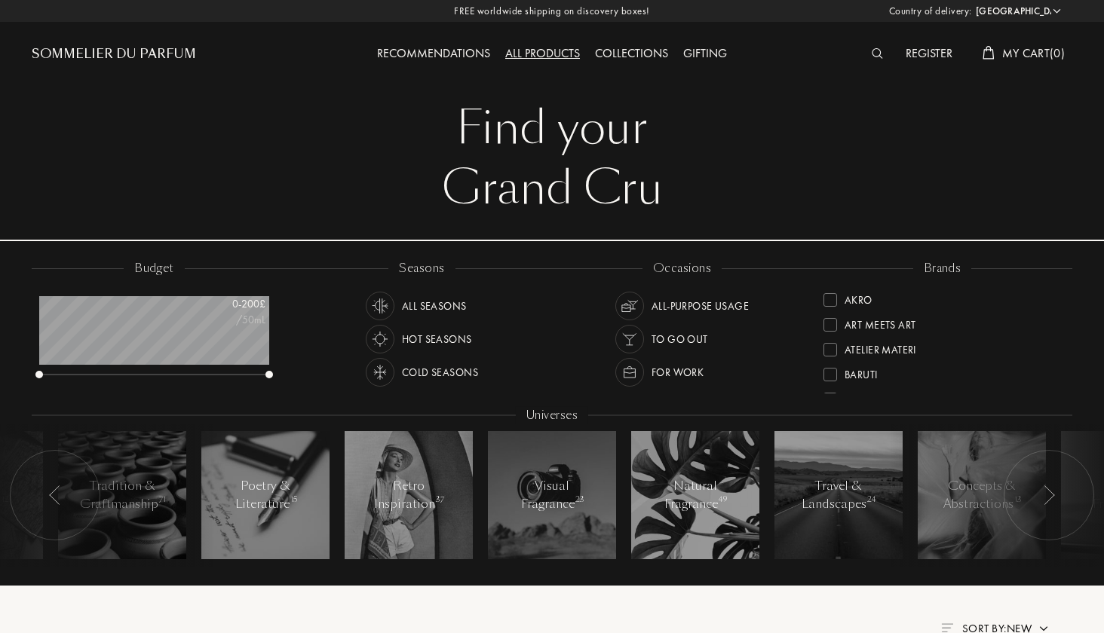
select select "UK"
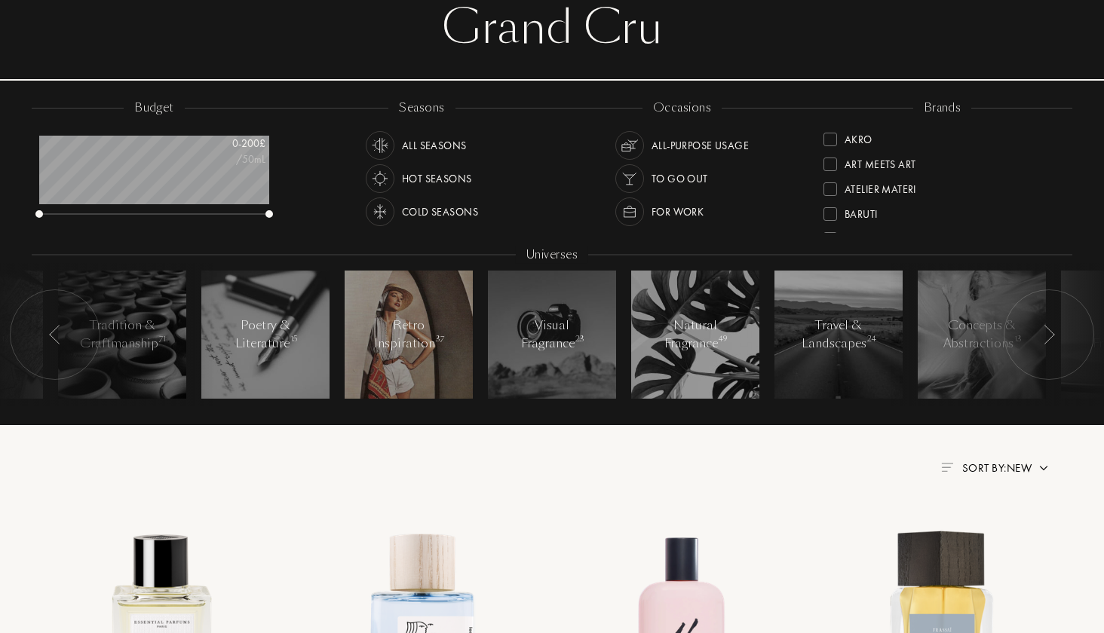
scroll to position [166, 0]
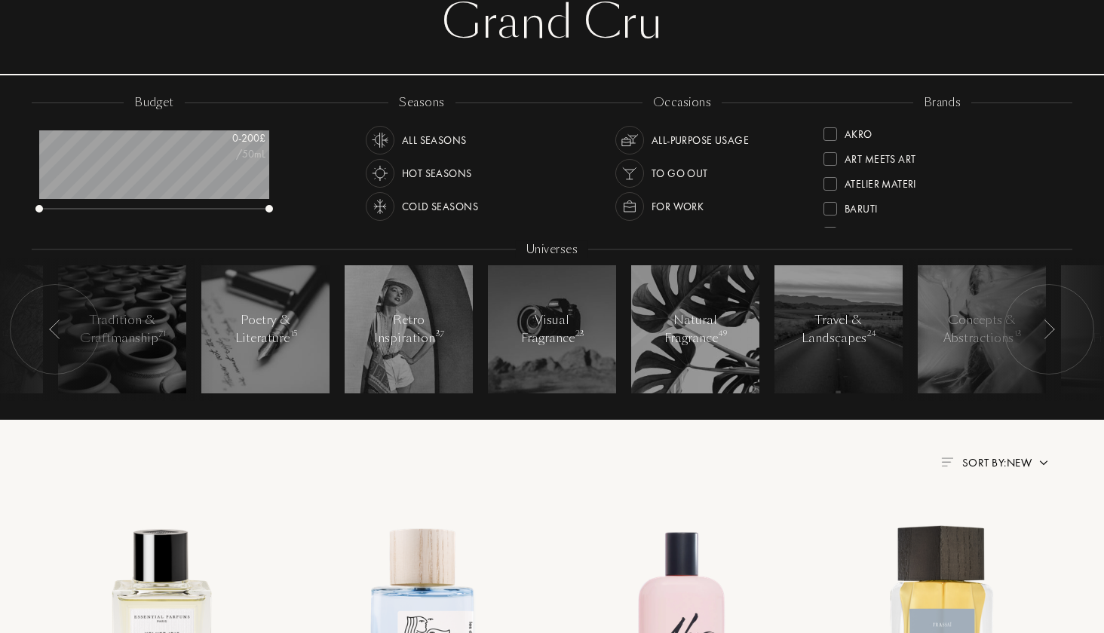
click at [1045, 335] on img at bounding box center [1049, 330] width 12 height 20
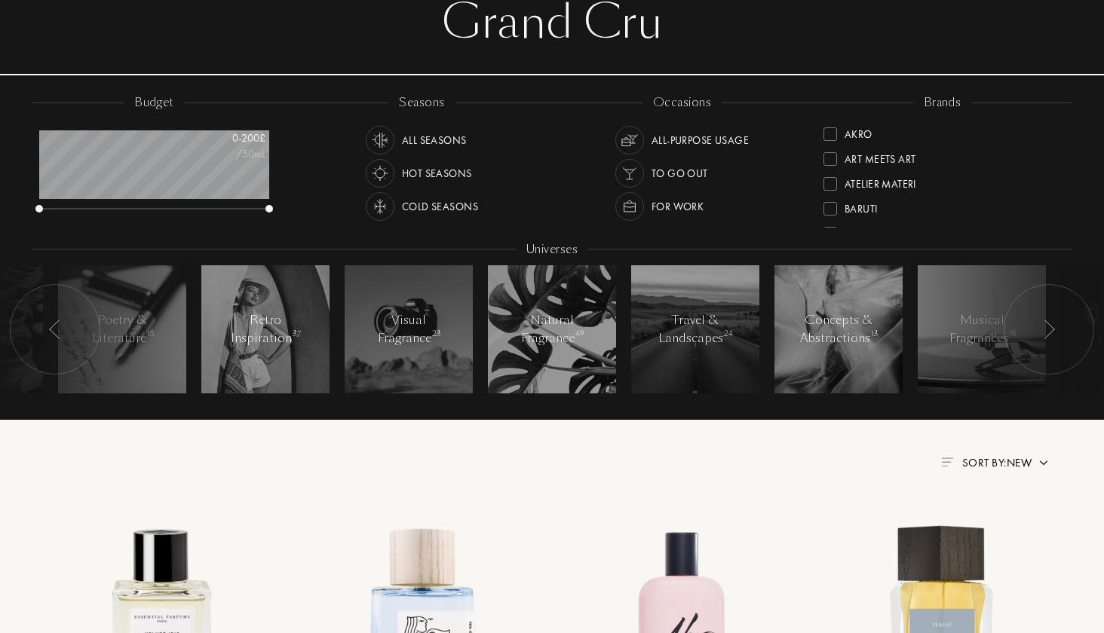
click at [1045, 335] on img at bounding box center [1049, 330] width 12 height 20
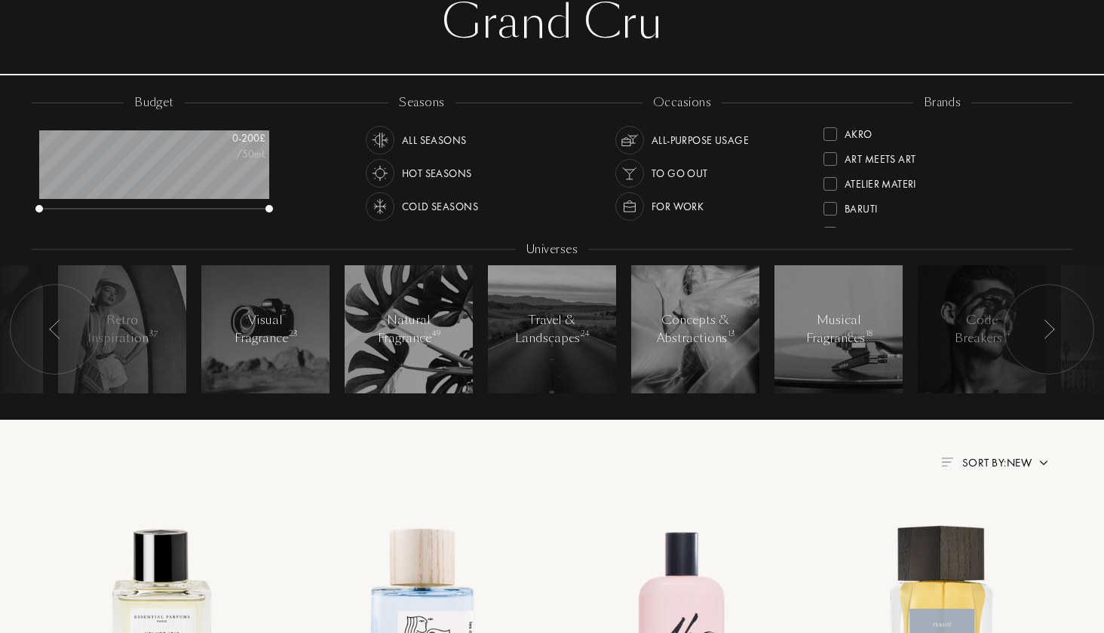
click at [1045, 335] on img at bounding box center [1049, 330] width 12 height 20
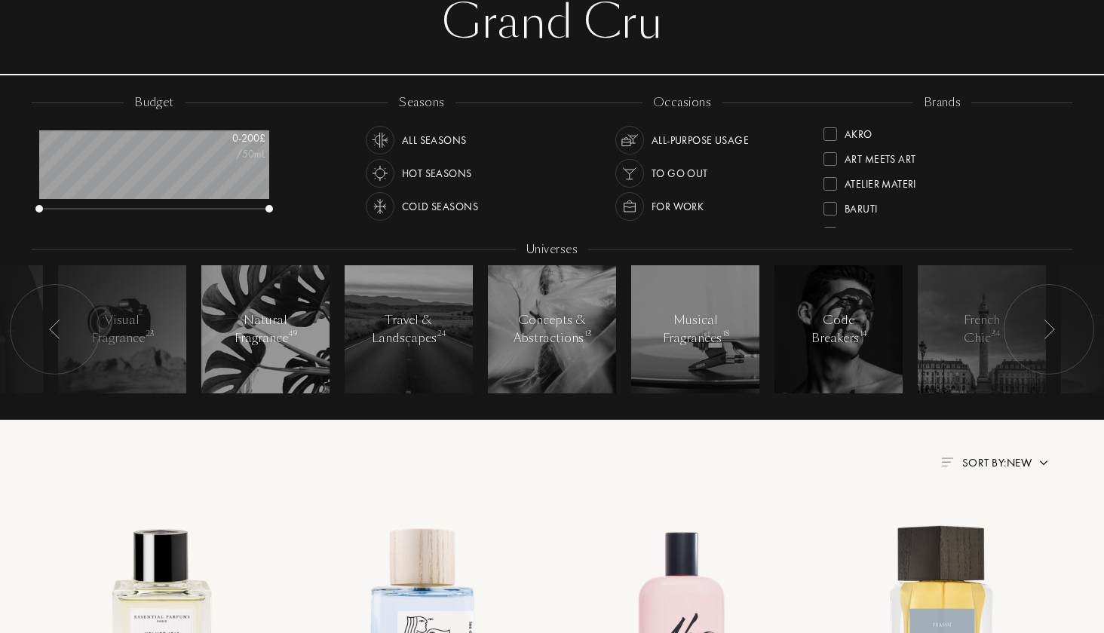
click at [1045, 335] on img at bounding box center [1049, 330] width 12 height 20
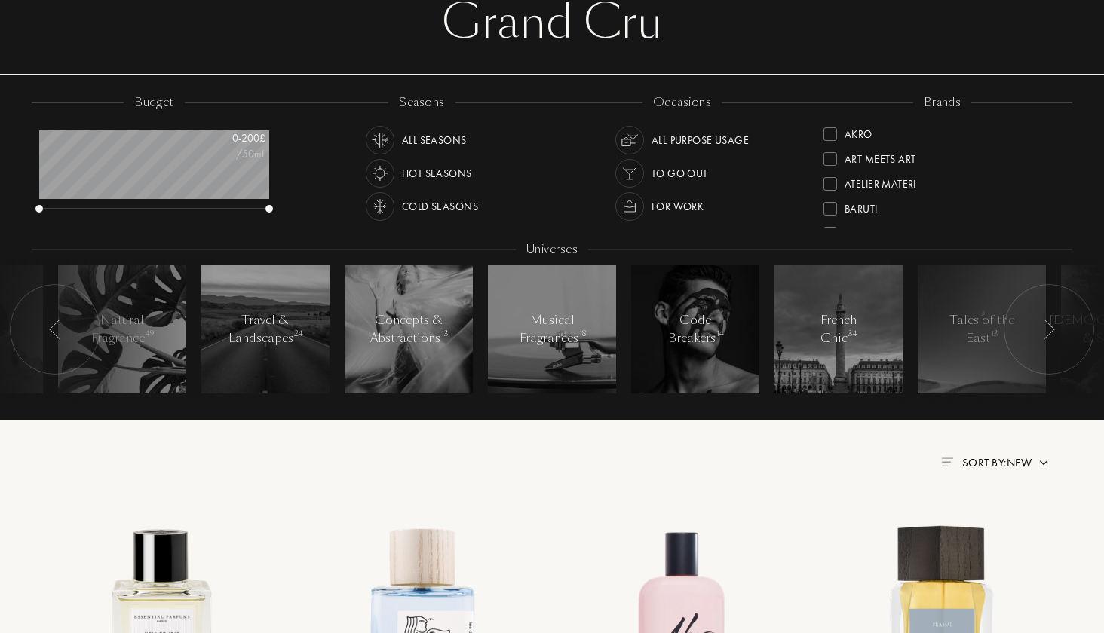
click at [1045, 335] on img at bounding box center [1049, 330] width 12 height 20
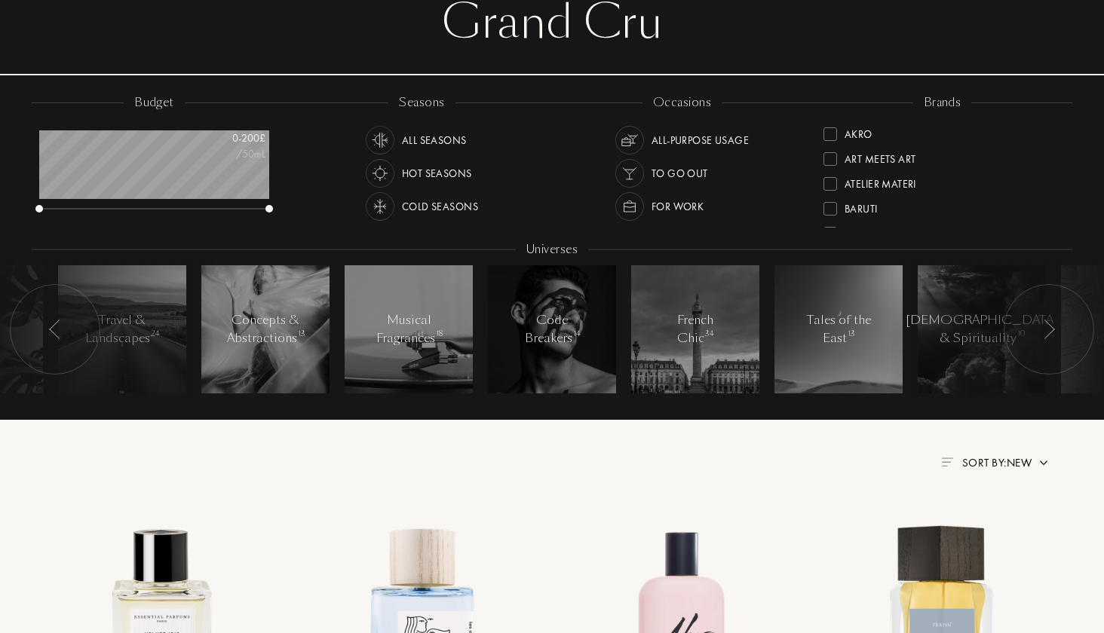
click at [1045, 335] on img at bounding box center [1049, 330] width 12 height 20
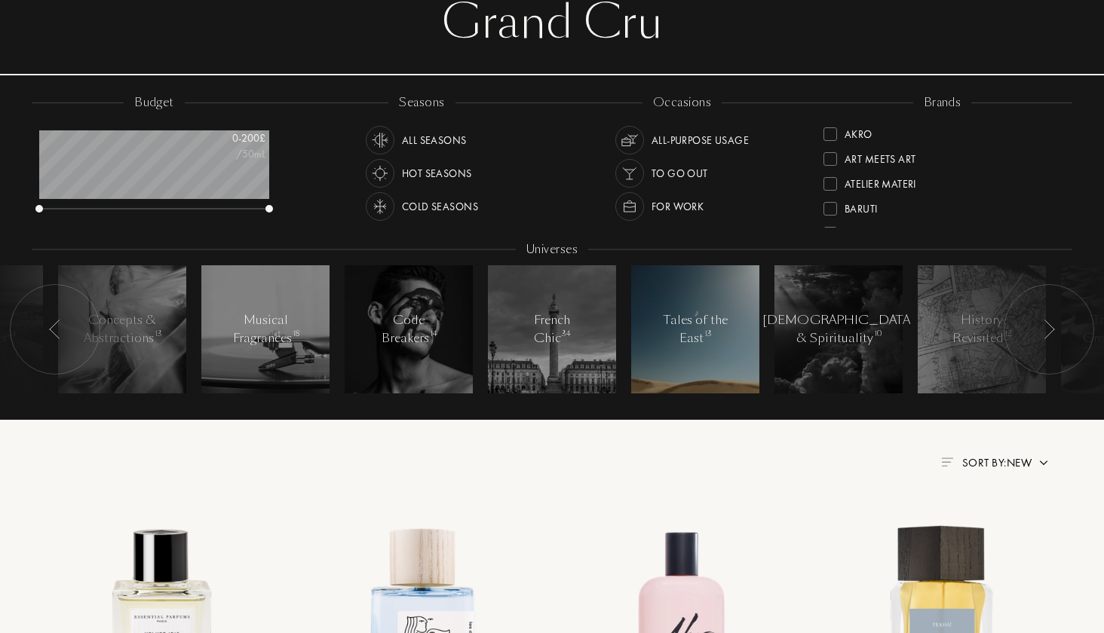
click at [706, 360] on div at bounding box center [695, 329] width 128 height 128
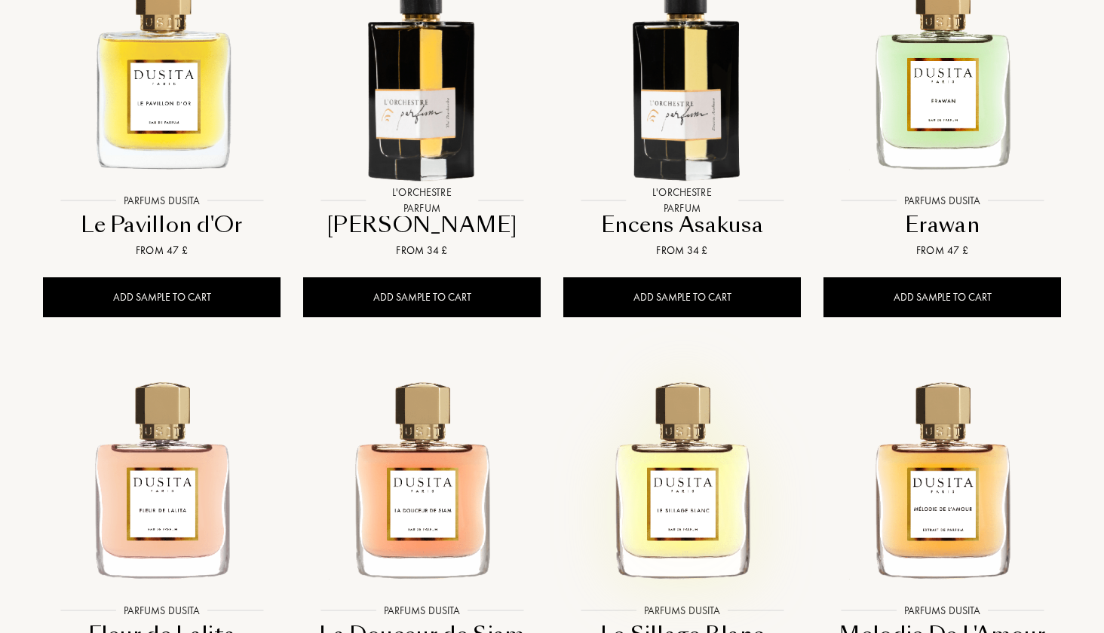
scroll to position [1474, 0]
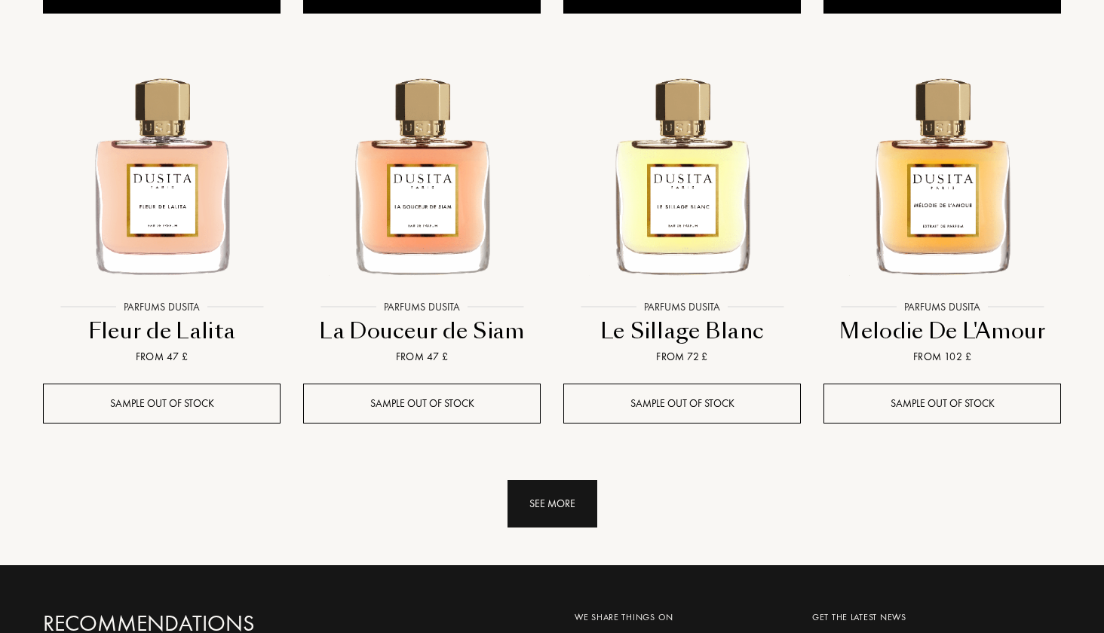
click at [558, 501] on div "See more" at bounding box center [553, 504] width 90 height 48
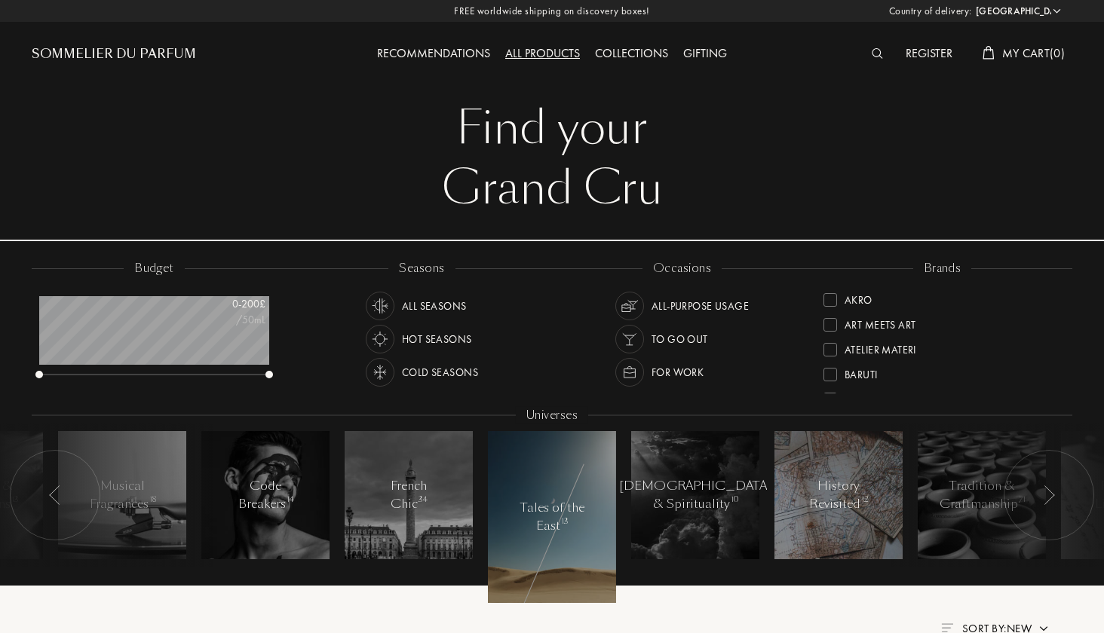
scroll to position [0, 0]
click at [1027, 489] on div at bounding box center [1049, 495] width 90 height 90
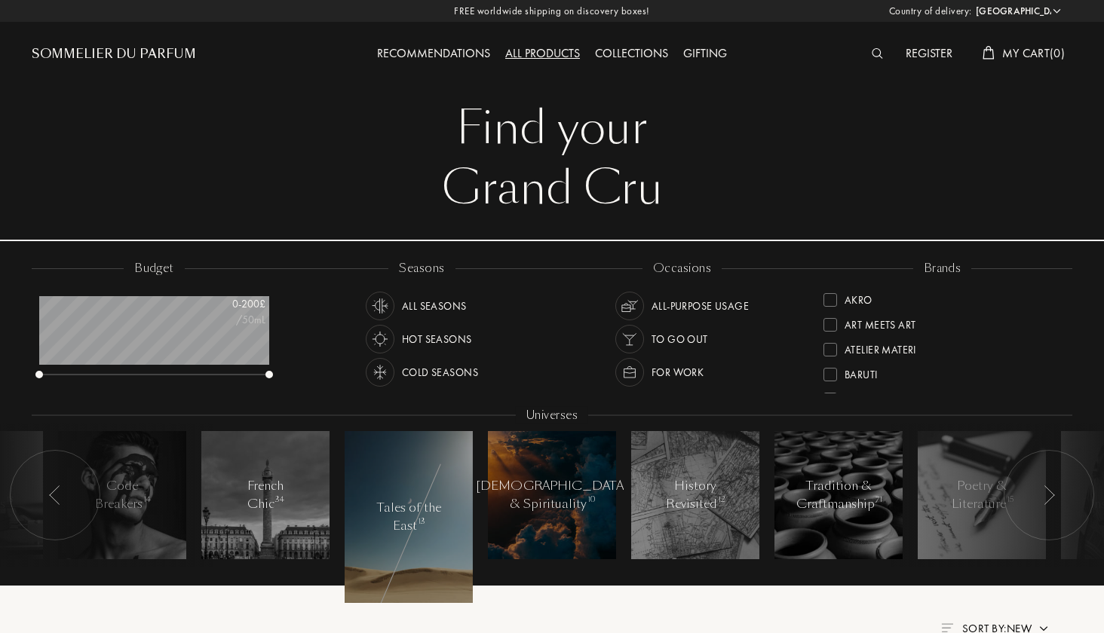
click at [567, 494] on div "Mysticism & Spirituality 10" at bounding box center [552, 495] width 152 height 36
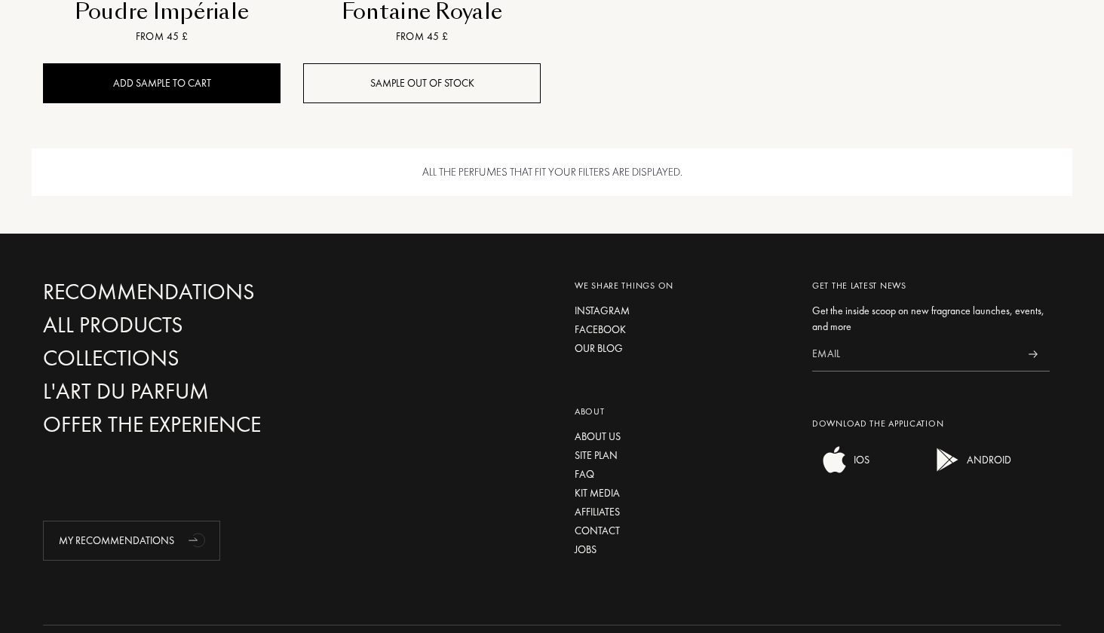
scroll to position [1826, 0]
